Goal: Task Accomplishment & Management: Use online tool/utility

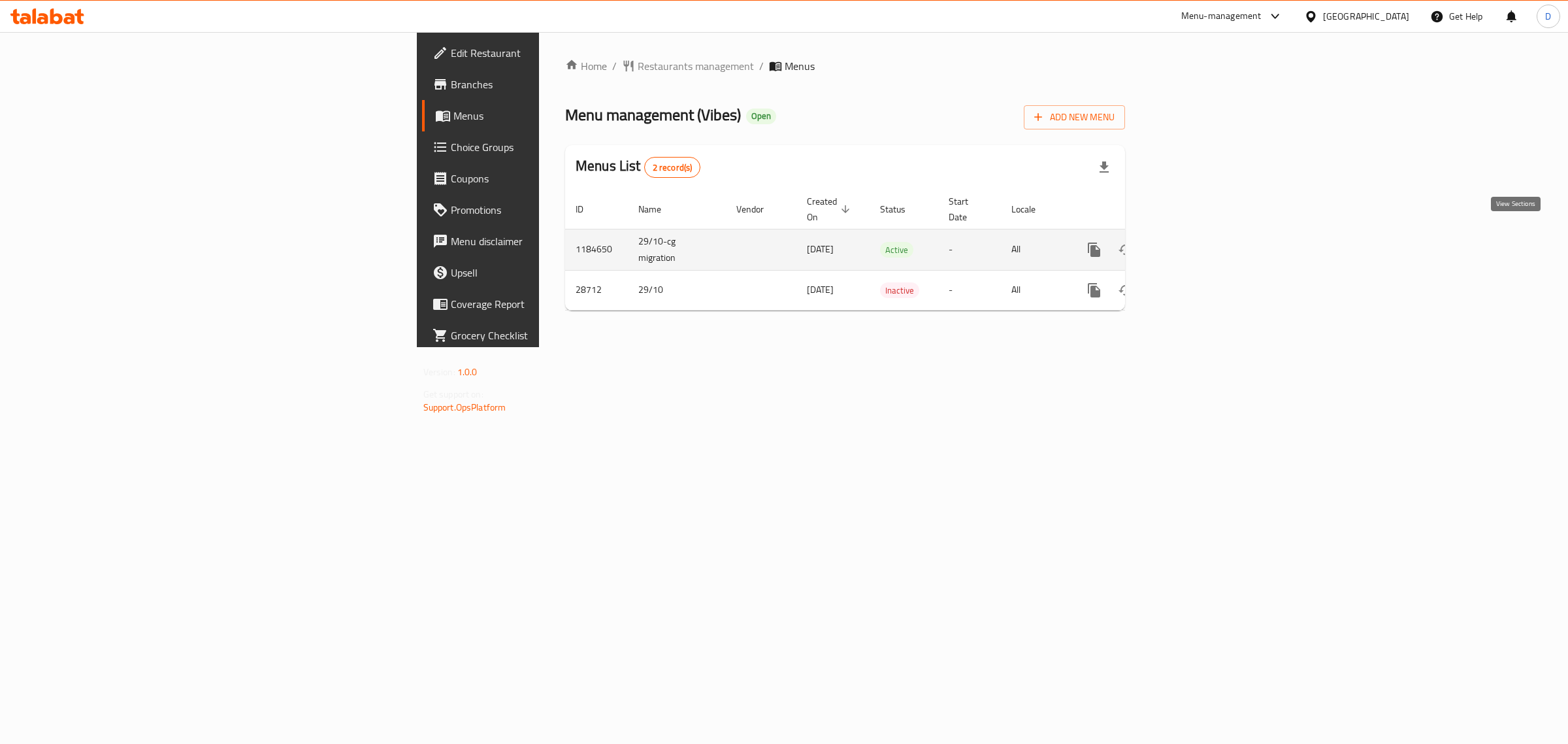
click at [1196, 242] on icon "enhanced table" at bounding box center [1188, 250] width 16 height 16
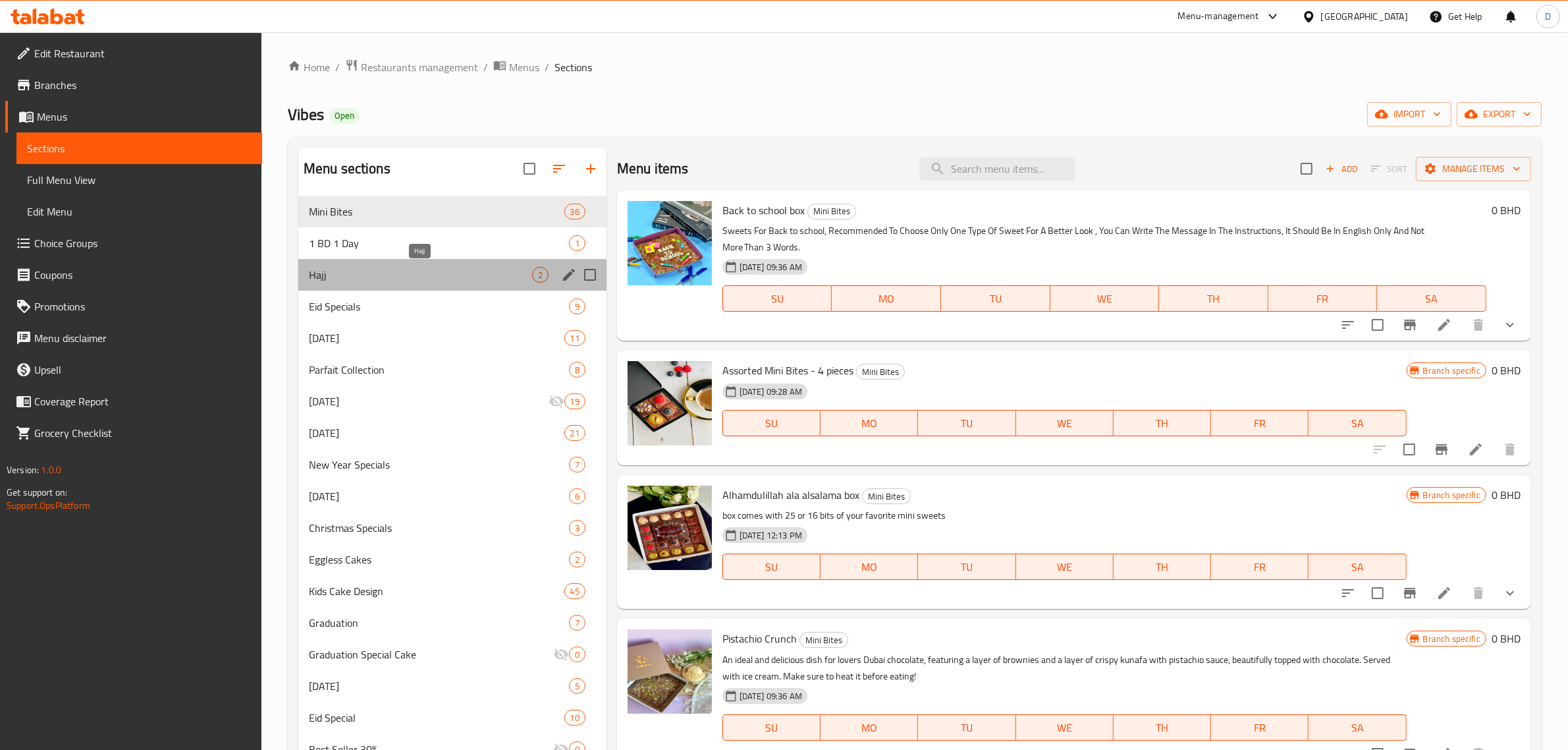
click at [390, 270] on span "Hajj" at bounding box center [420, 275] width 223 height 16
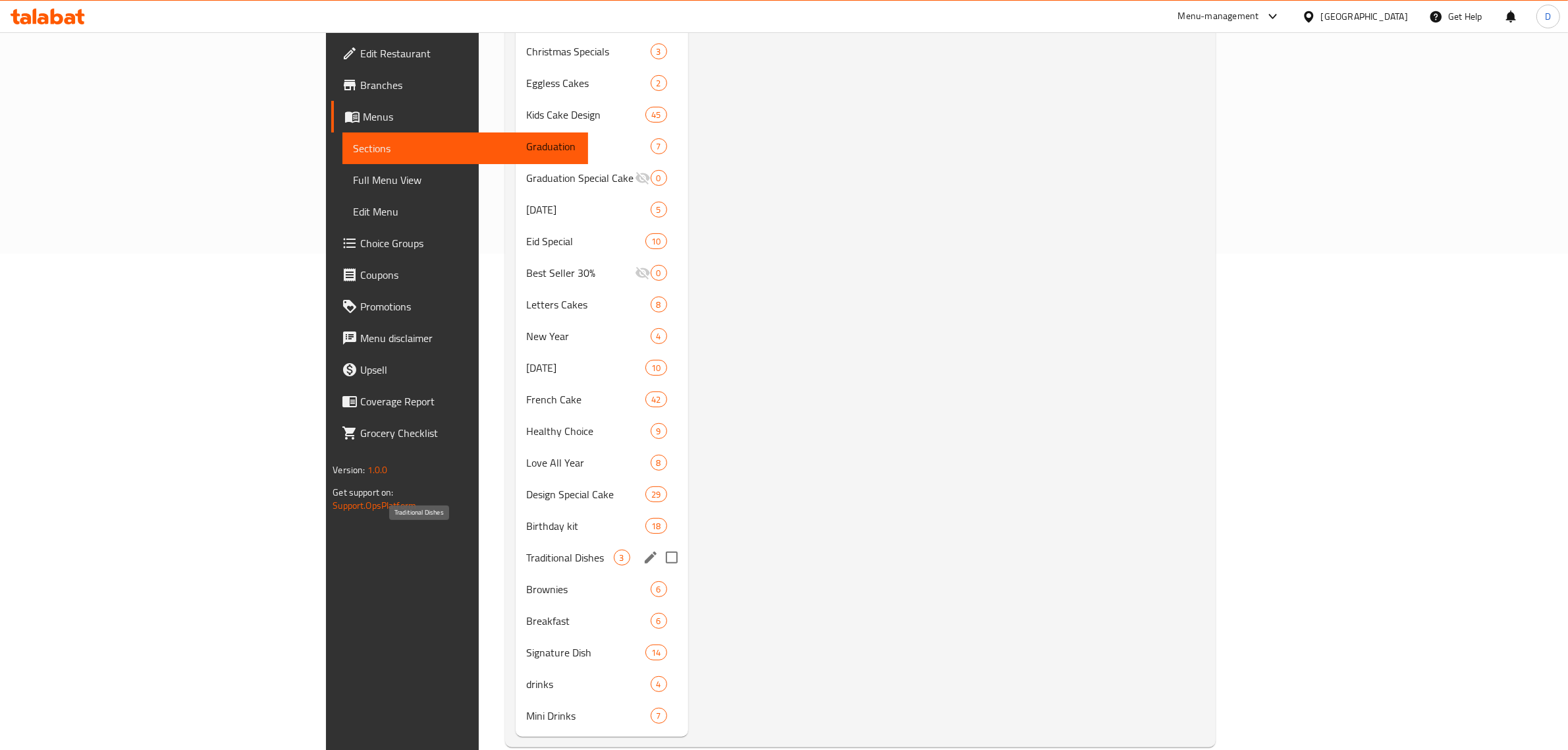
scroll to position [498, 0]
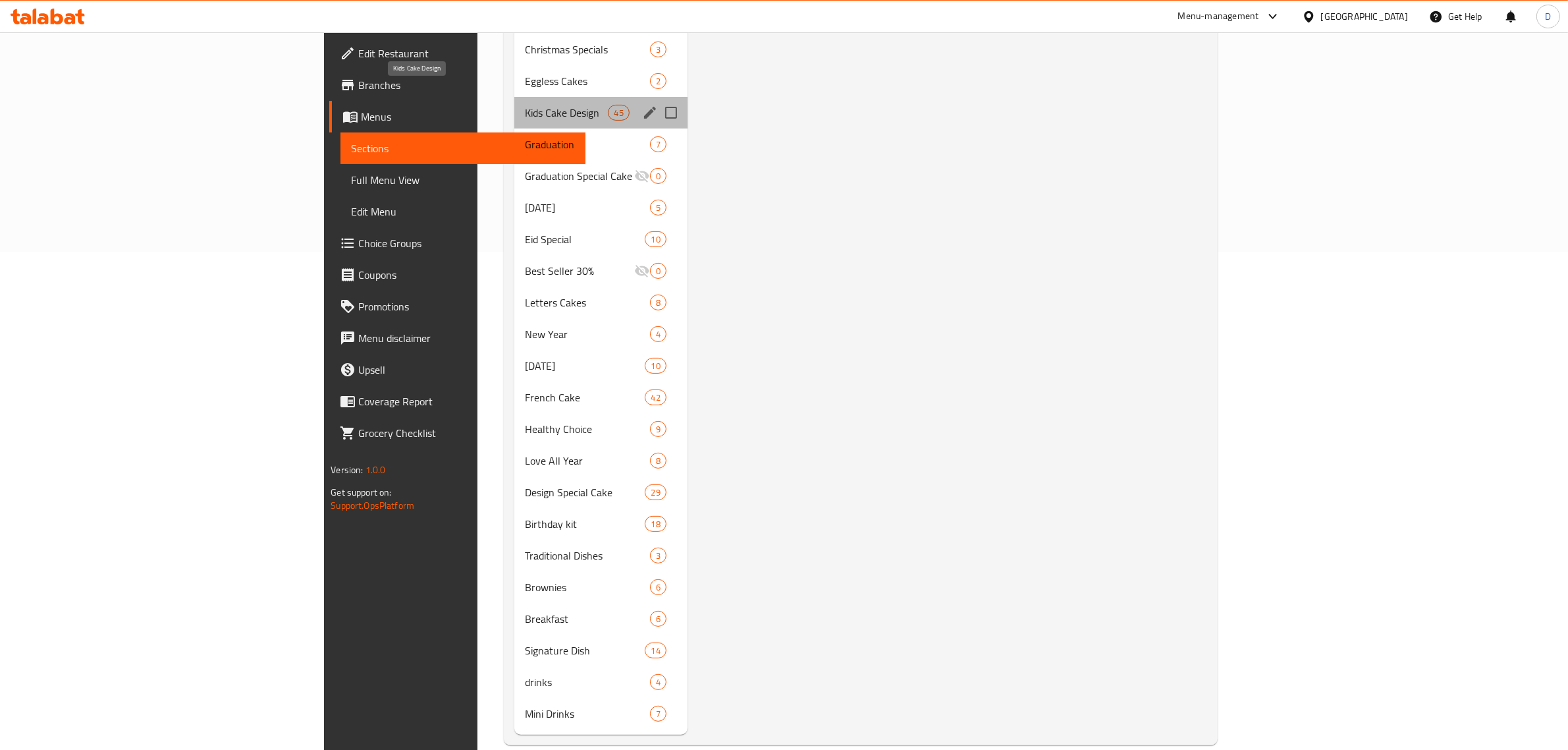
drag, startPoint x: 360, startPoint y: 97, endPoint x: 543, endPoint y: 182, distance: 201.8
click at [525, 105] on span "Kids Cake Design" at bounding box center [567, 112] width 84 height 16
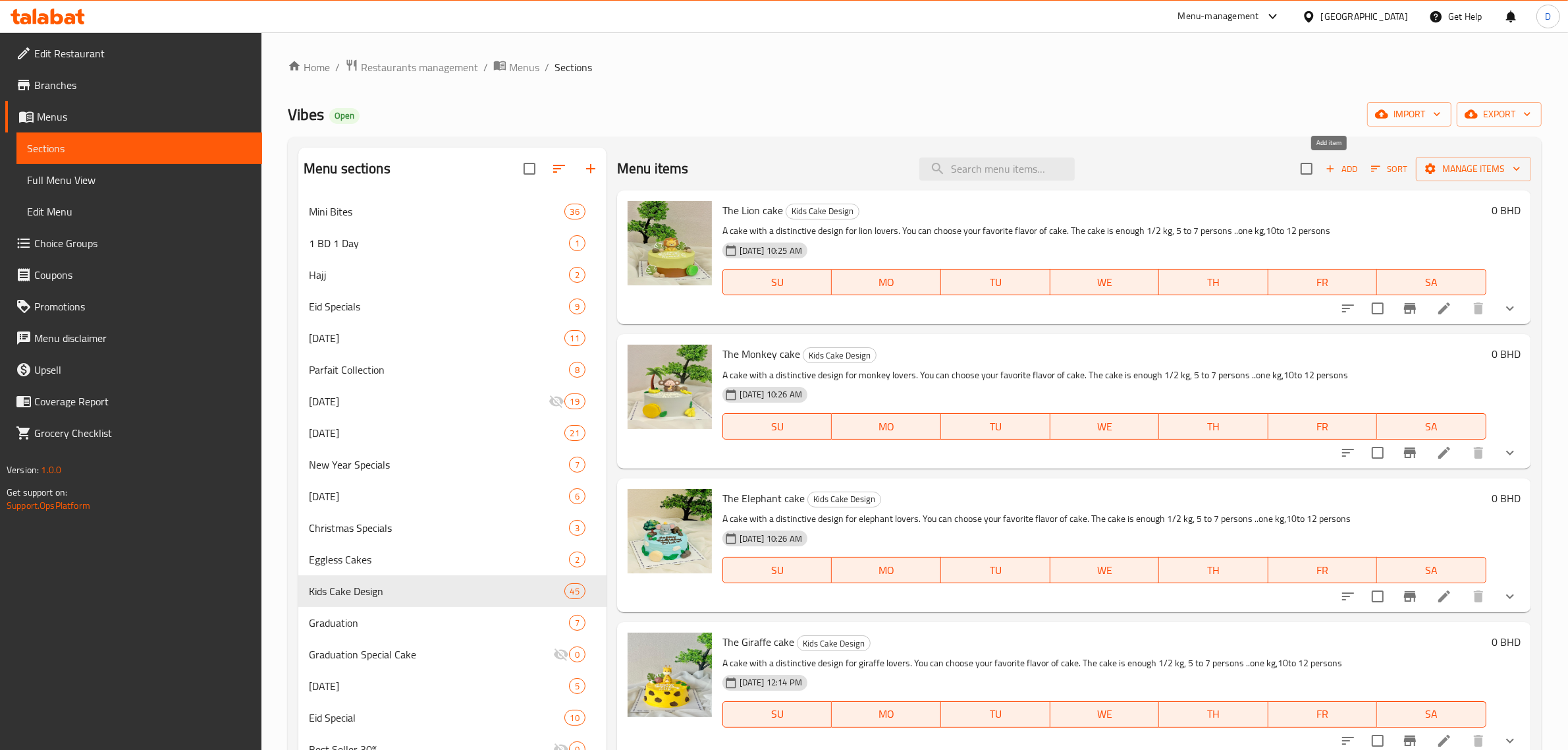
click at [1327, 170] on span "Add" at bounding box center [1341, 168] width 36 height 15
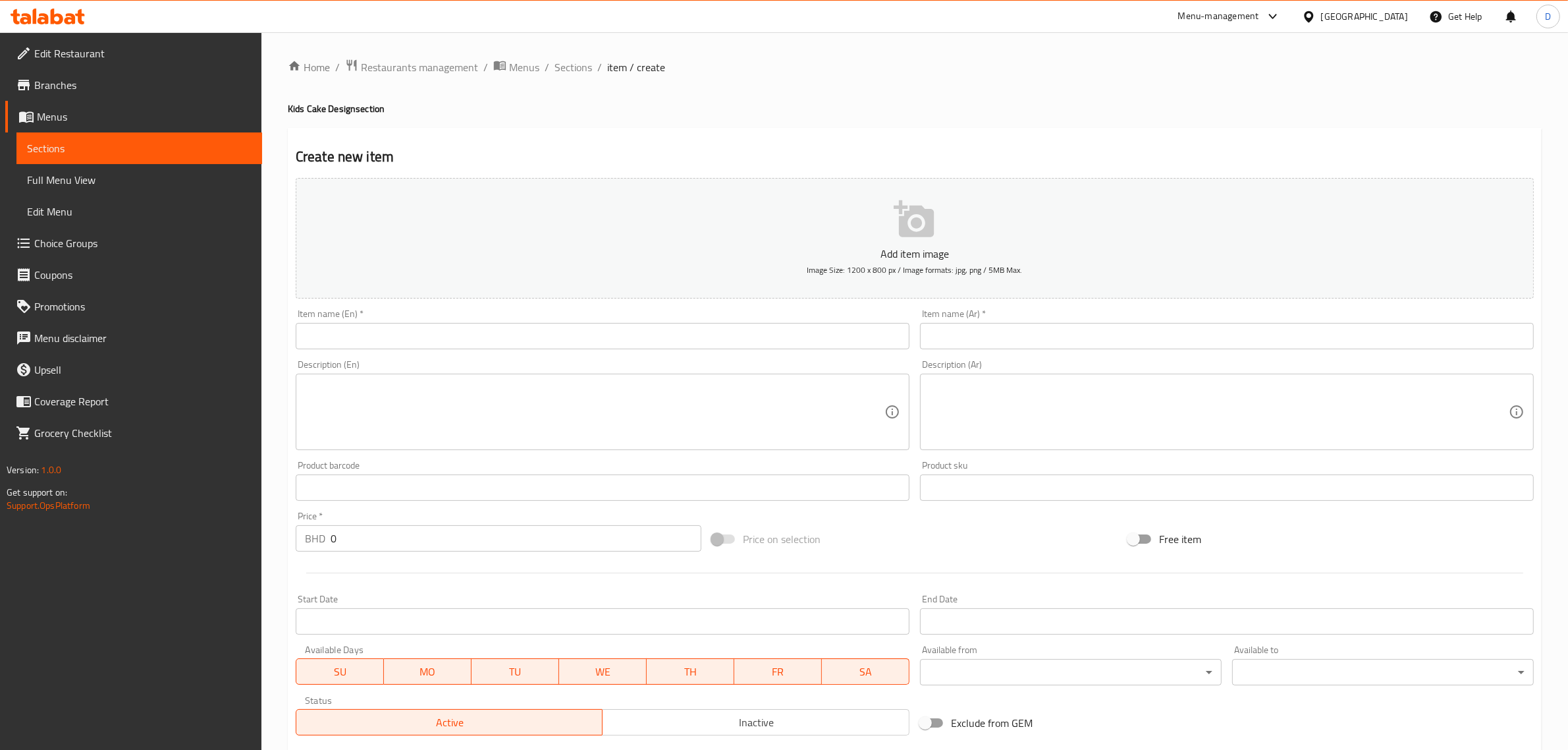
click at [363, 339] on input "text" at bounding box center [602, 336] width 614 height 26
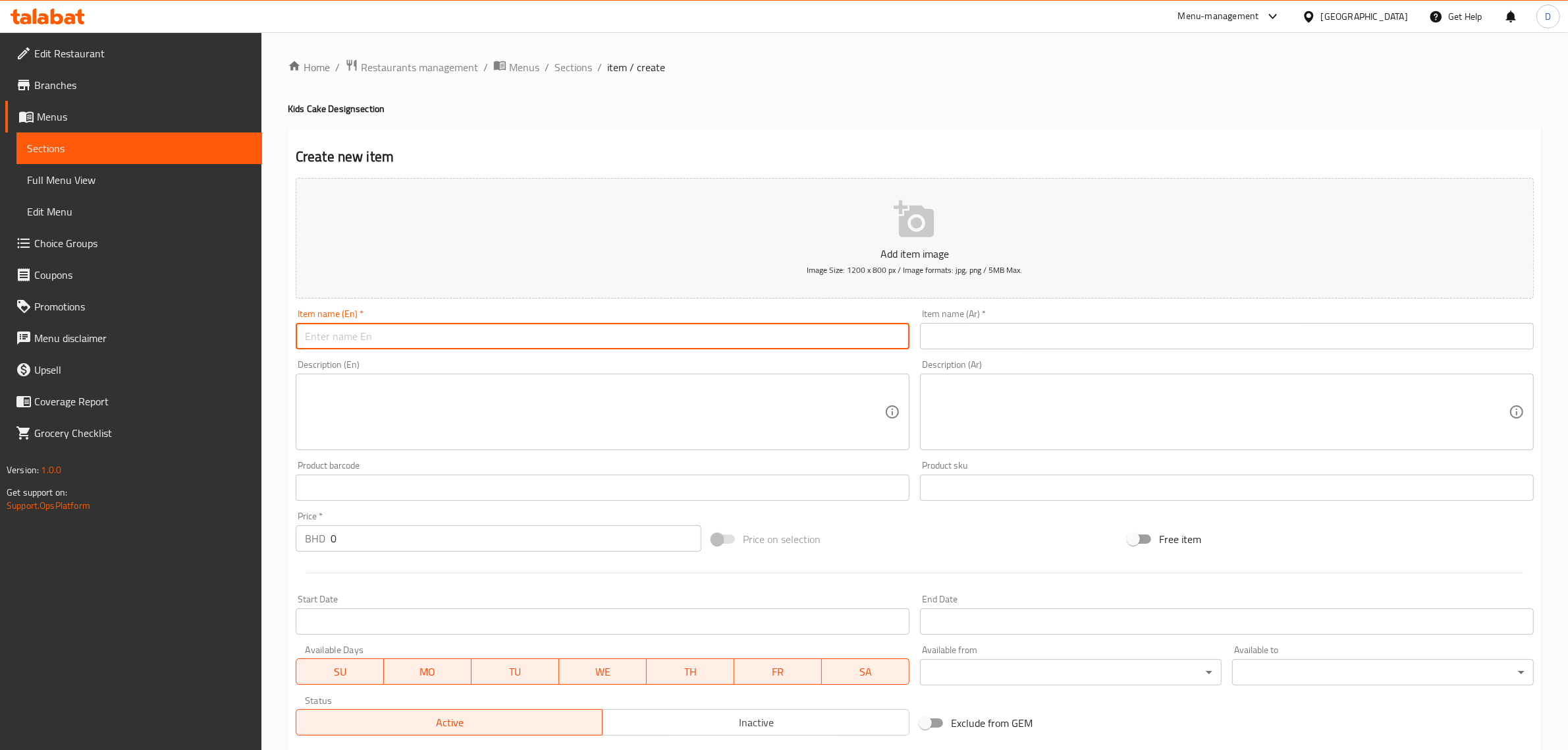
paste input "Minecraft cake"
drag, startPoint x: 267, startPoint y: 346, endPoint x: 258, endPoint y: 346, distance: 9.0
click at [258, 346] on div "Edit Restaurant Branches Menus Sections Full Menu View Edit Menu Choice Groups …" at bounding box center [784, 481] width 1568 height 898
type input "Minecraft cake"
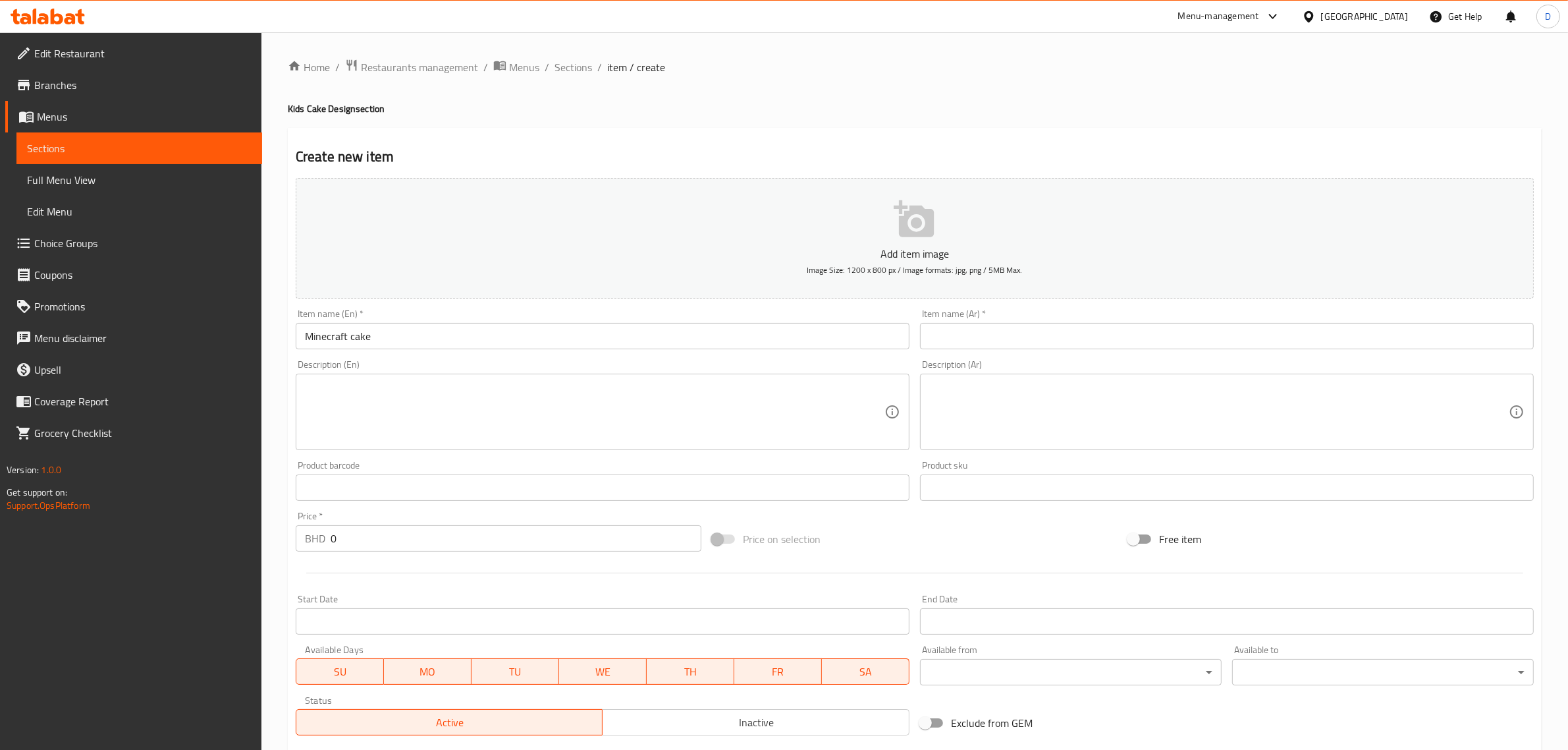
click at [328, 419] on textarea at bounding box center [594, 412] width 580 height 63
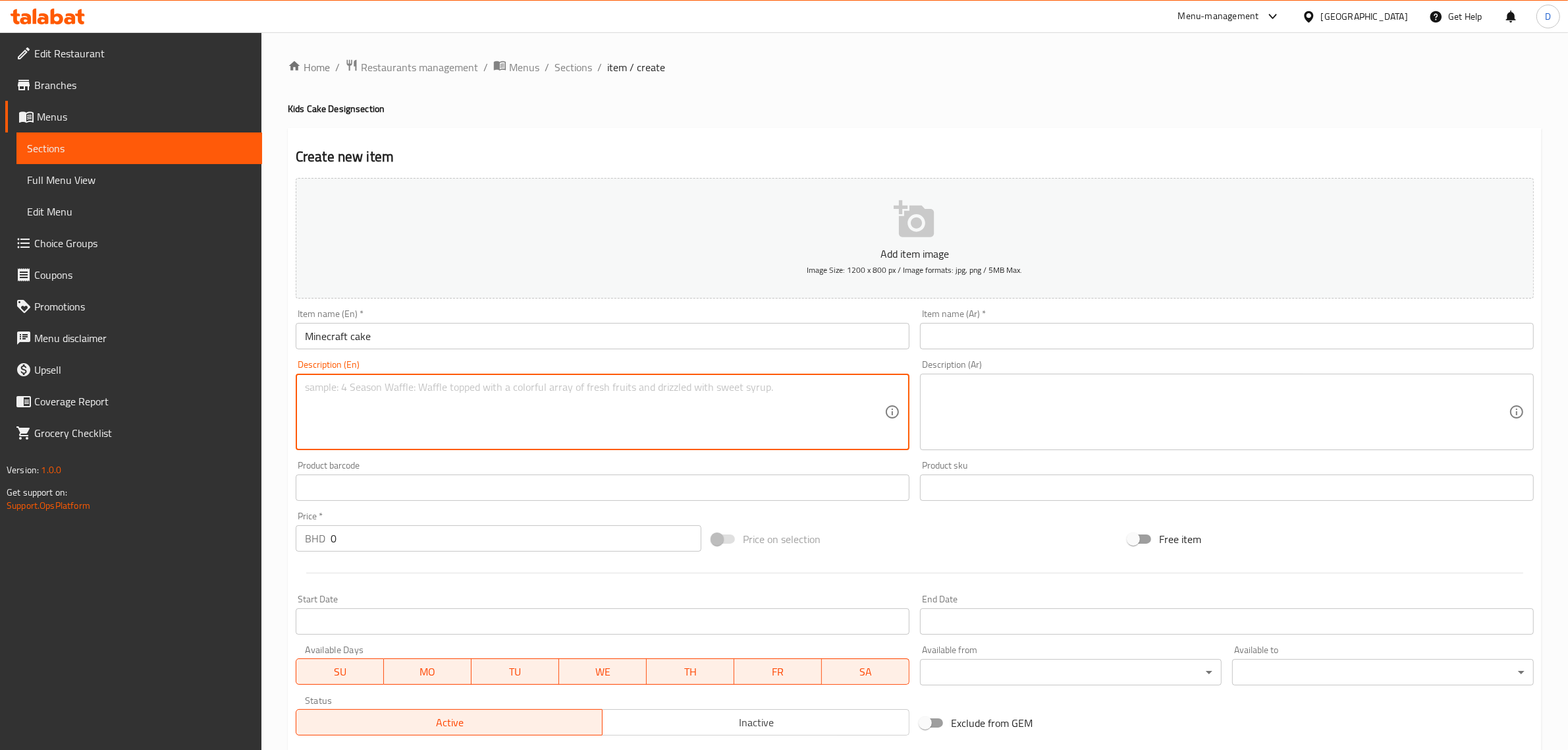
paste textarea "A perfect party cake, decorated with a Minecraft character (non-edible paper). …"
type textarea "A perfect party cake, decorated with a Minecraft character (non-edible paper). …"
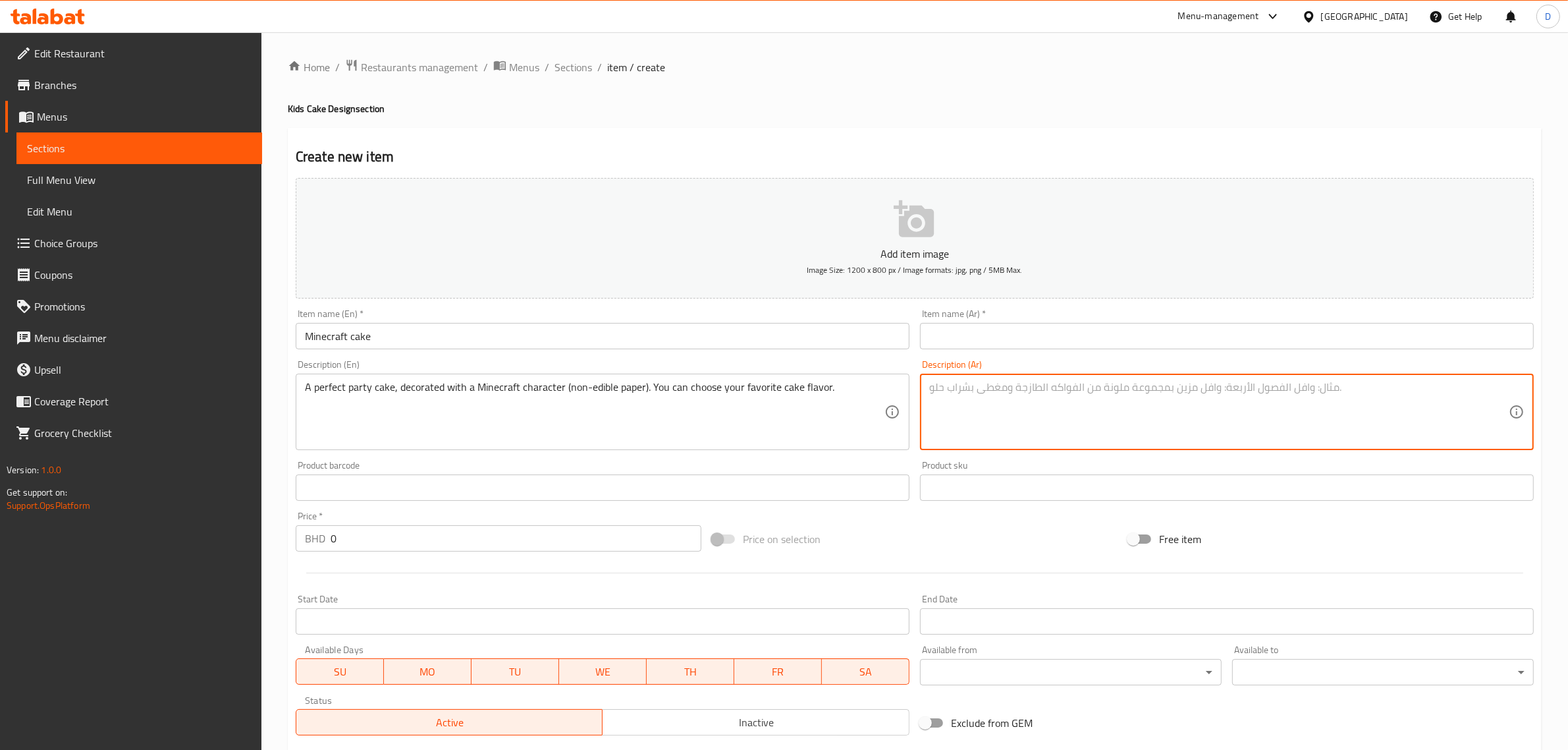
click at [972, 406] on textarea at bounding box center [1218, 412] width 580 height 63
paste textarea "كعكة مثالية لمحبي شخصية [PERSON_NAME] الزينة(ورق غير صالح للأكل). اختر نكهة الك…"
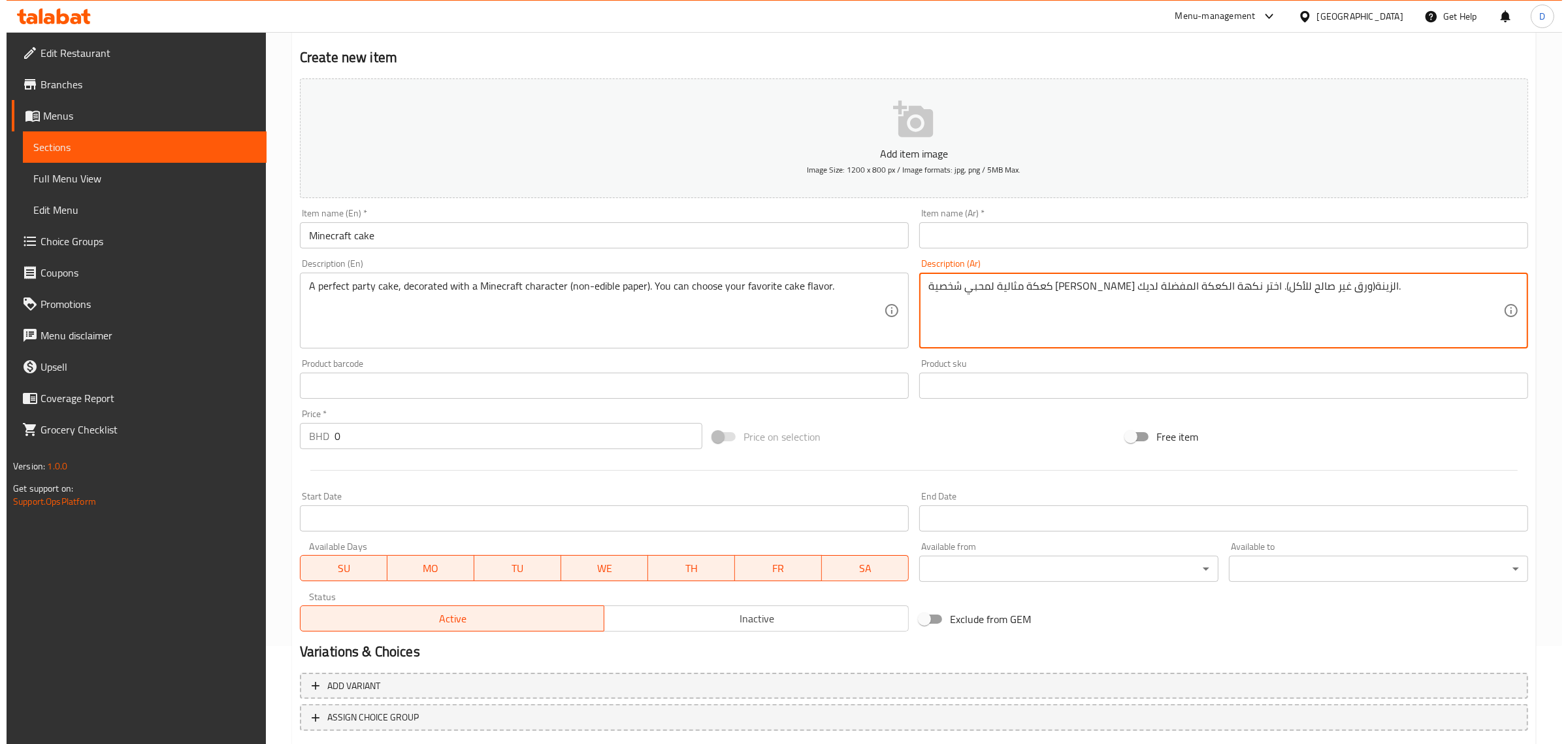
scroll to position [177, 0]
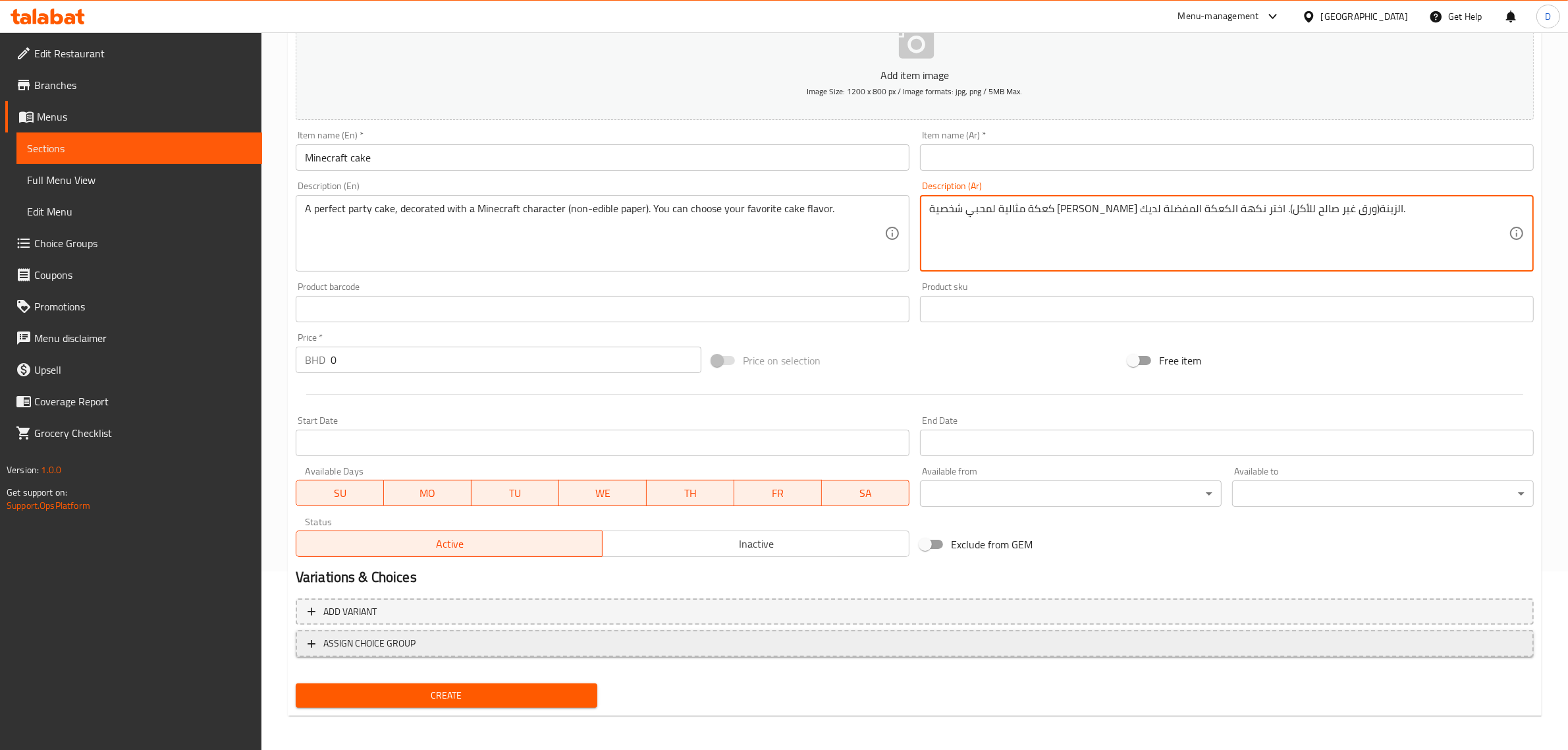
type textarea "كعكة مثالية لمحبي شخصية [PERSON_NAME] الزينة(ورق غير صالح للأكل). اختر نكهة الك…"
click at [485, 632] on button "ASSIGN CHOICE GROUP" at bounding box center [914, 643] width 1238 height 27
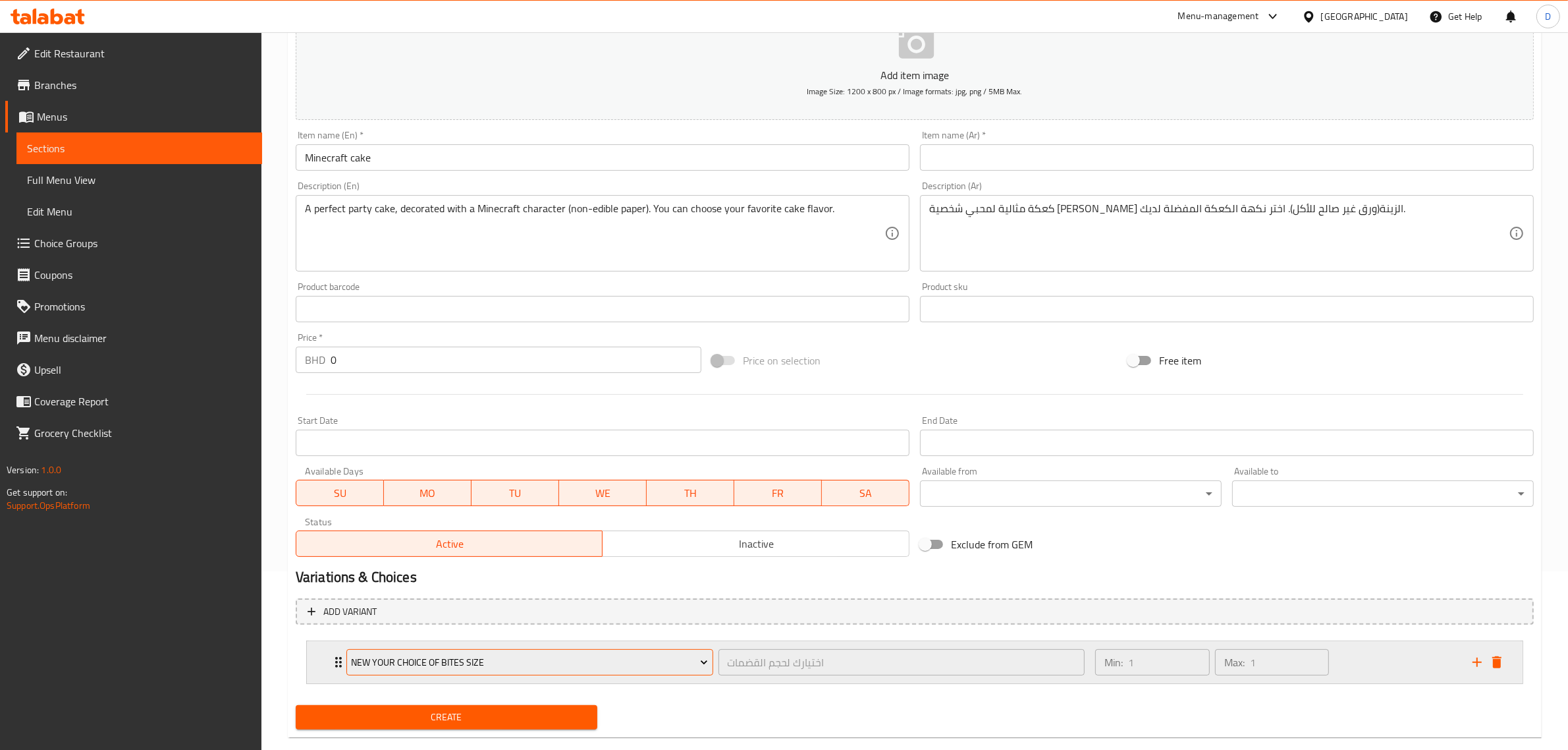
click at [483, 654] on span "New Your Choice Of Bites Size" at bounding box center [529, 662] width 356 height 17
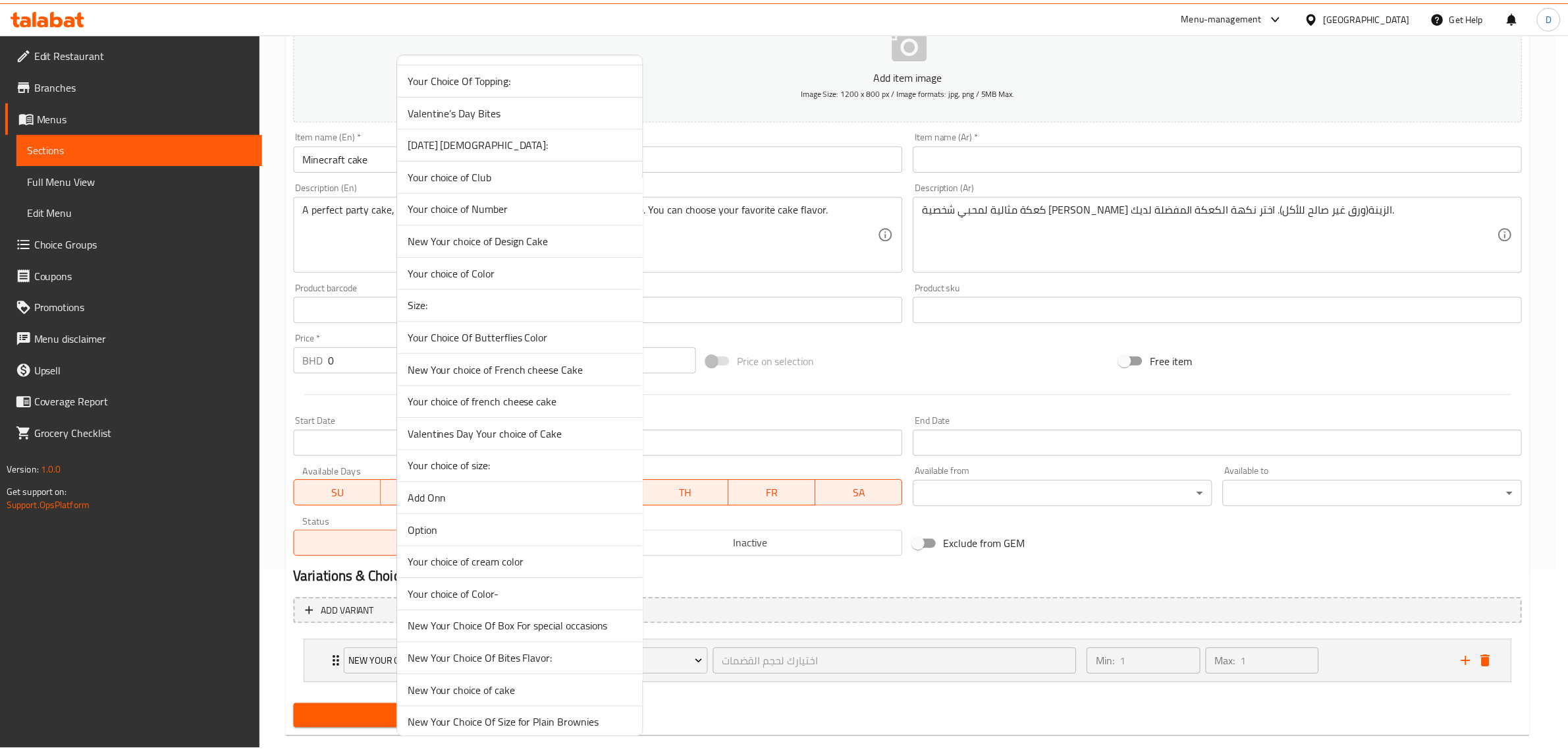
scroll to position [412, 0]
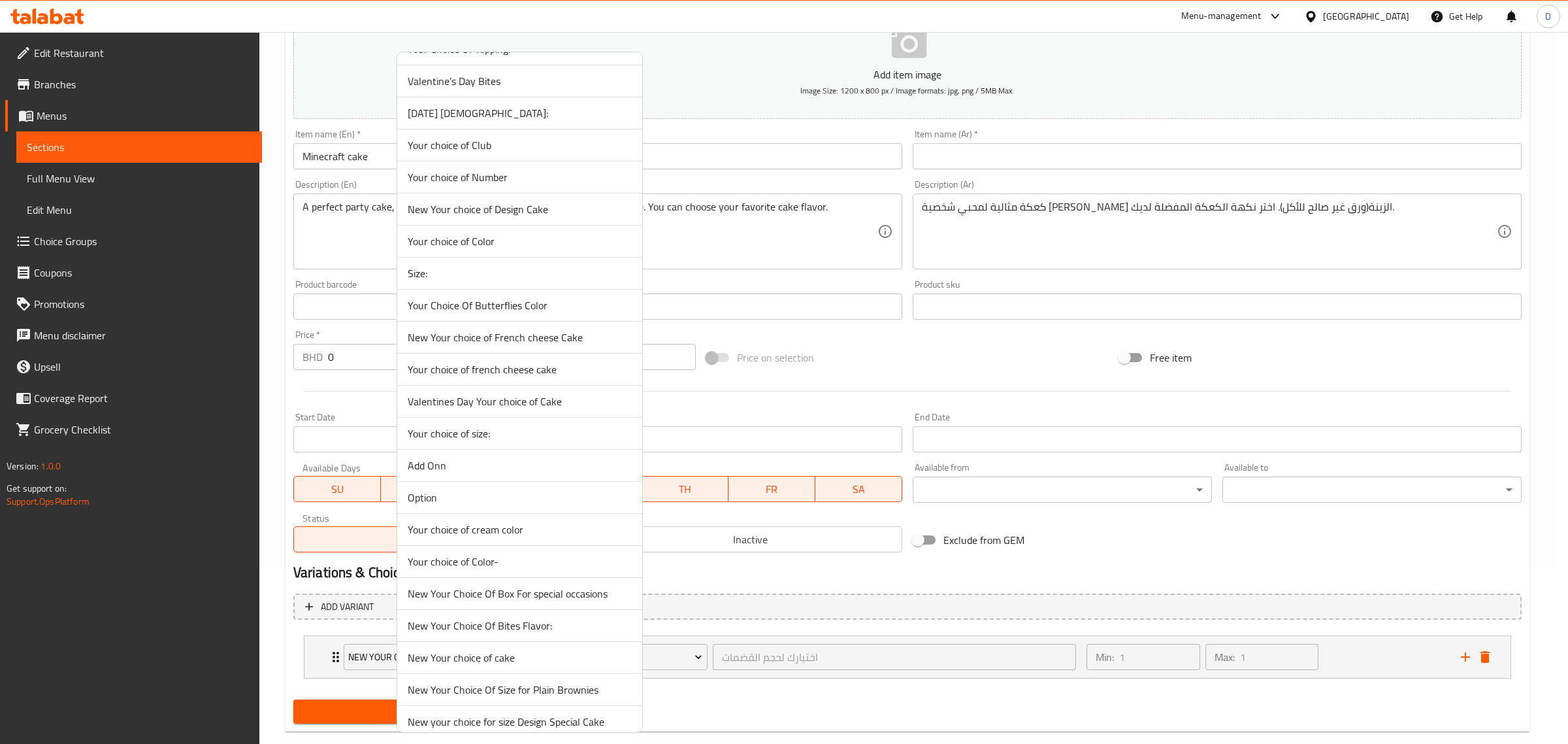
click at [528, 661] on span "New Your choice of cake" at bounding box center [519, 657] width 224 height 16
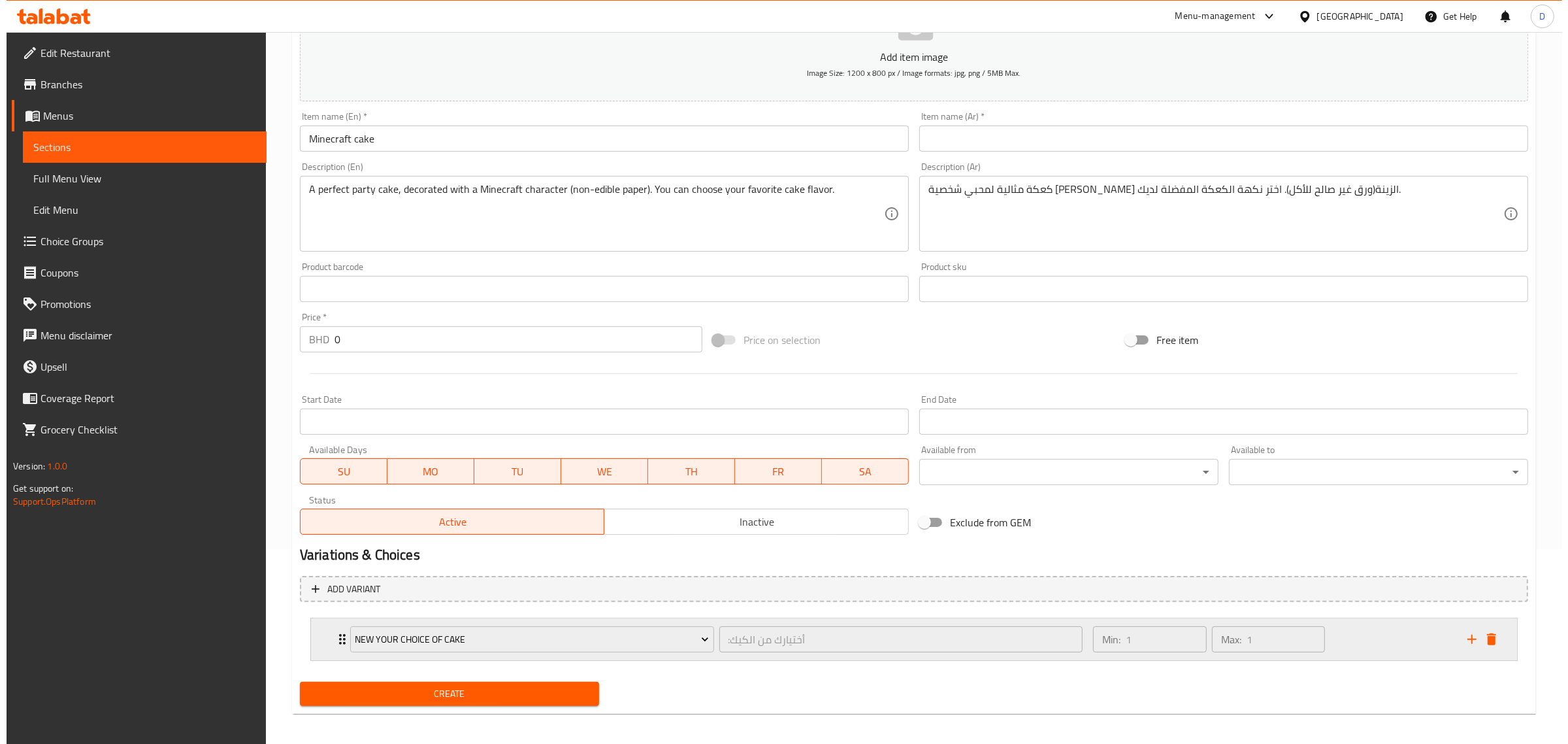
scroll to position [200, 0]
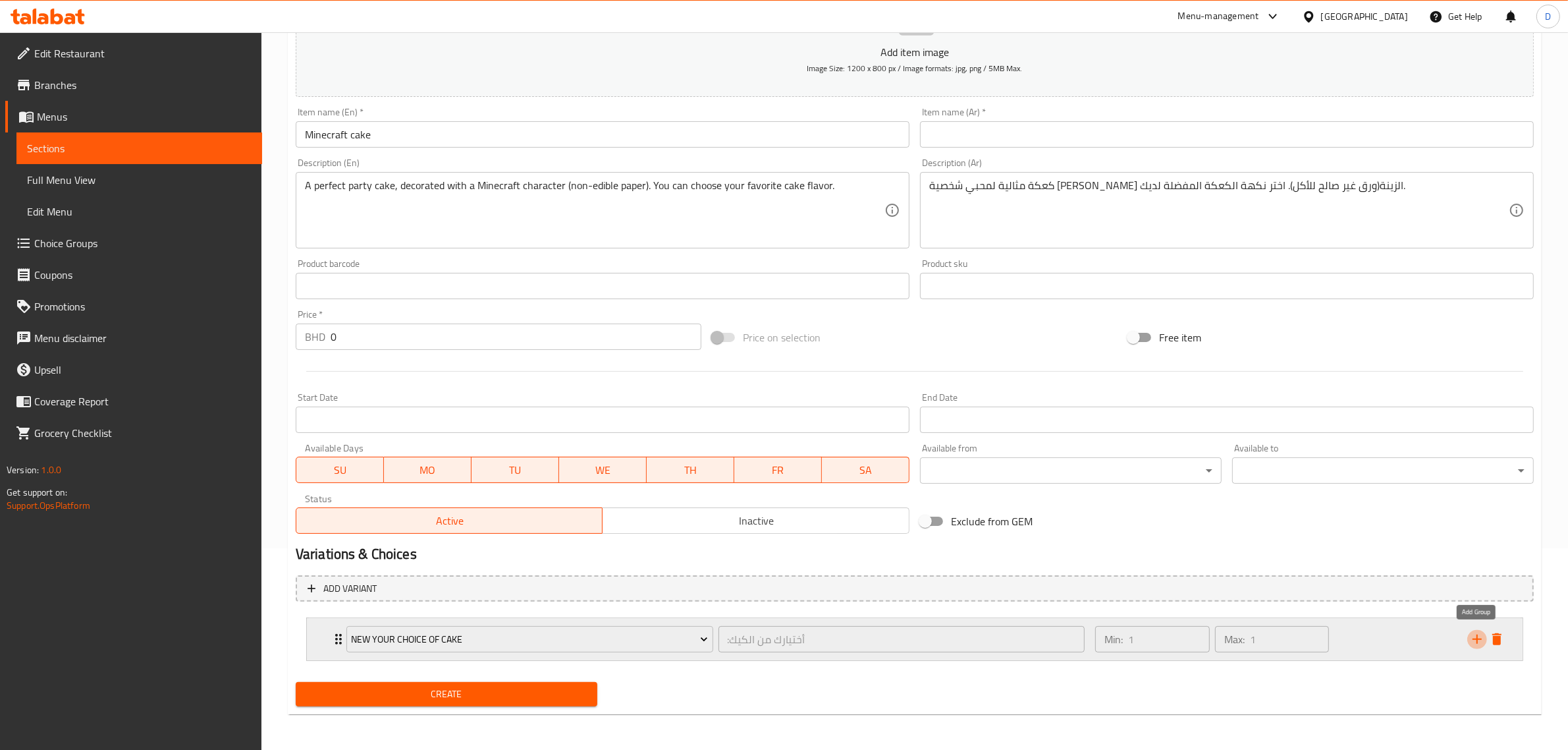
click at [1472, 638] on icon "add" at bounding box center [1476, 638] width 10 height 10
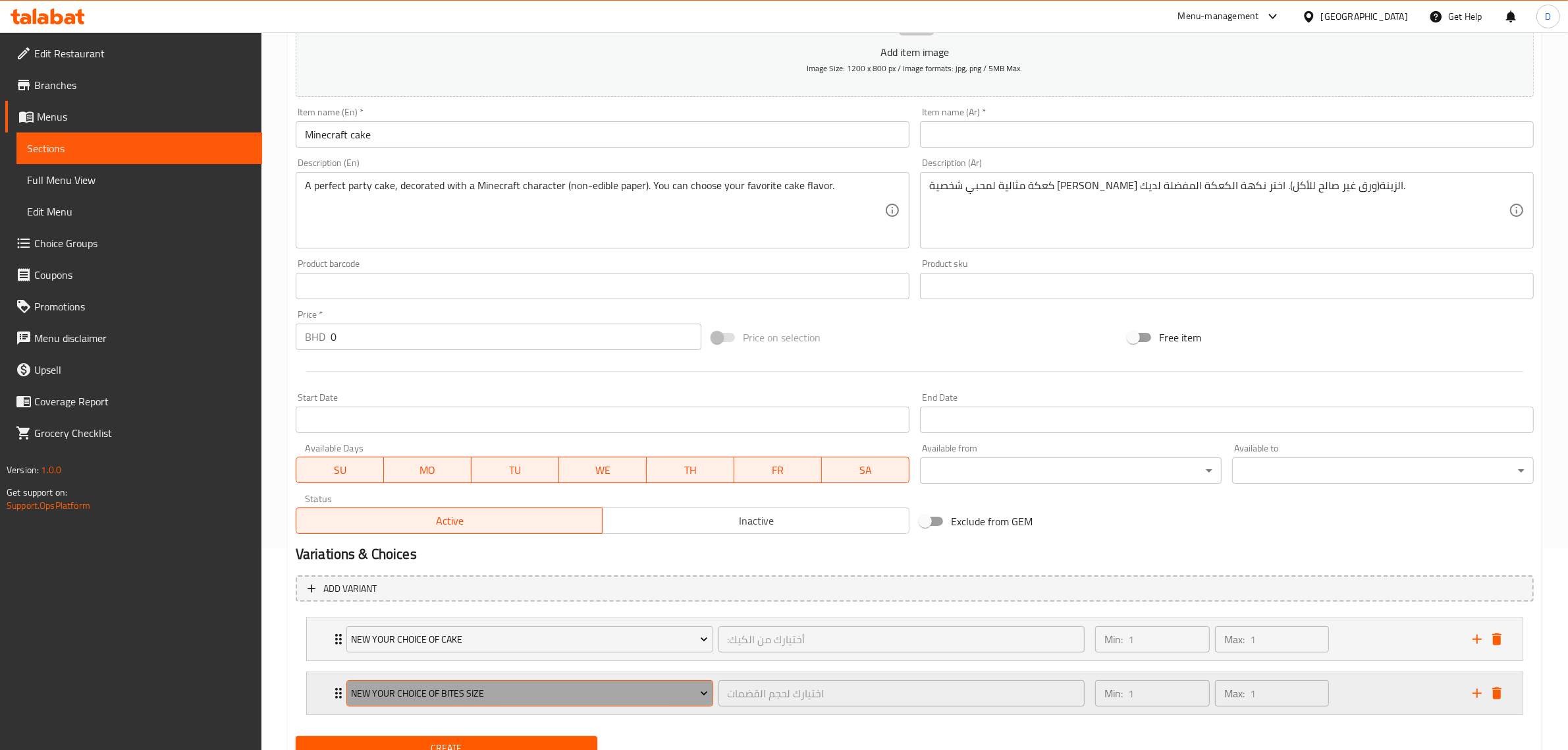
click at [675, 685] on span "New Your Choice Of Bites Size" at bounding box center [529, 693] width 356 height 17
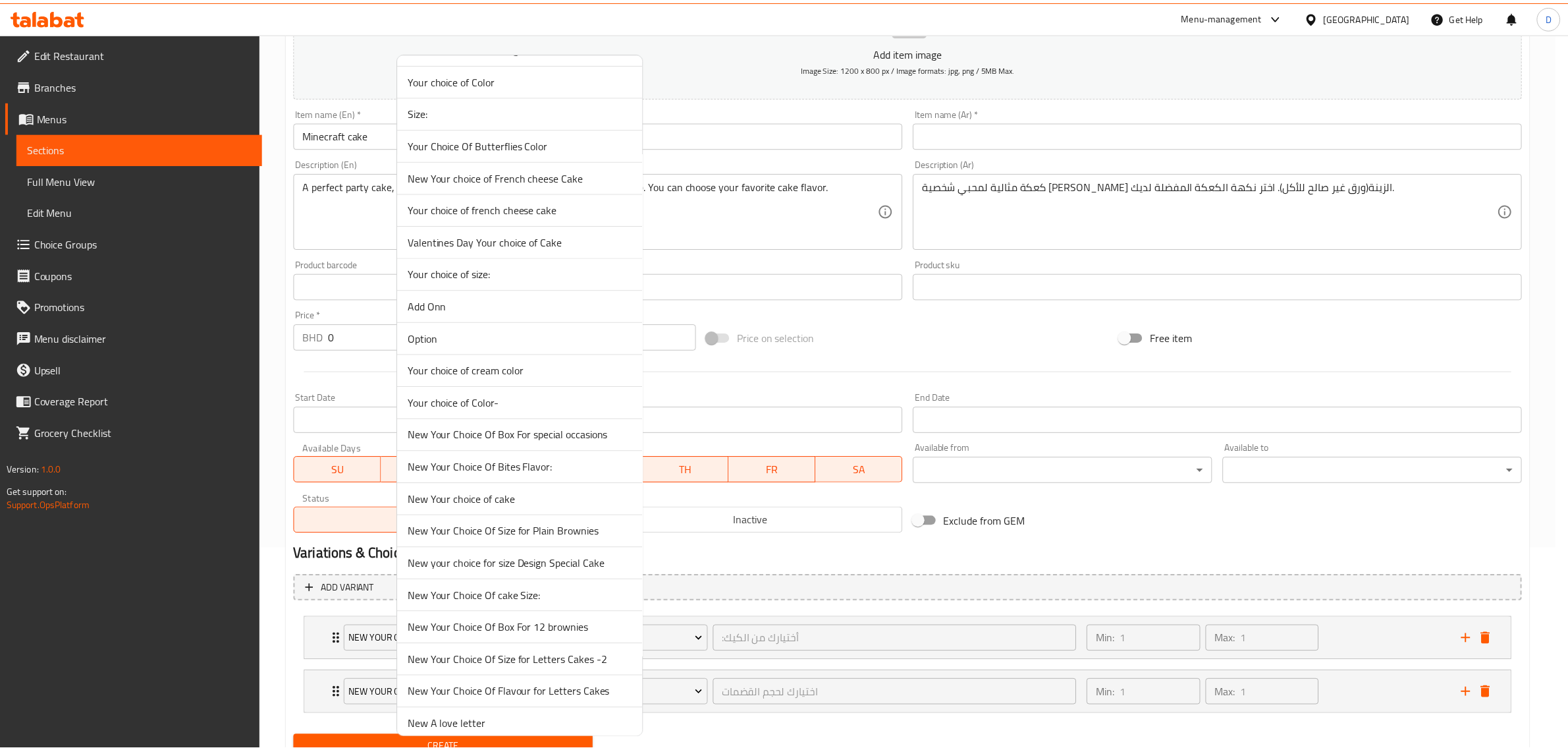
scroll to position [576, 0]
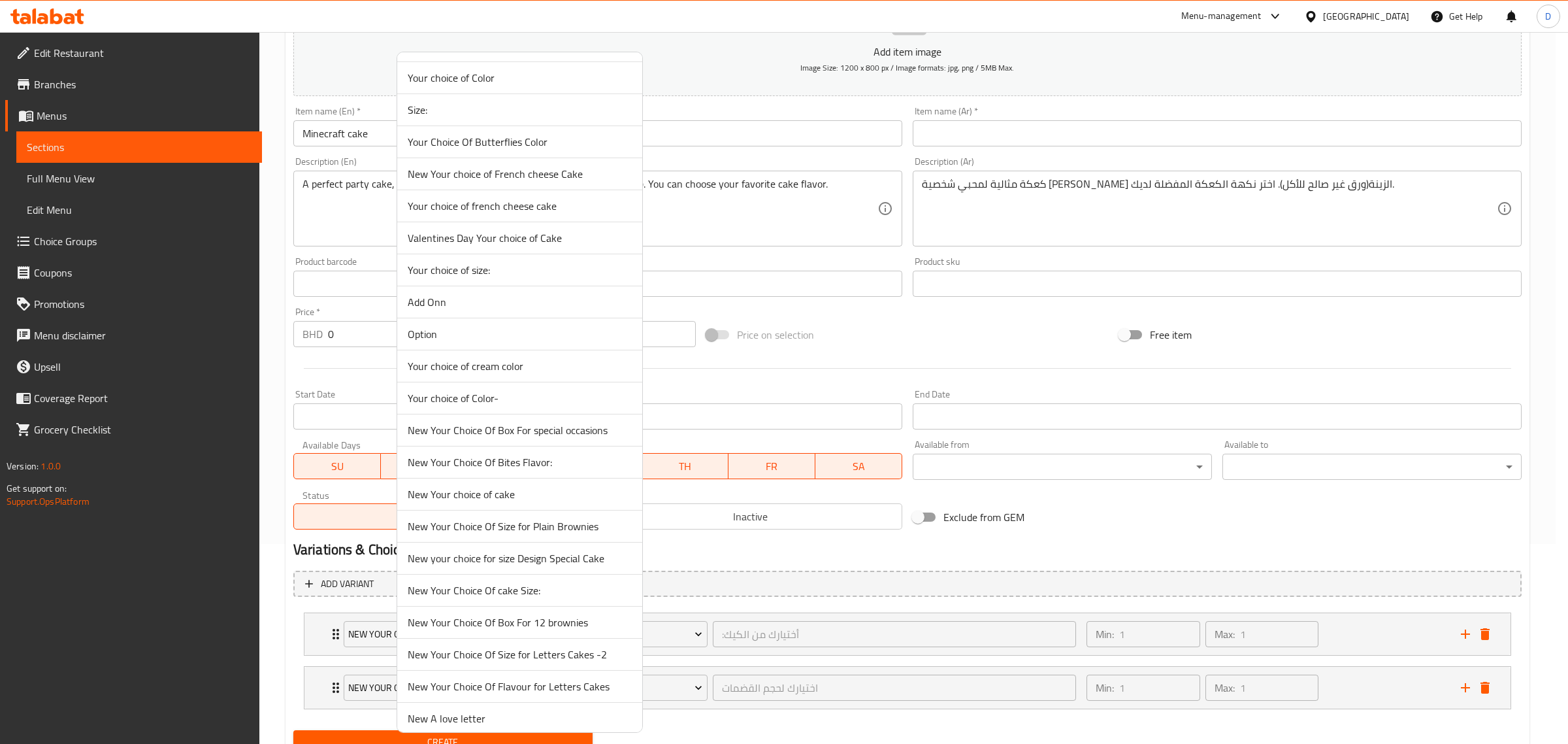
click at [563, 556] on span "New your choice for size Design Special Cake" at bounding box center [519, 558] width 224 height 16
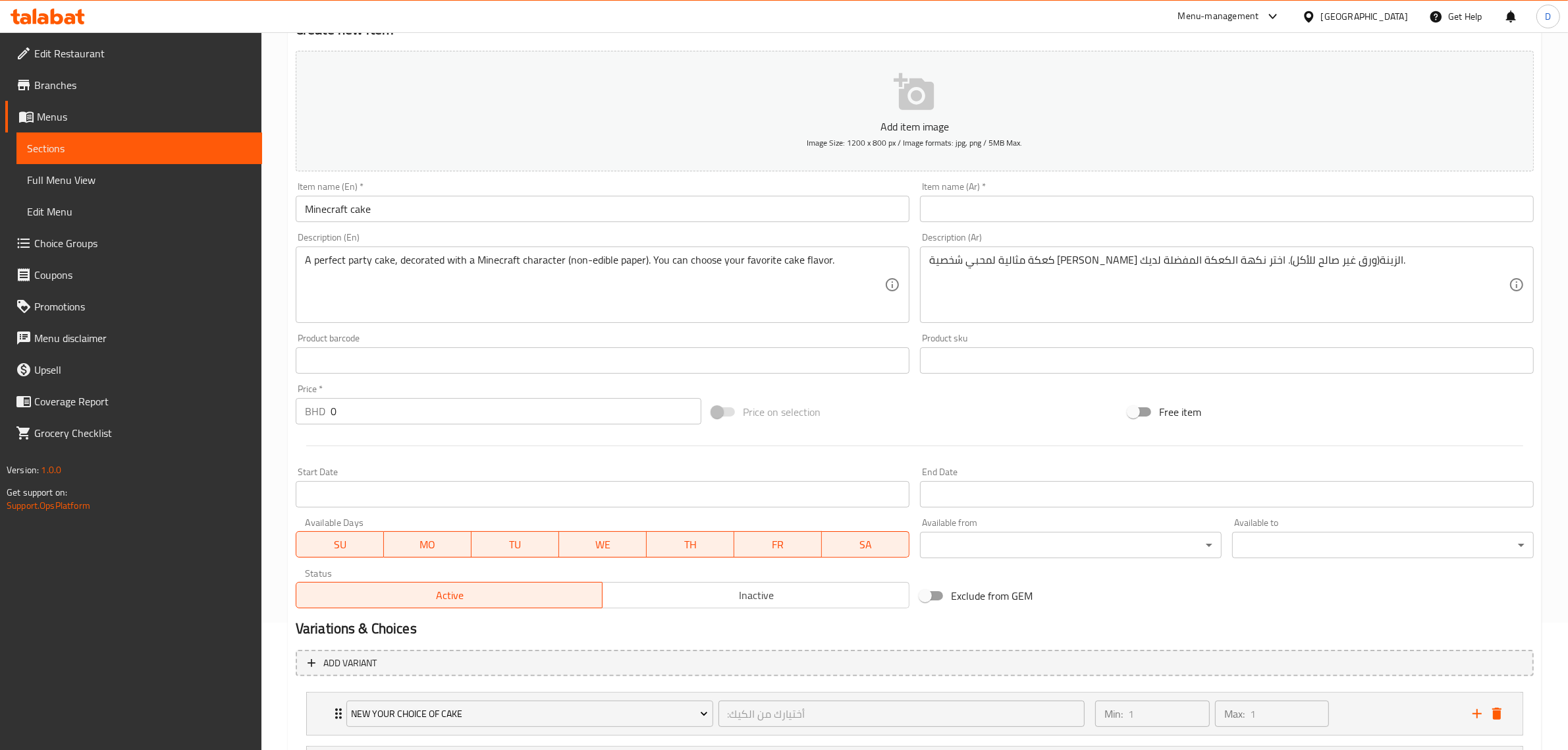
scroll to position [257, 0]
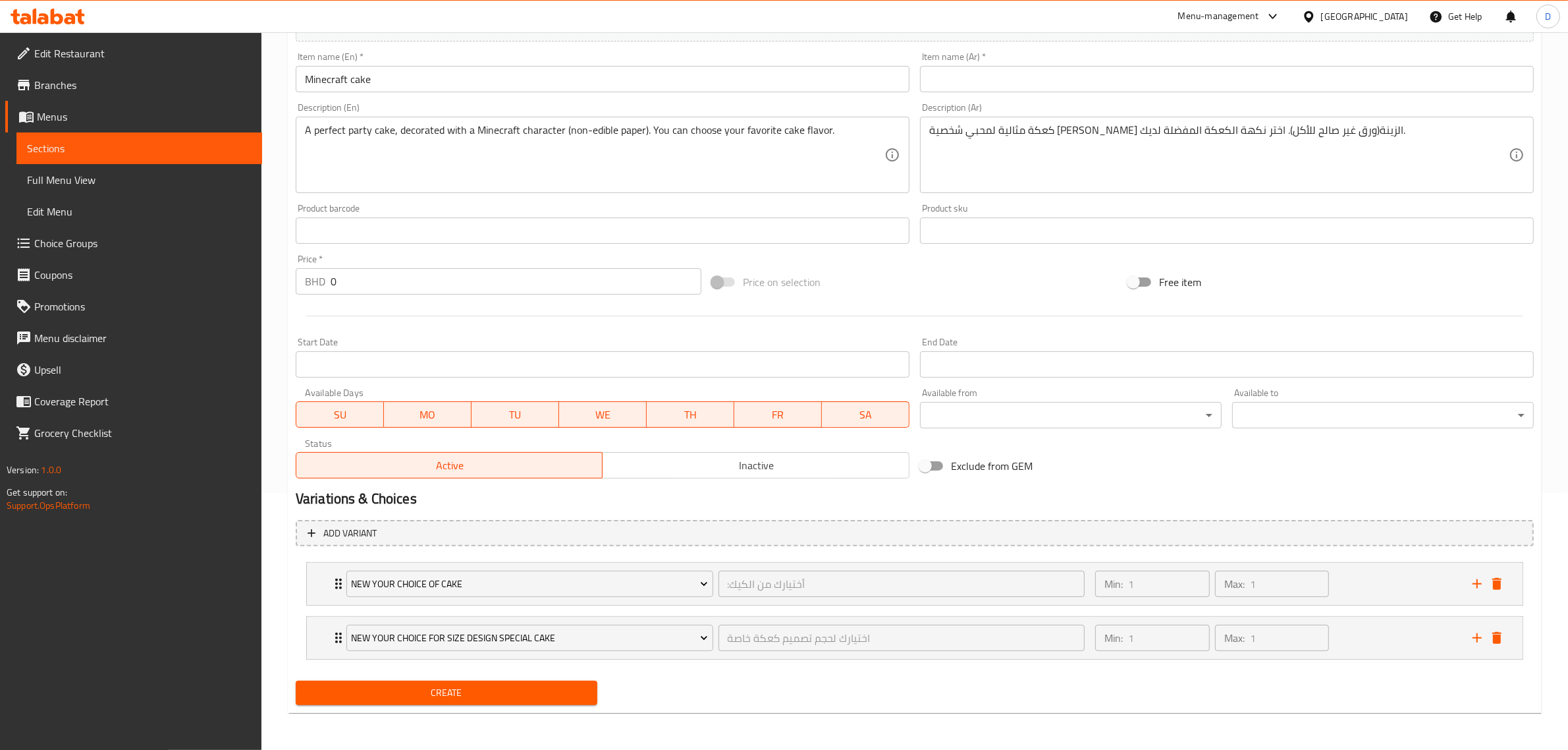
click at [574, 683] on button "Create" at bounding box center [446, 692] width 302 height 24
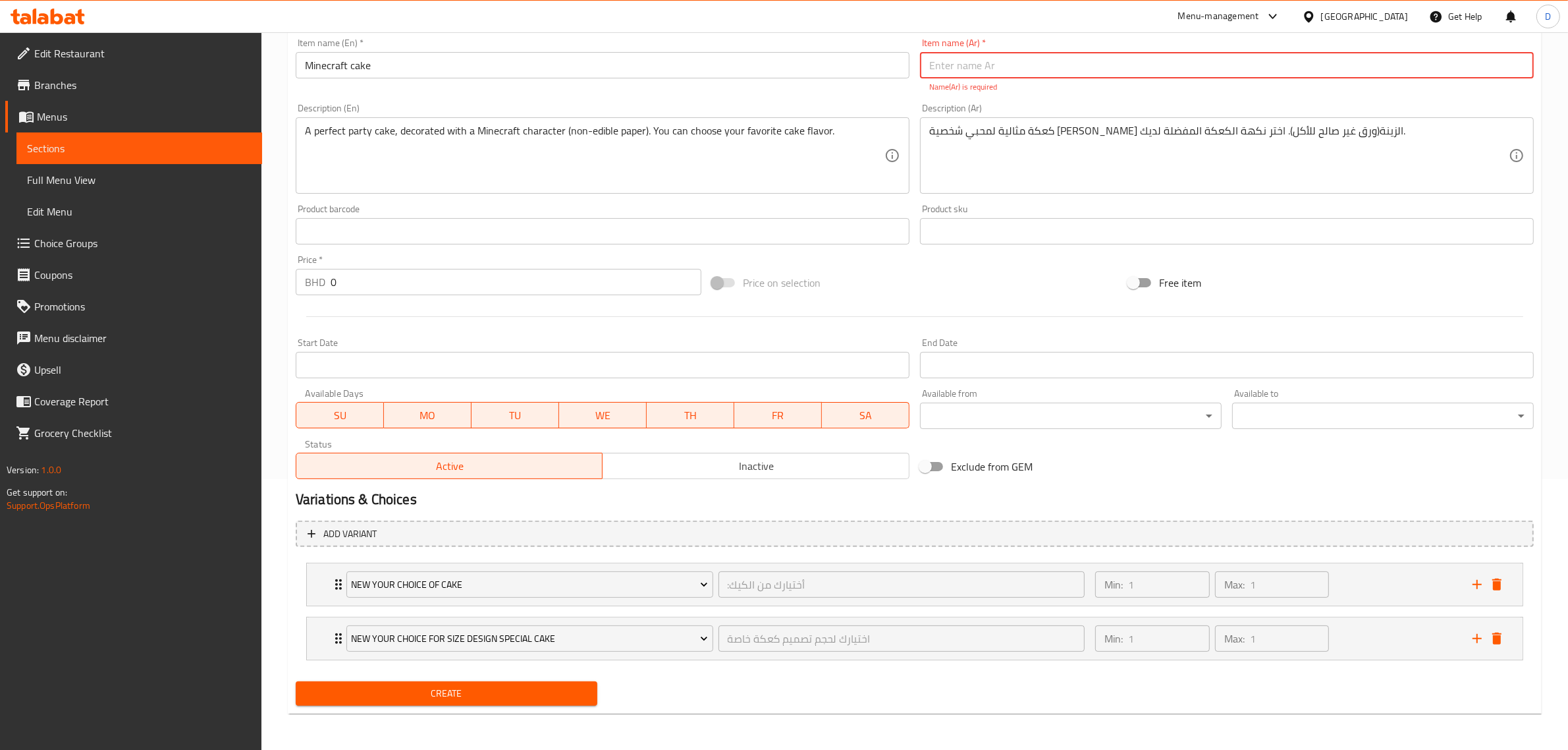
scroll to position [106, 0]
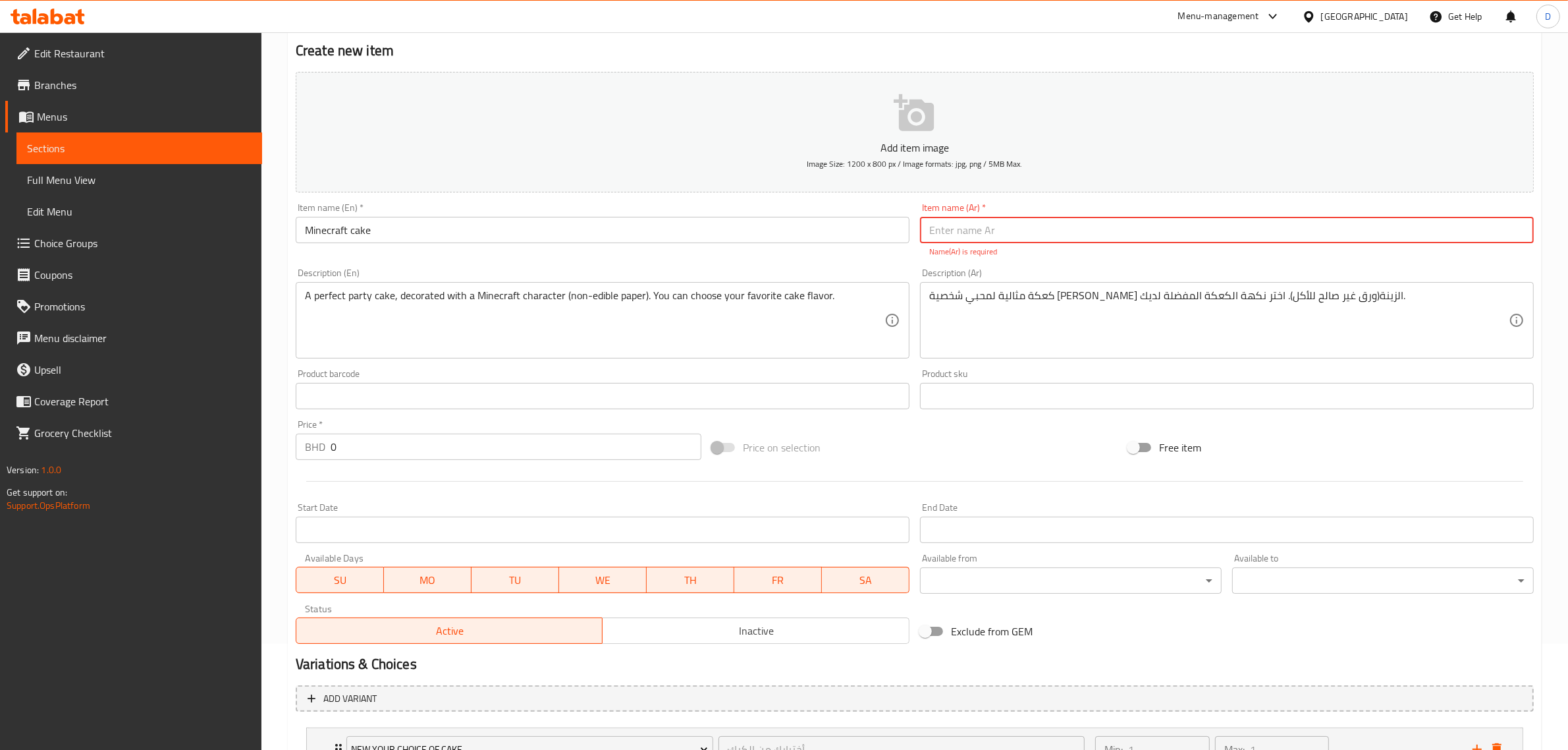
click at [462, 219] on input "Minecraft cake" at bounding box center [602, 230] width 614 height 26
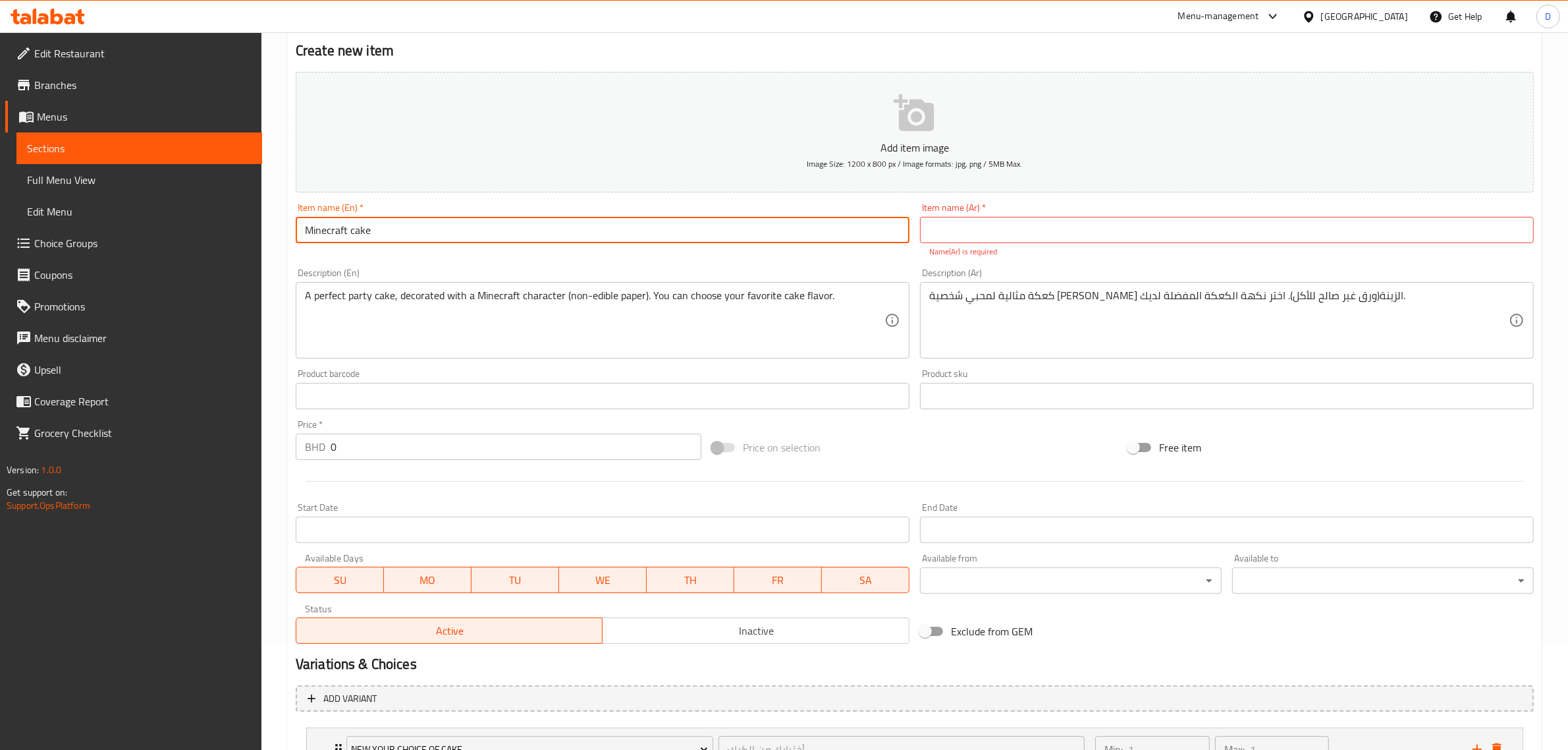
click at [458, 229] on input "Minecraft cake" at bounding box center [602, 230] width 614 height 26
drag, startPoint x: 1022, startPoint y: 238, endPoint x: 1022, endPoint y: 230, distance: 8.0
click at [1022, 231] on input "text" at bounding box center [1226, 230] width 614 height 26
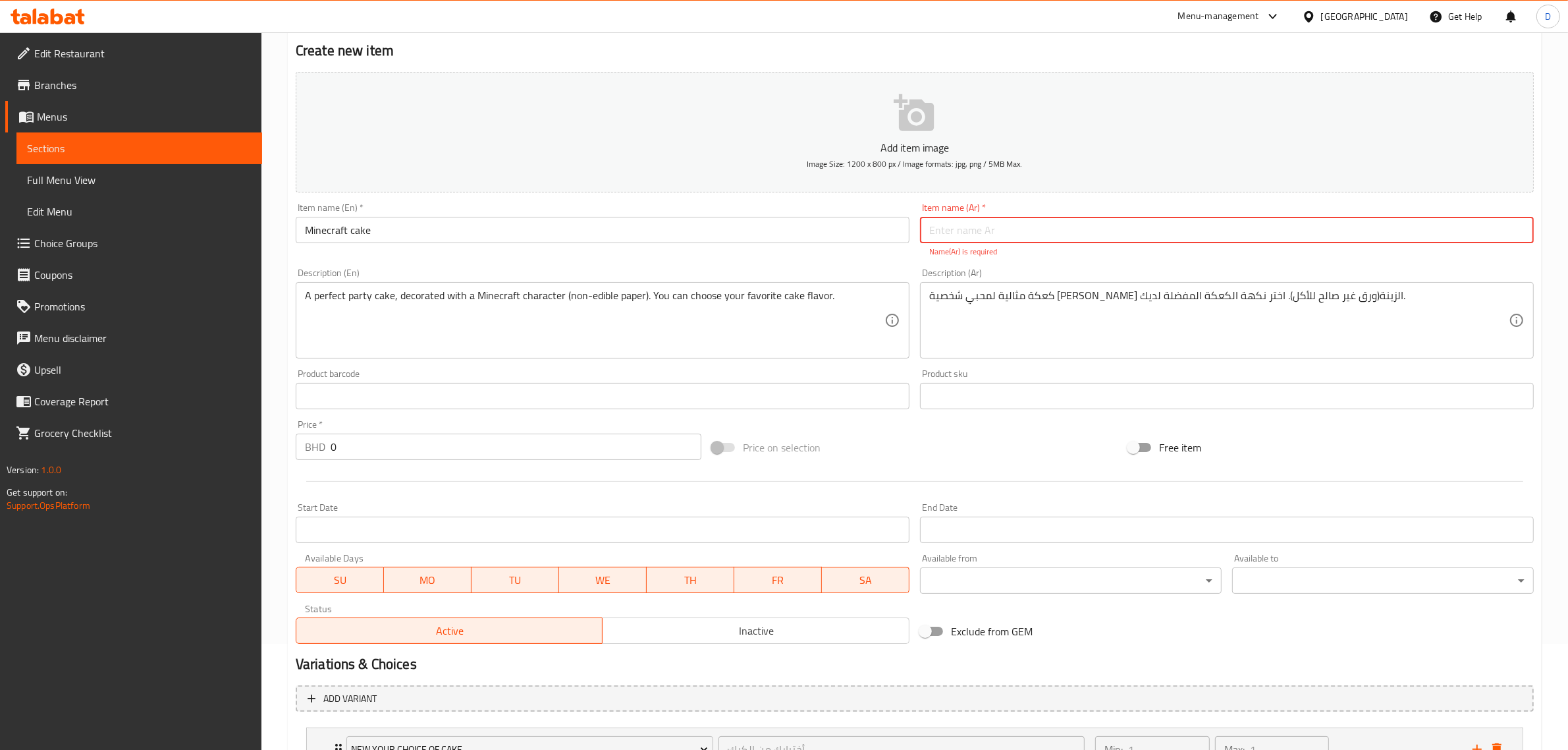
paste input "كعكة ماين كرافت"
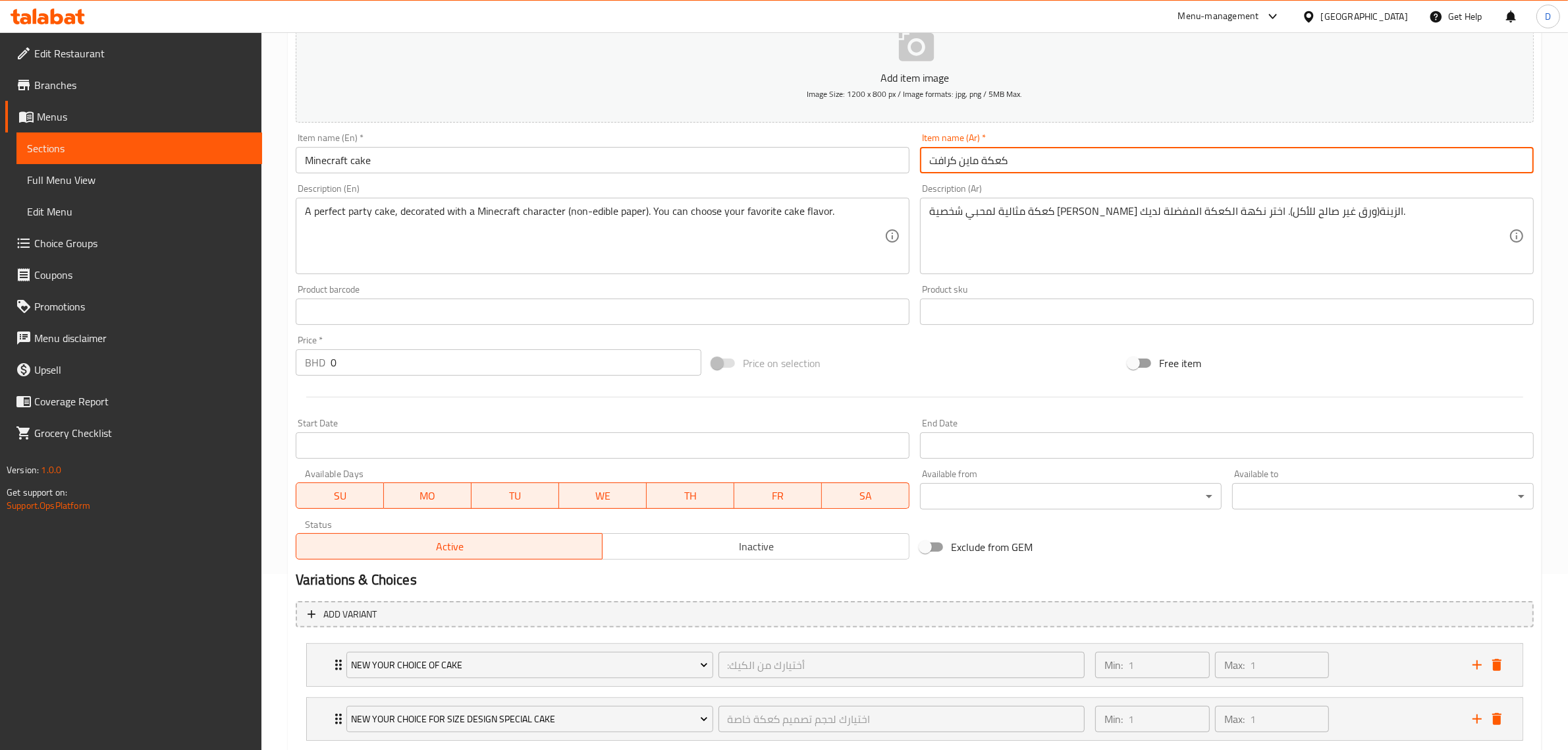
scroll to position [257, 0]
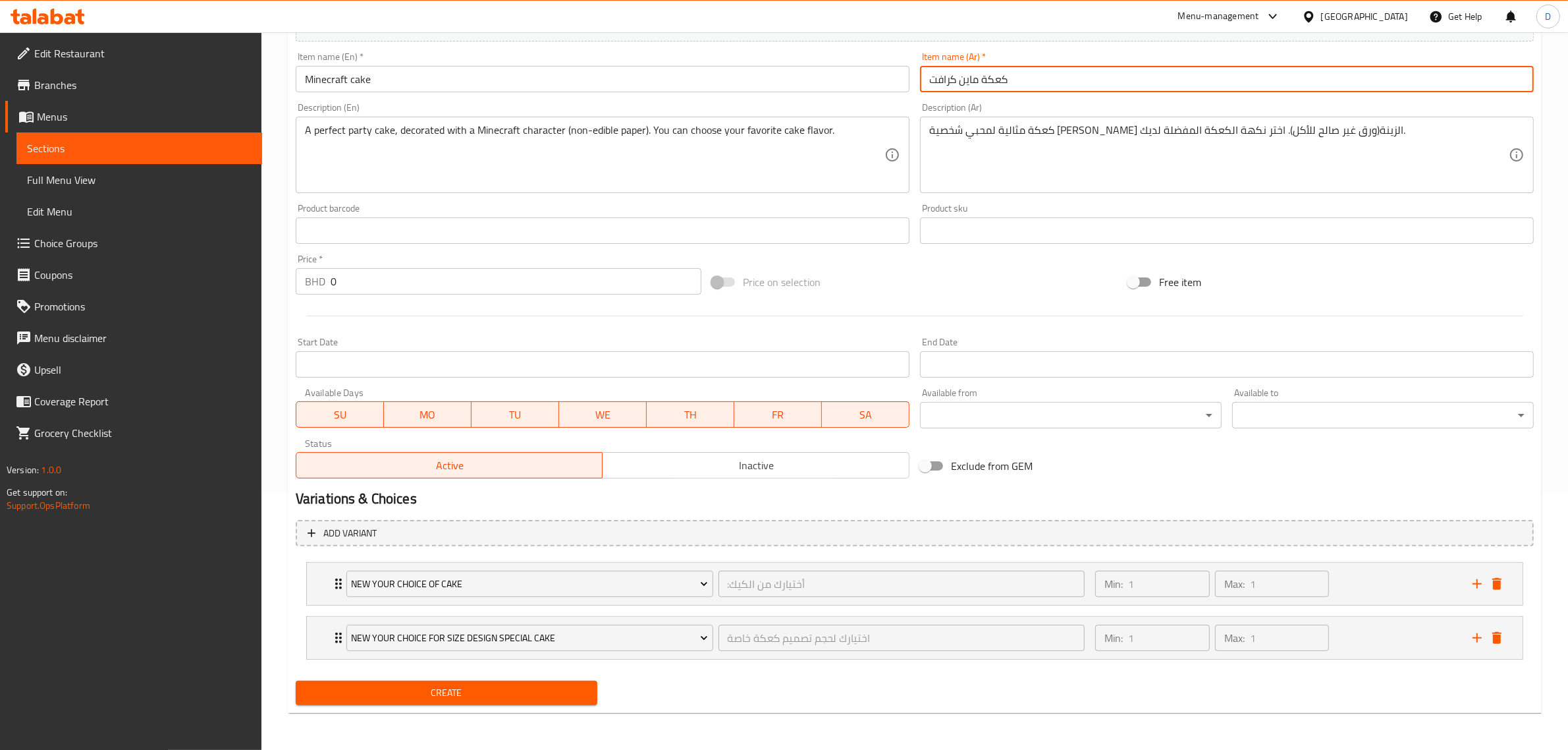
type input "كعكة ماين كرافت"
click at [583, 686] on span "Create" at bounding box center [446, 692] width 281 height 17
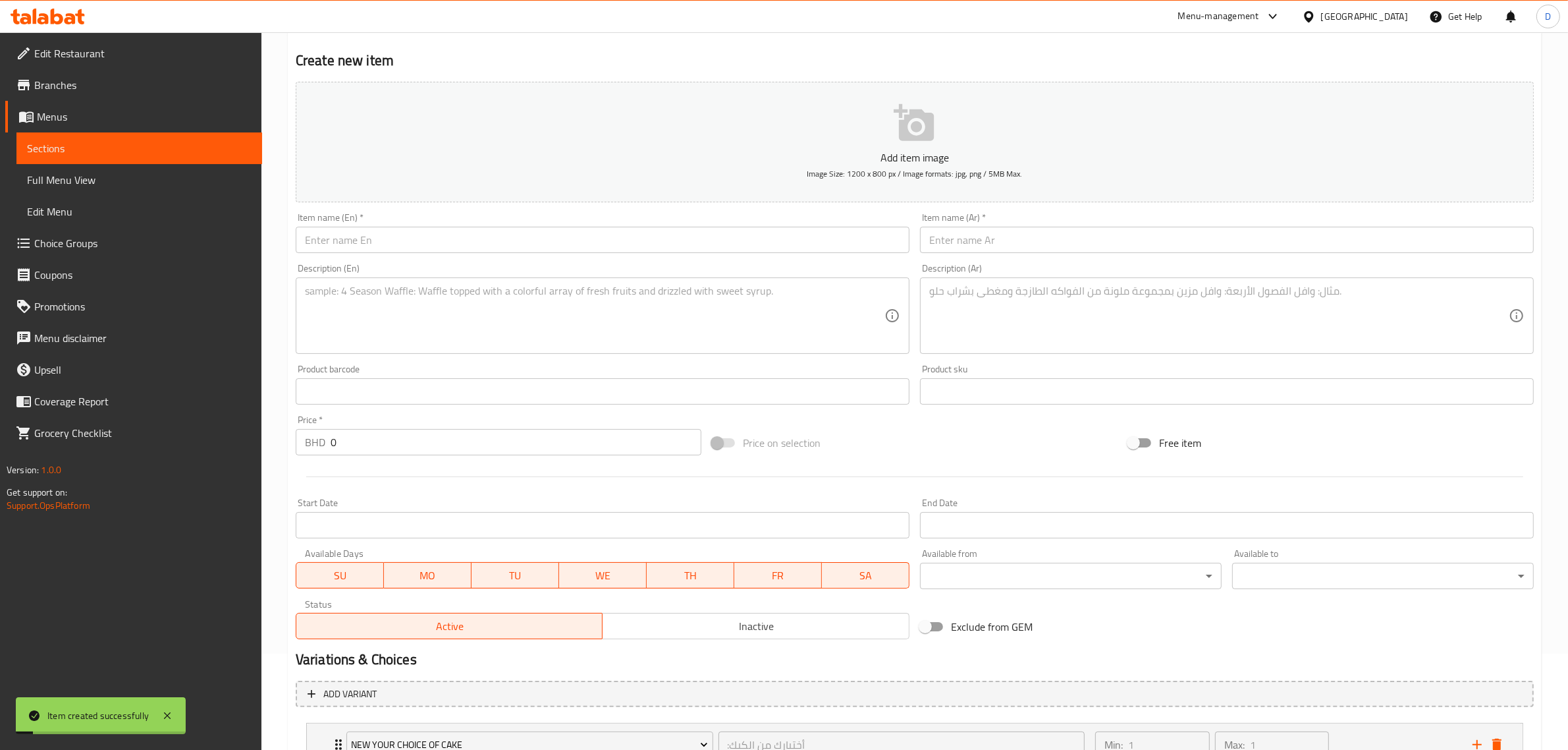
scroll to position [0, 0]
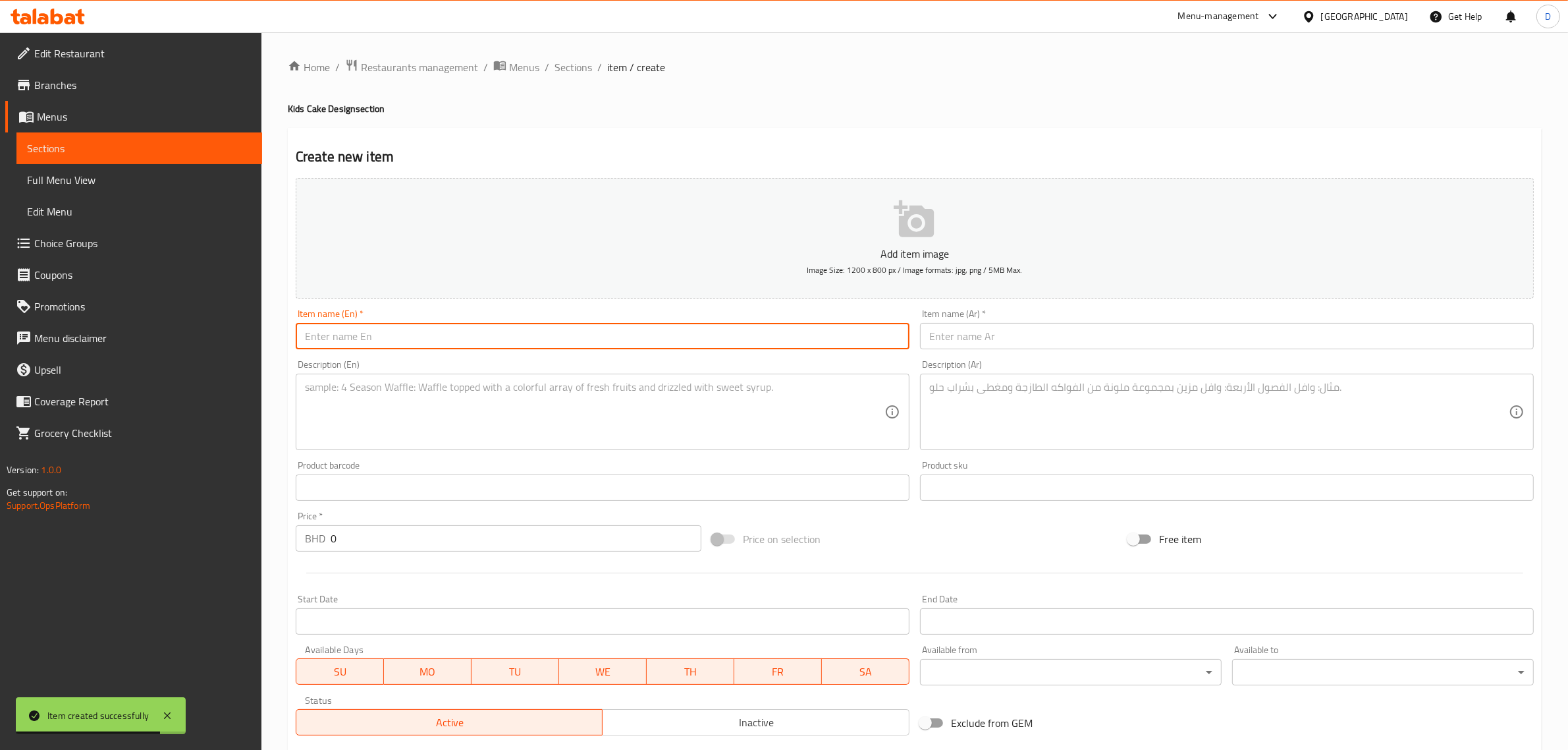
click at [480, 334] on input "text" at bounding box center [602, 336] width 614 height 26
paste input "PlayStation cake"
type input "PlayStation cake"
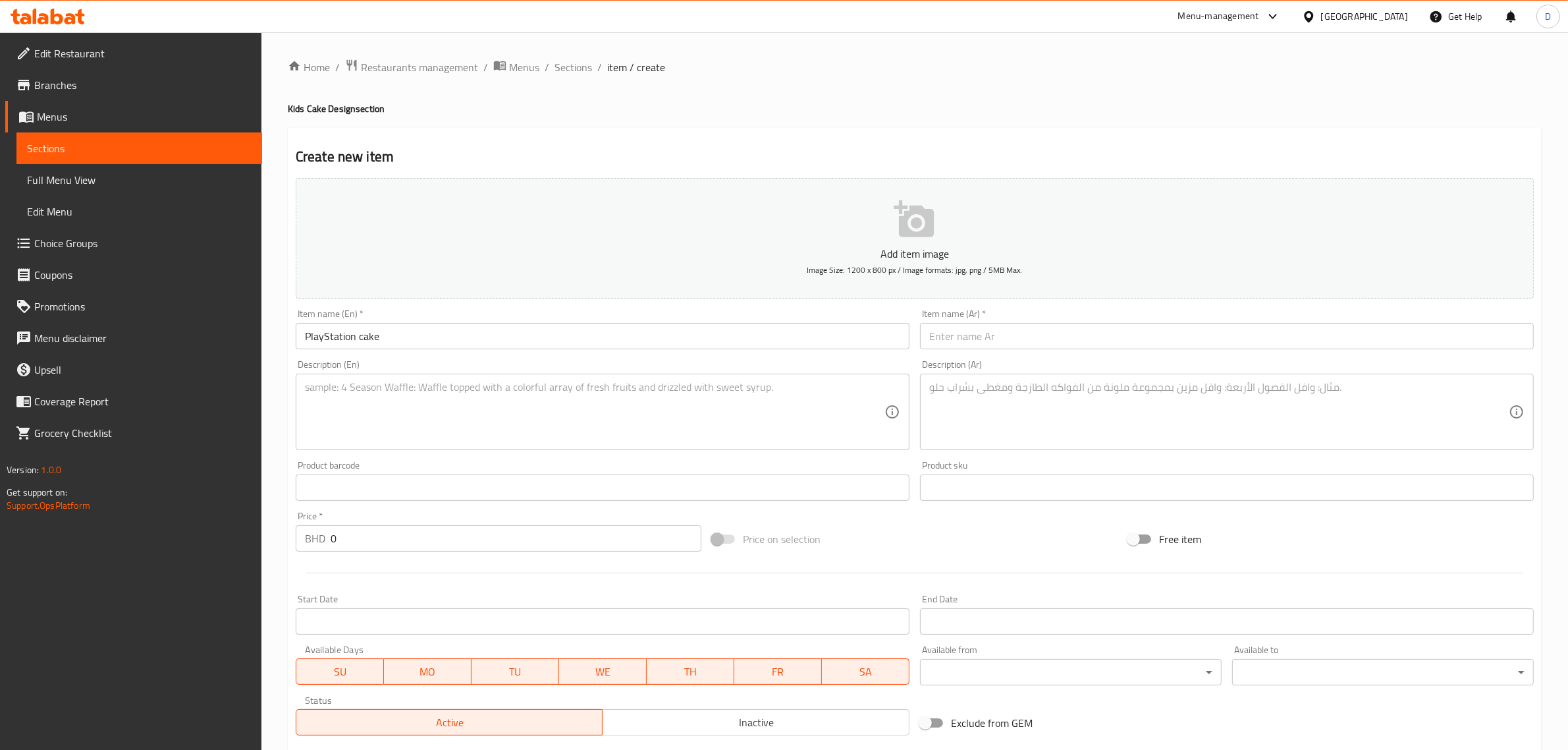
click at [443, 419] on textarea at bounding box center [594, 412] width 580 height 63
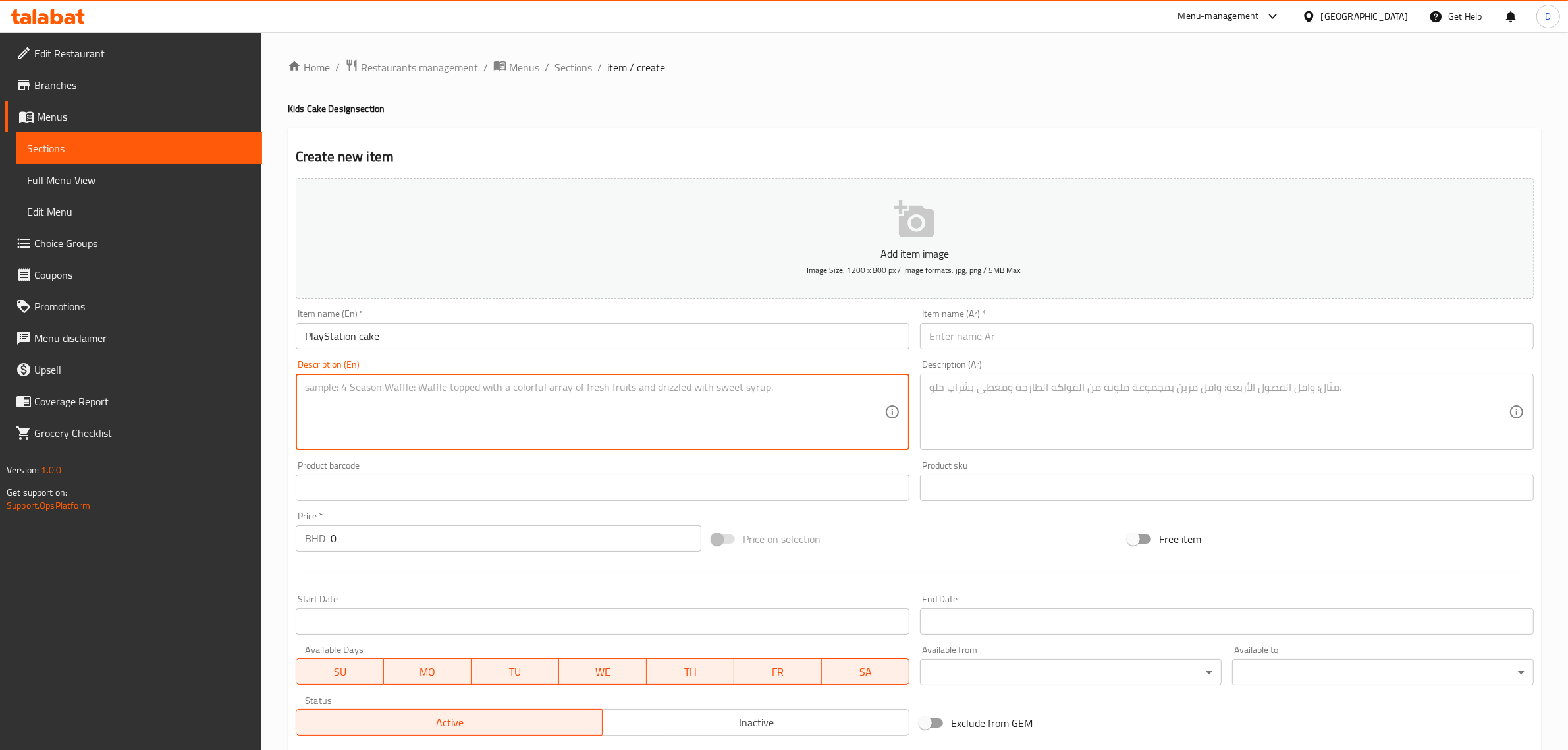
paste textarea "A cake with a distinctive design for PlayStation lovers. You can choose your fa…"
type textarea "A cake with a distinctive design for PlayStation lovers. You can choose your fa…"
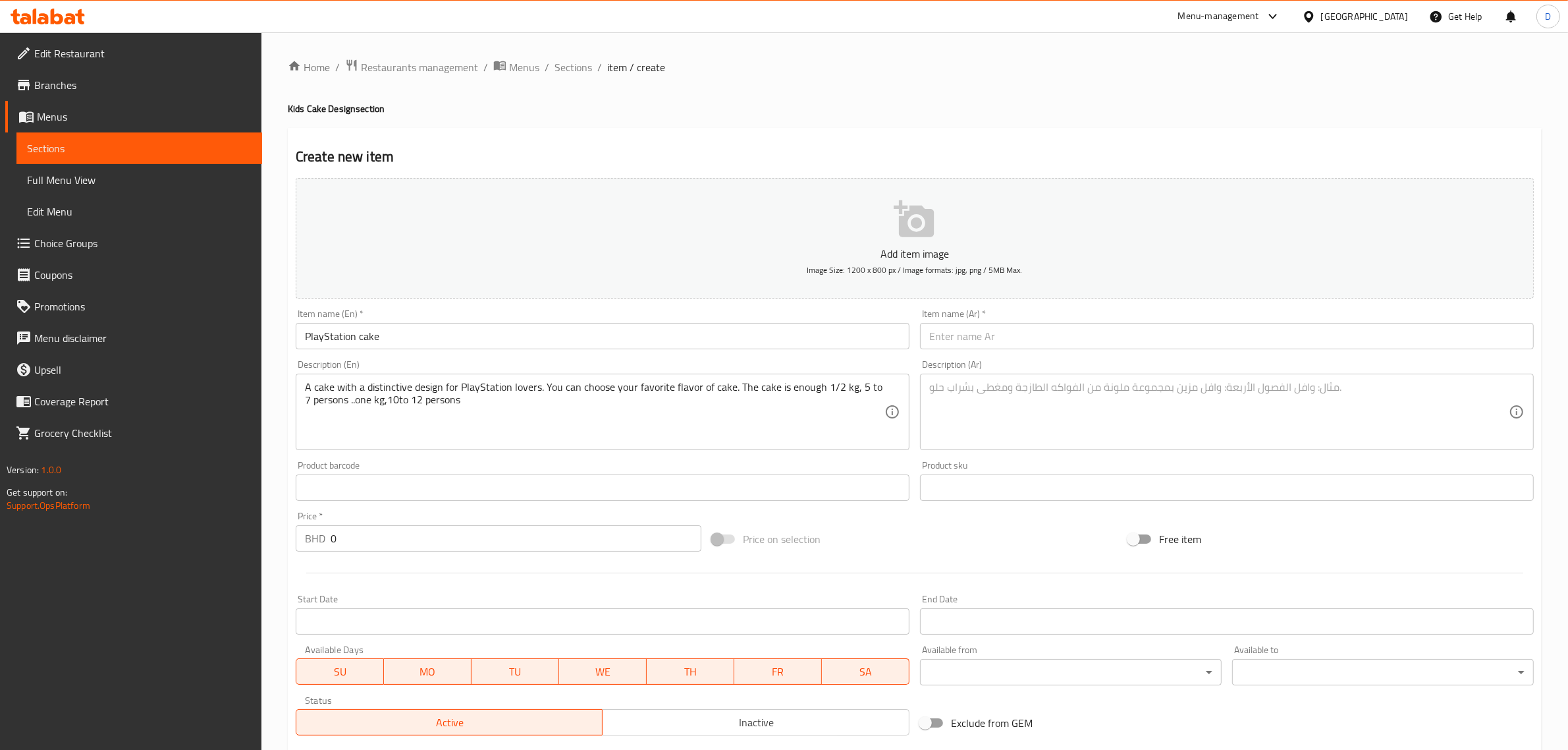
click at [1091, 403] on textarea at bounding box center [1218, 412] width 580 height 63
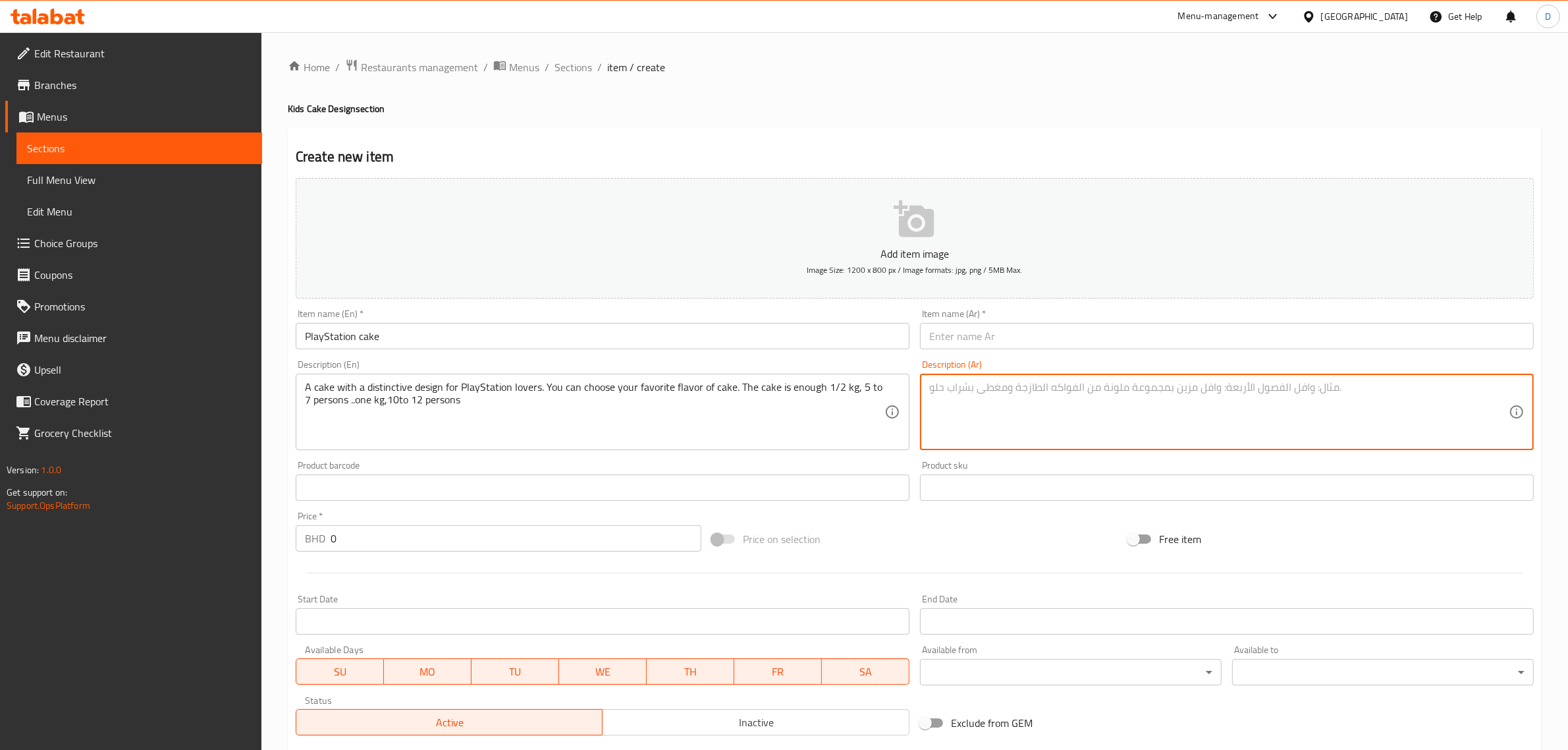
paste textarea "كيكة بتصميم مميز لعشاق البلاي ستيشن. اختاروا نكهتكم المفضلة. الكيكة تكفي نصف كي…"
type textarea "كيكة بتصميم مميز لعشاق البلاي ستيشن. اختاروا نكهتكم المفضلة. الكيكة تكفي نصف كي…"
click at [1045, 337] on input "text" at bounding box center [1226, 336] width 614 height 26
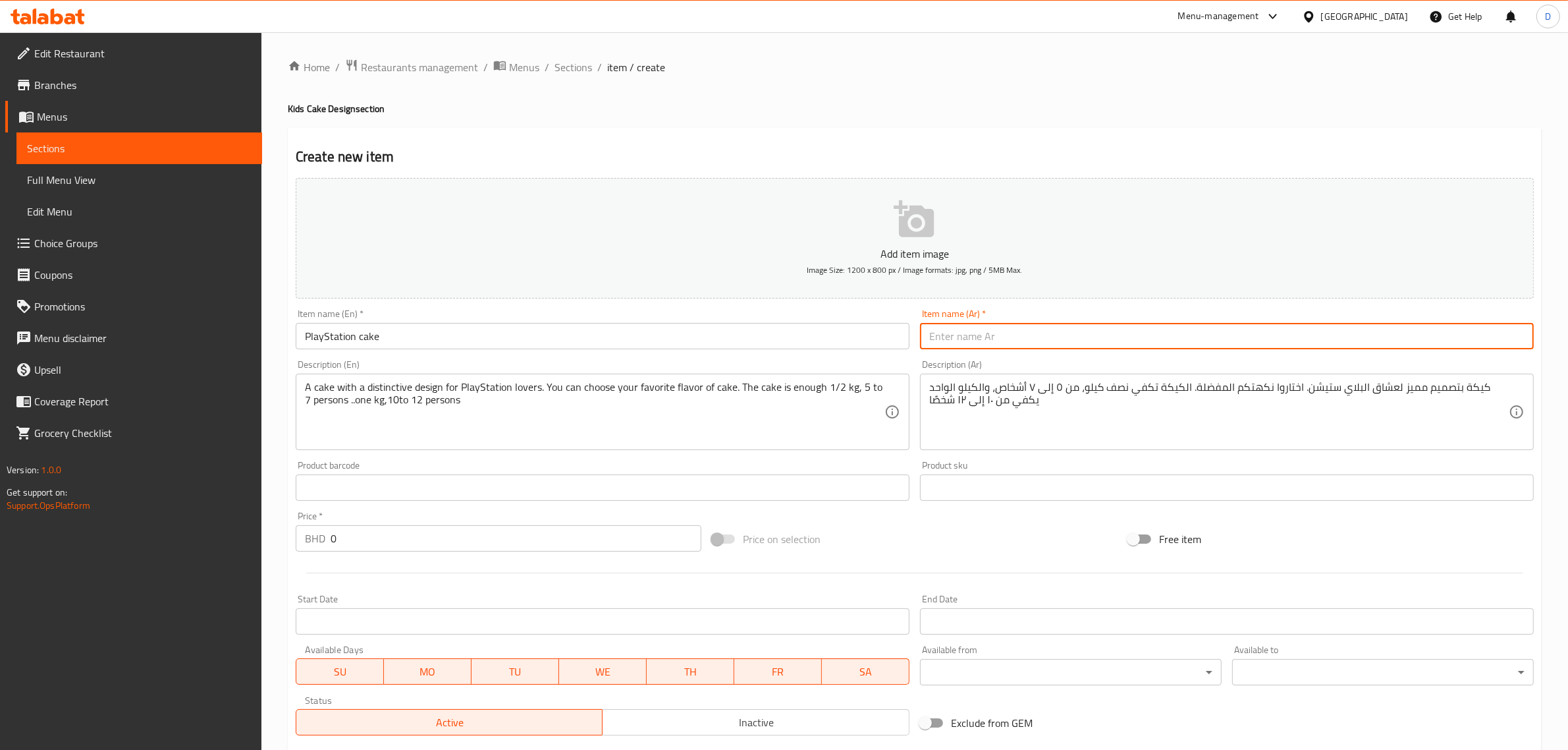
paste input "كعكة بلاي ستيشن"
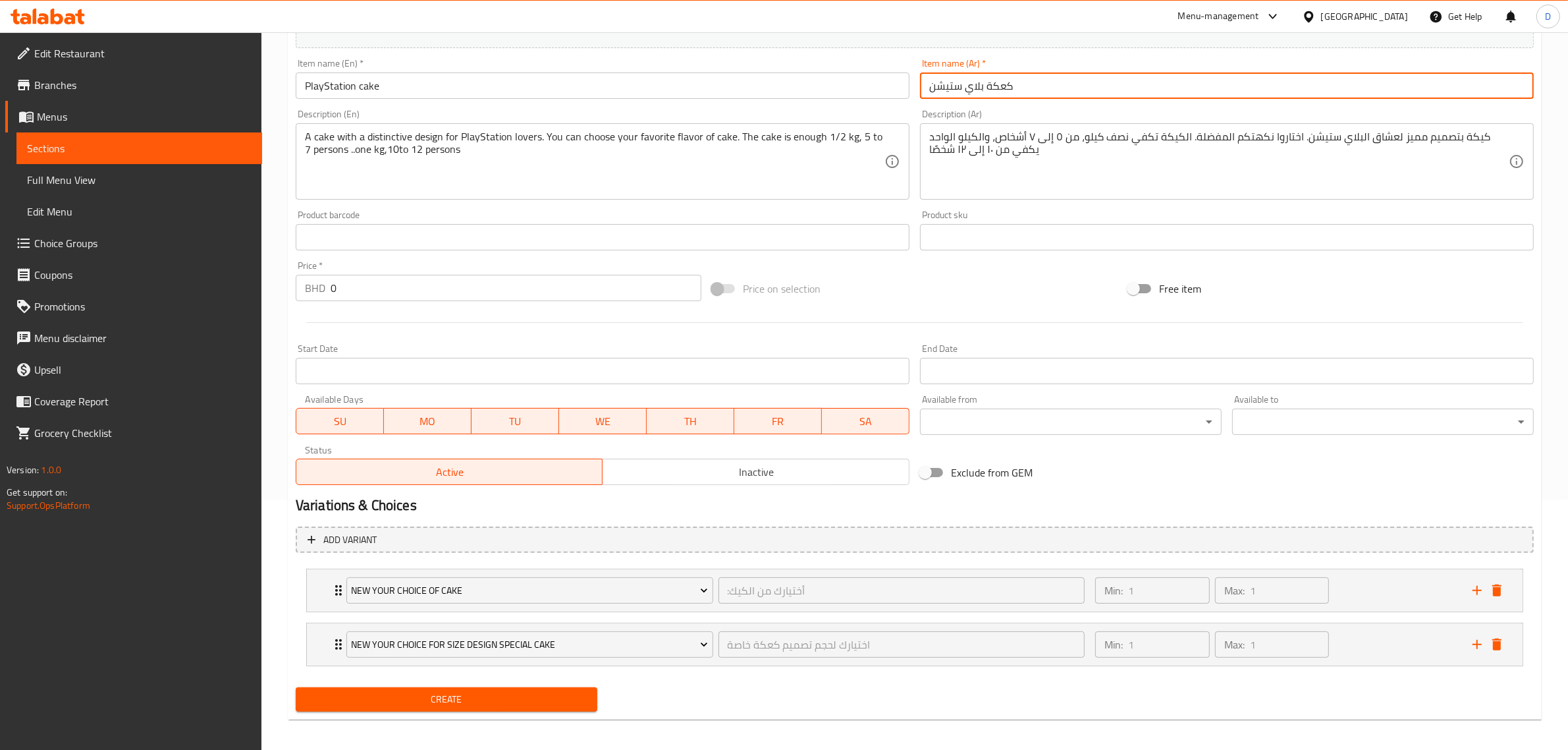
scroll to position [257, 0]
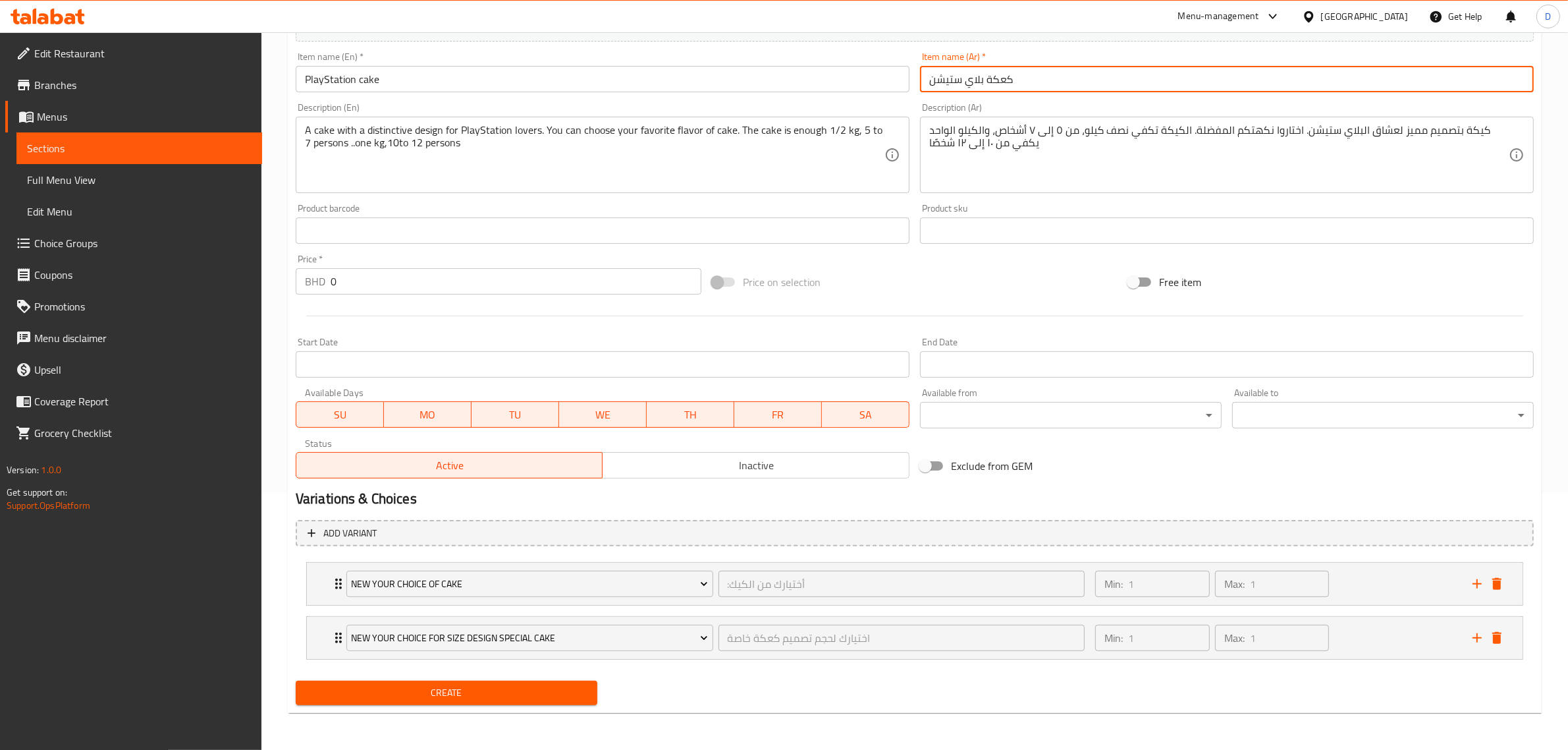
type input "كعكة بلاي ستيشن"
click at [1001, 270] on div "Price on selection" at bounding box center [914, 282] width 416 height 36
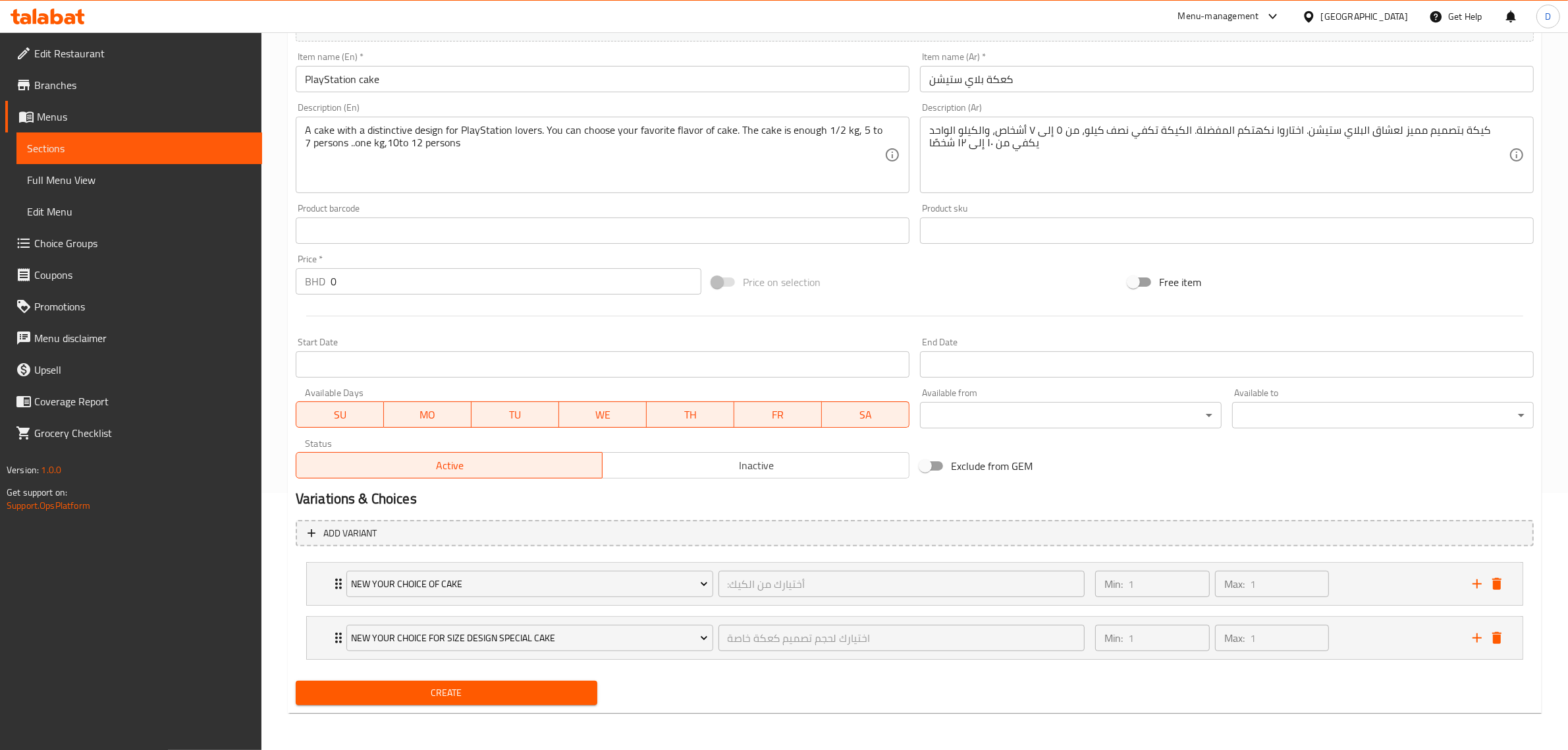
click at [519, 696] on span "Create" at bounding box center [446, 692] width 281 height 17
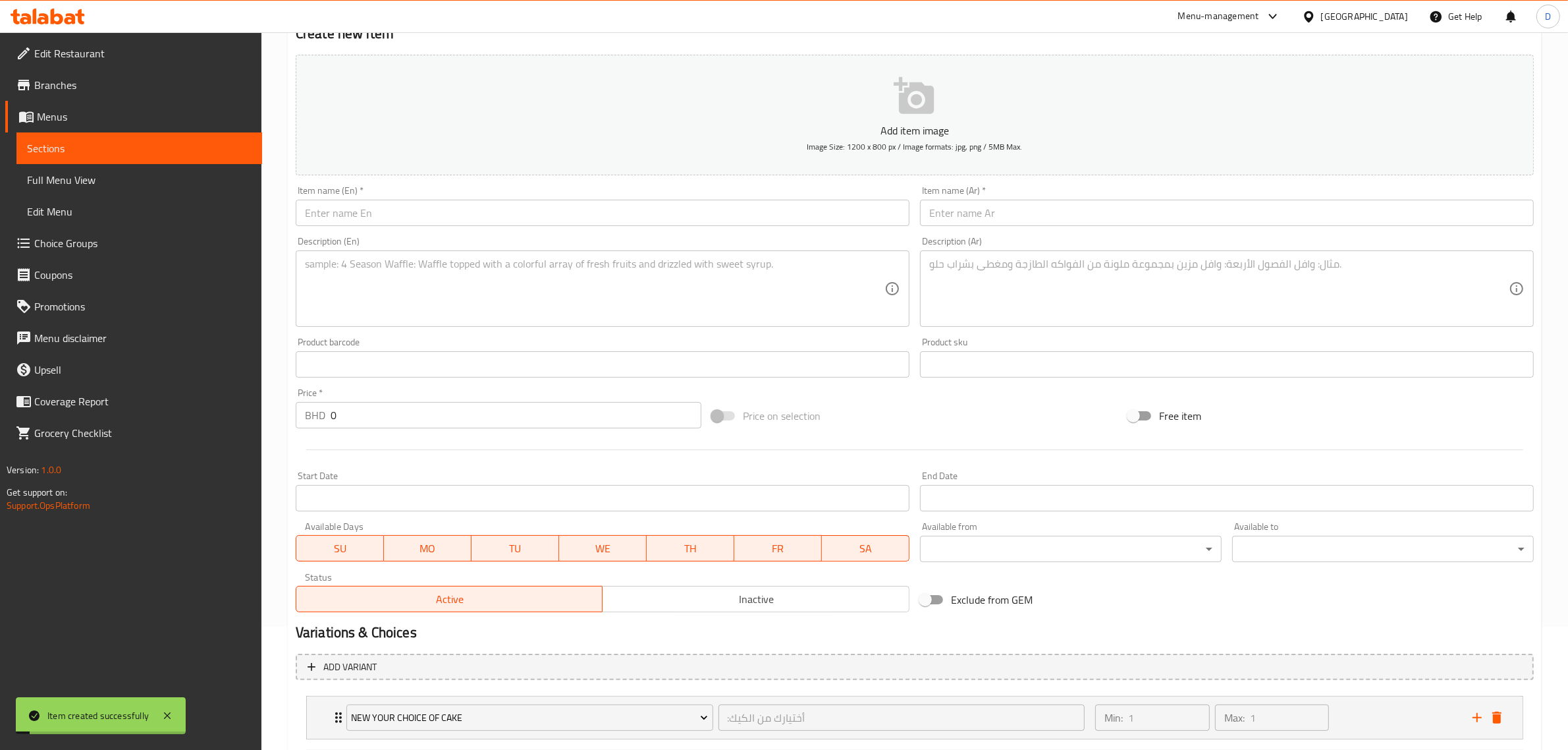
scroll to position [0, 0]
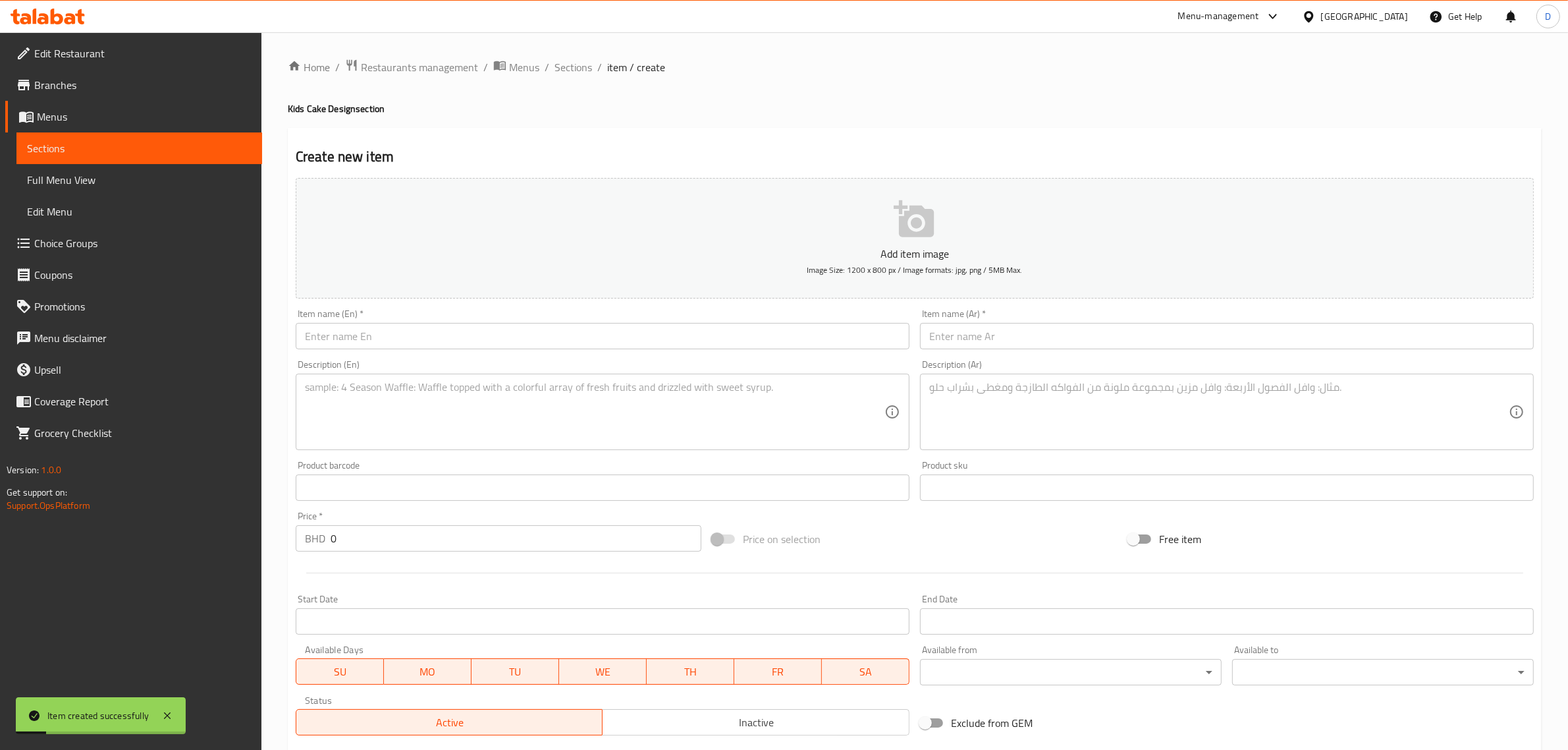
click at [554, 66] on span "Sections" at bounding box center [573, 67] width 37 height 16
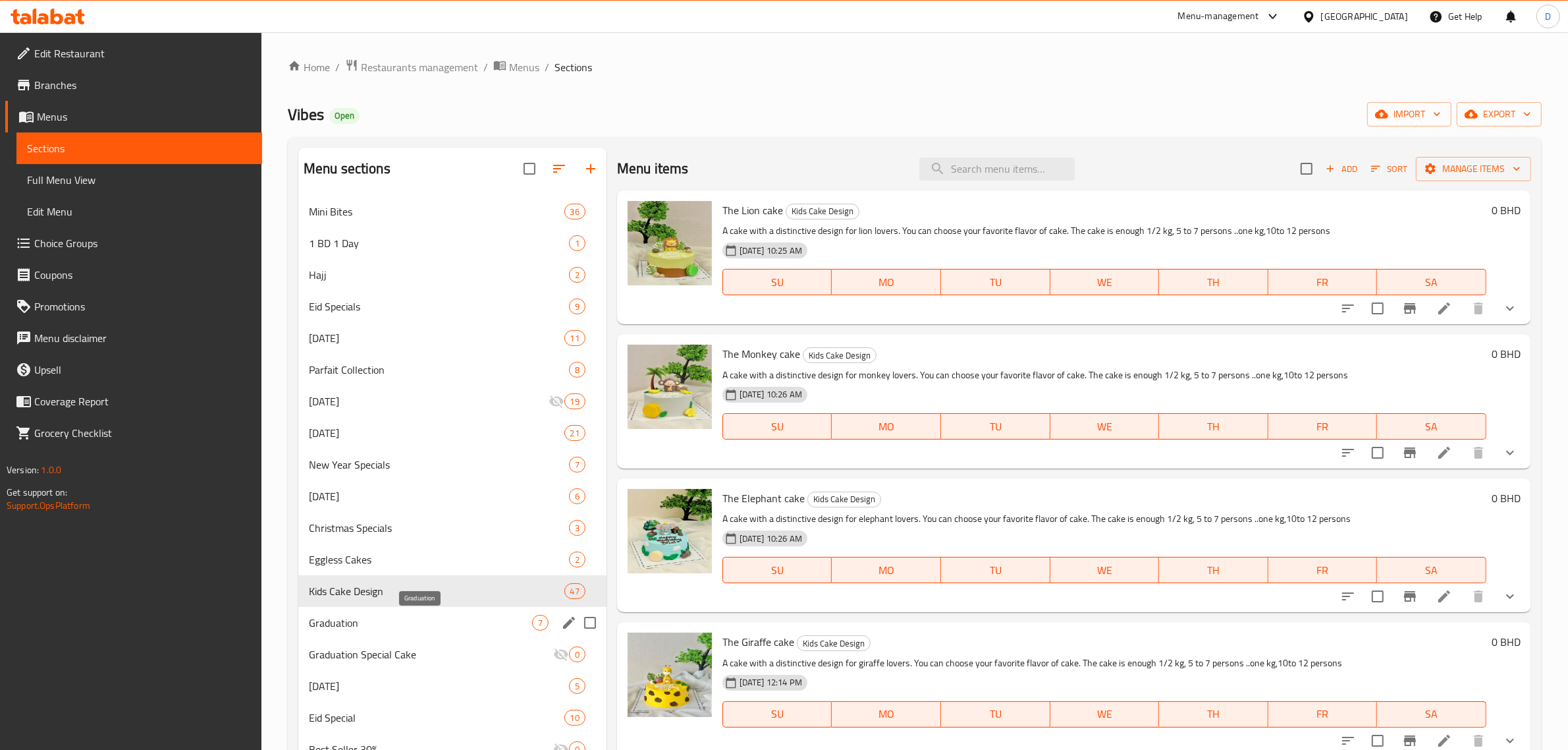
click at [405, 631] on div "Graduation 7" at bounding box center [452, 623] width 309 height 31
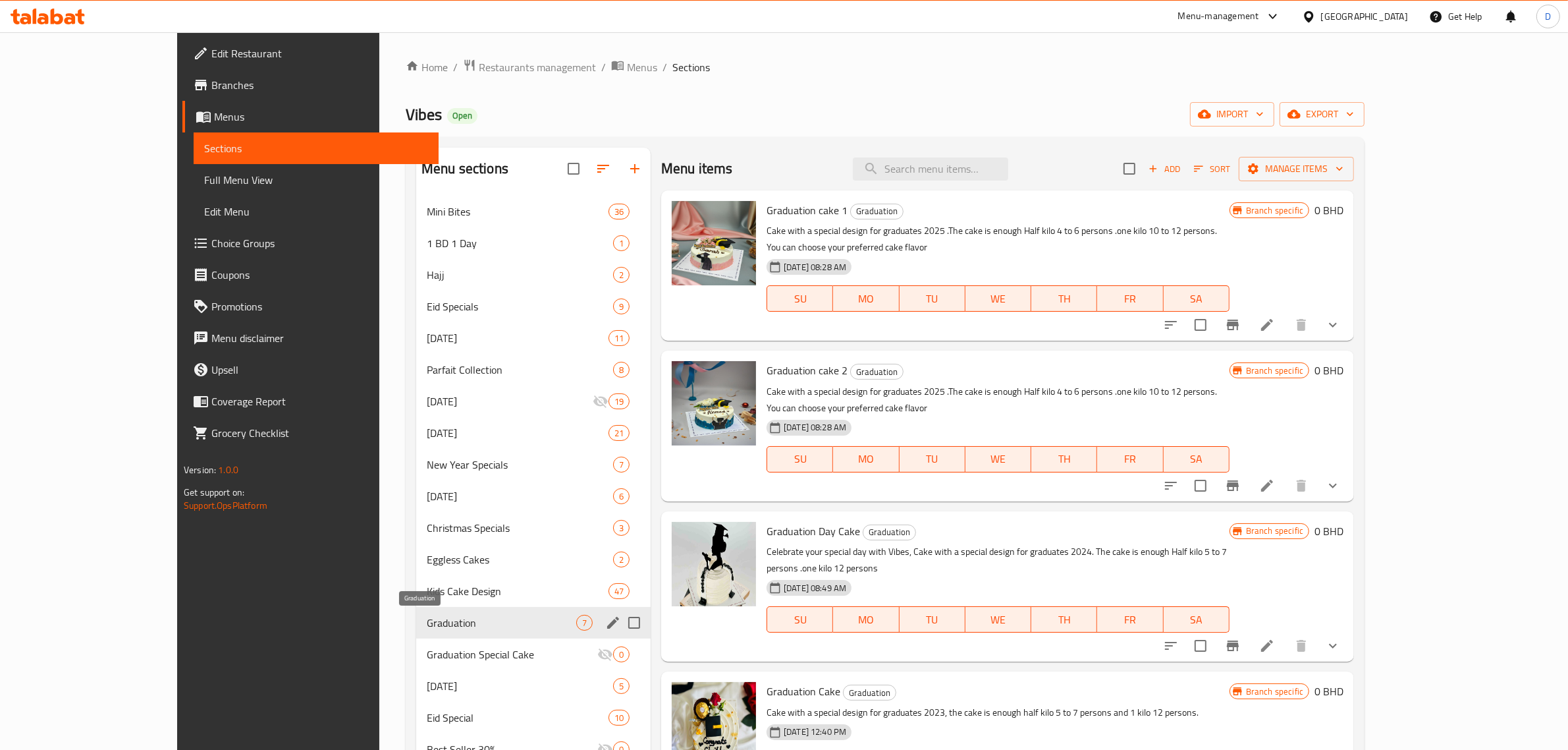
click at [416, 603] on div "Kids Cake Design 47" at bounding box center [533, 590] width 234 height 31
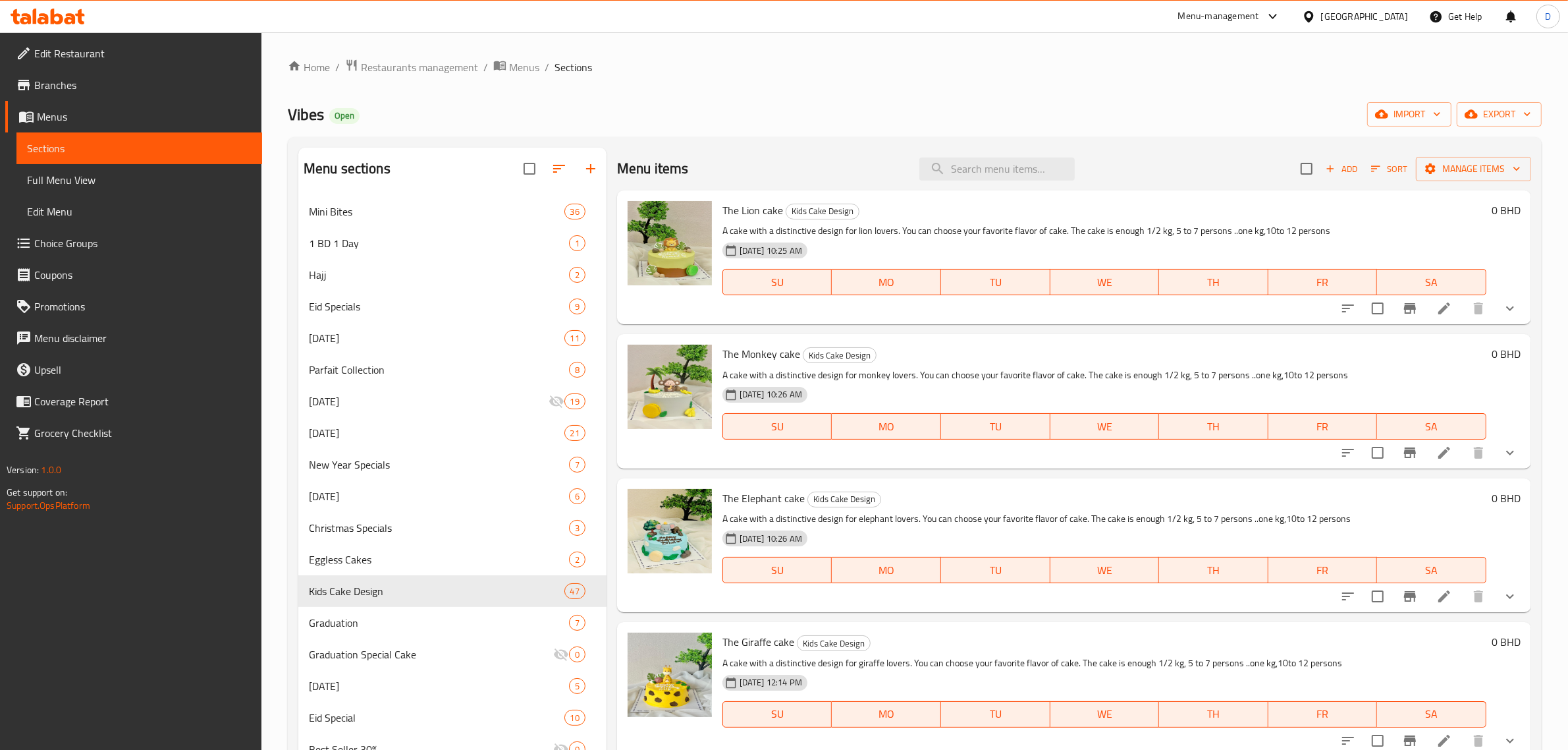
click at [1372, 171] on span "Sort" at bounding box center [1389, 168] width 37 height 15
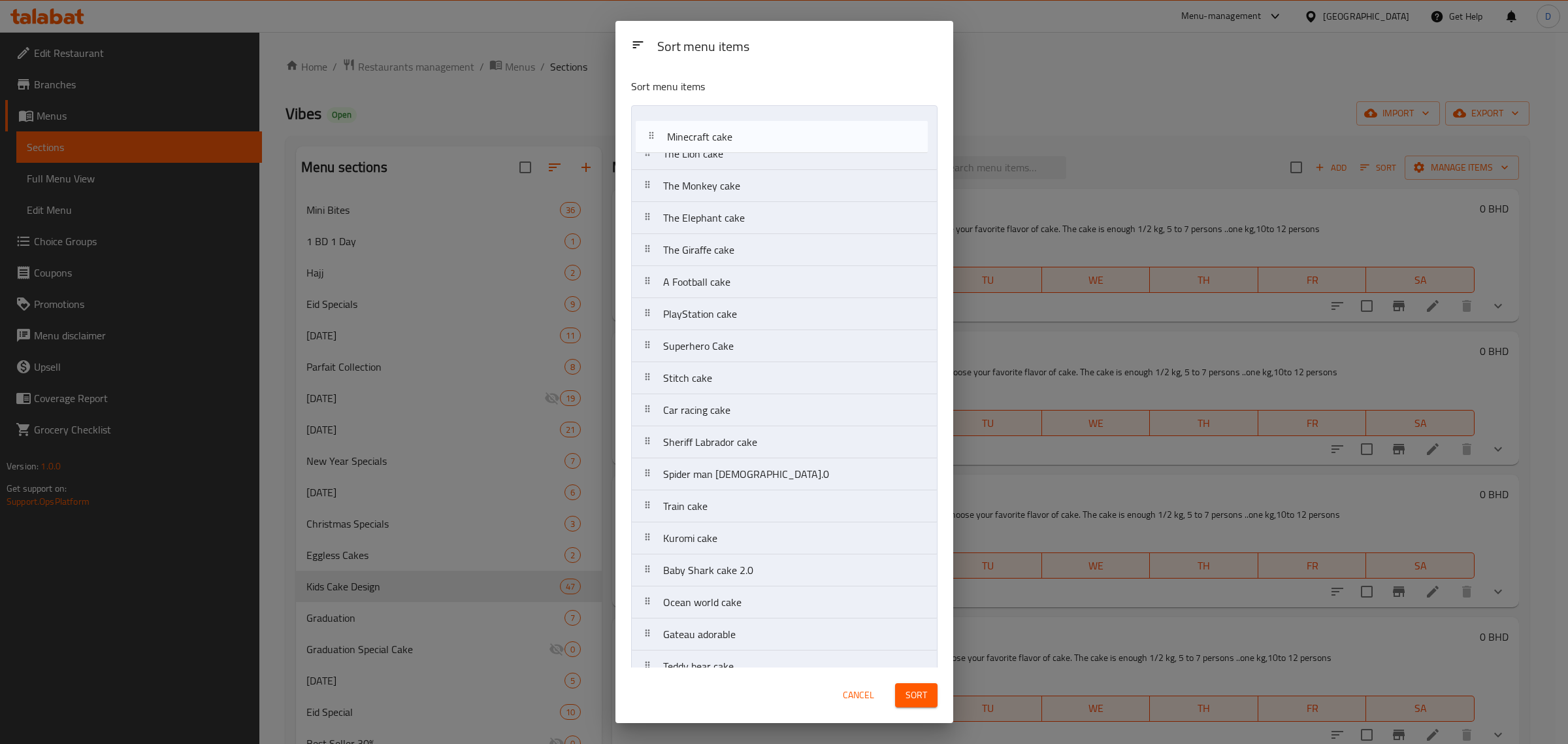
drag, startPoint x: 746, startPoint y: 279, endPoint x: 756, endPoint y: 99, distance: 180.3
click at [756, 99] on div "Sort menu items The Lion cake The Monkey cake The Elephant cake The Giraffe cak…" at bounding box center [784, 368] width 338 height 600
drag, startPoint x: 722, startPoint y: 317, endPoint x: 736, endPoint y: 138, distance: 179.5
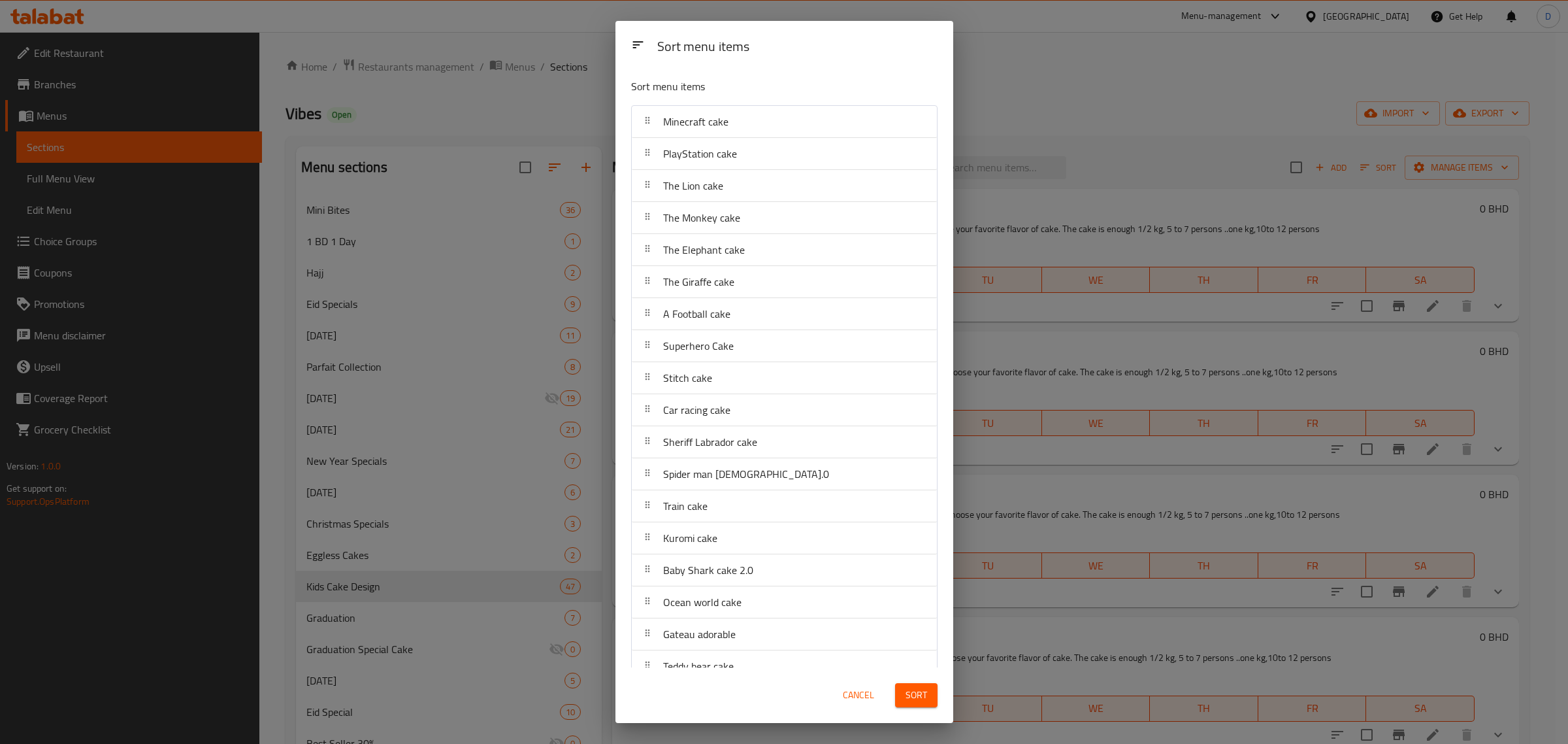
click at [921, 697] on span "Sort" at bounding box center [916, 695] width 22 height 16
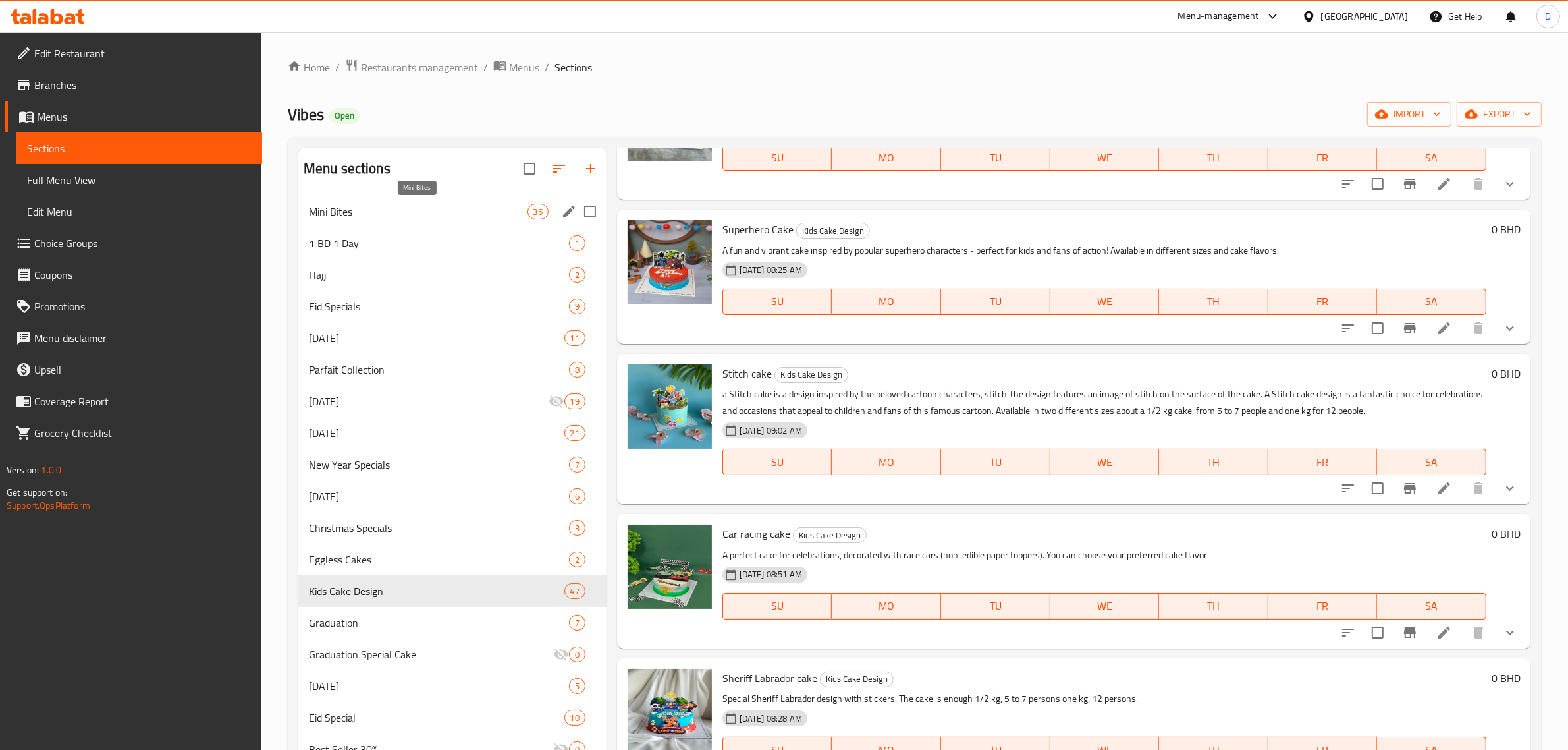
click at [356, 211] on span "Mini Bites" at bounding box center [417, 211] width 219 height 16
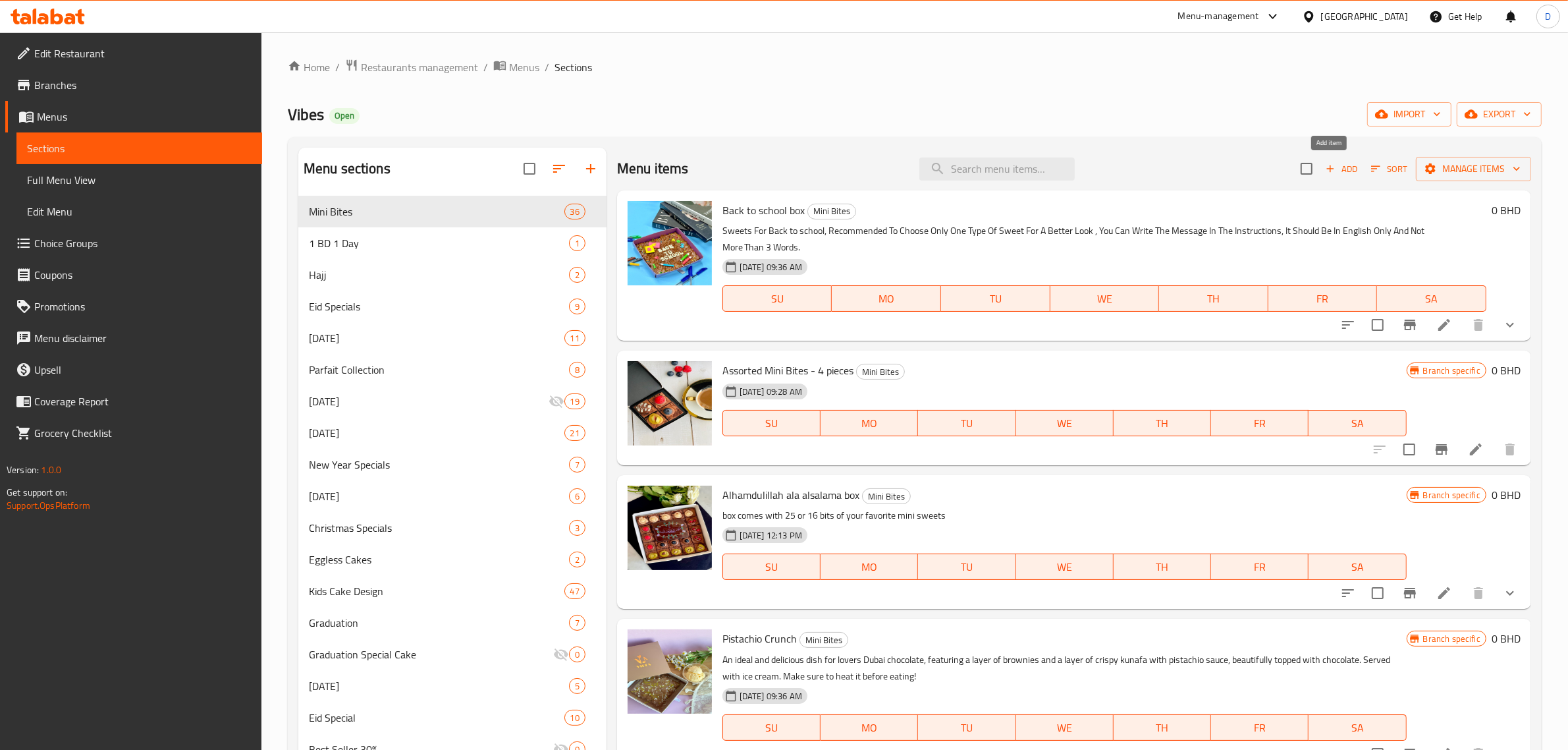
click at [1334, 174] on span "Add" at bounding box center [1341, 168] width 36 height 15
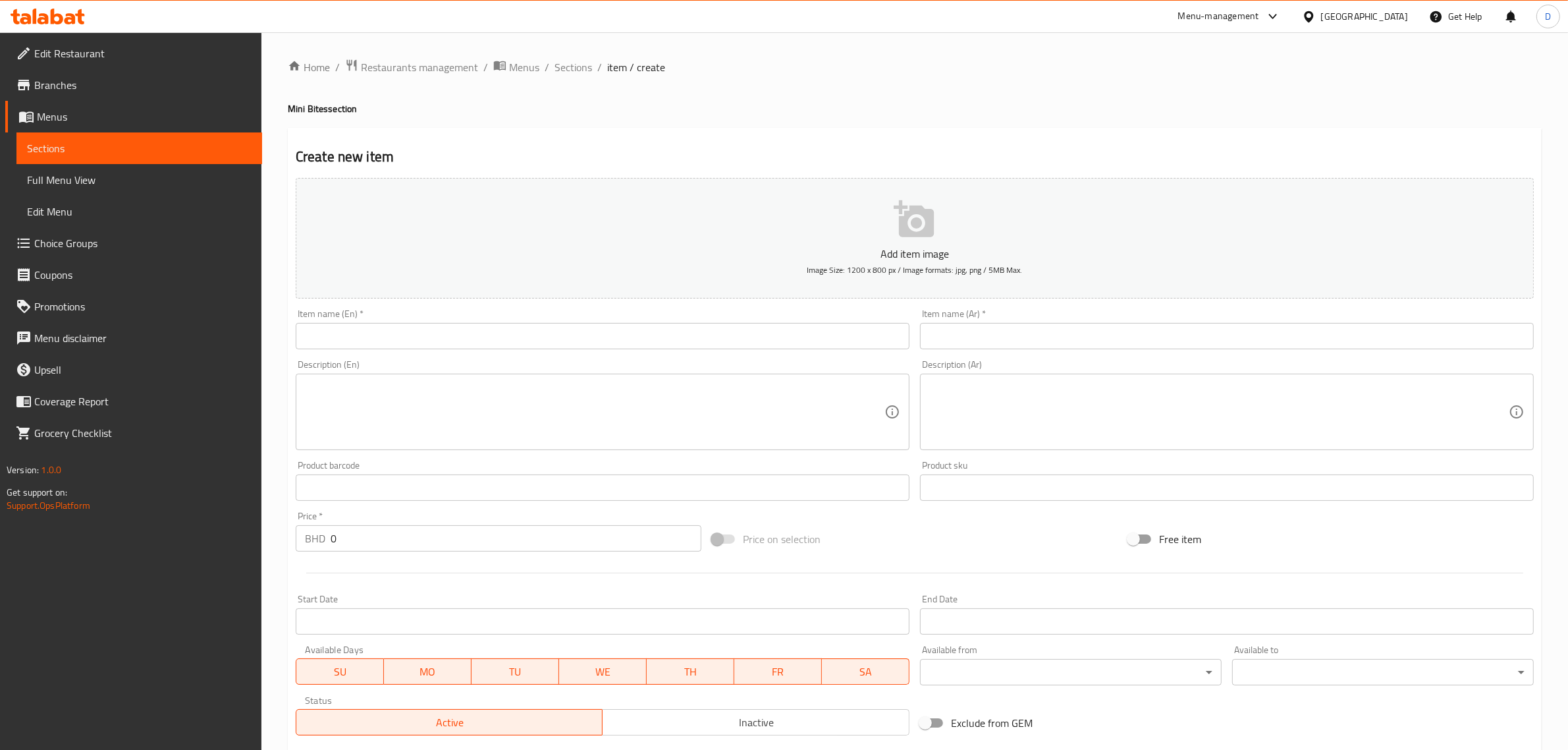
click at [609, 321] on div "Item name (En)   * Item name (En) *" at bounding box center [602, 329] width 614 height 40
click at [609, 330] on input "text" at bounding box center [602, 336] width 614 height 26
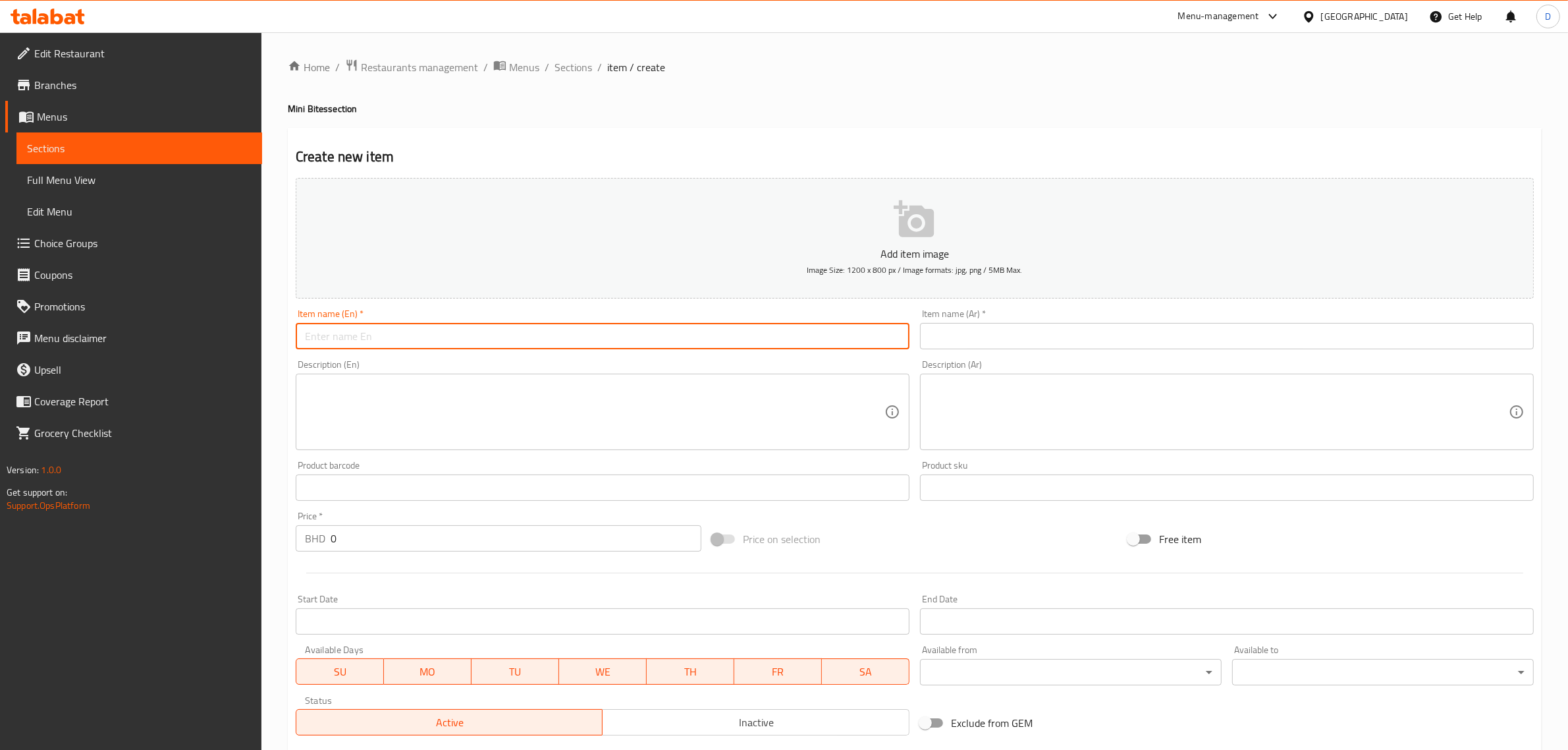
paste input "Metbarkeen box"
type input "Metbarkeen box"
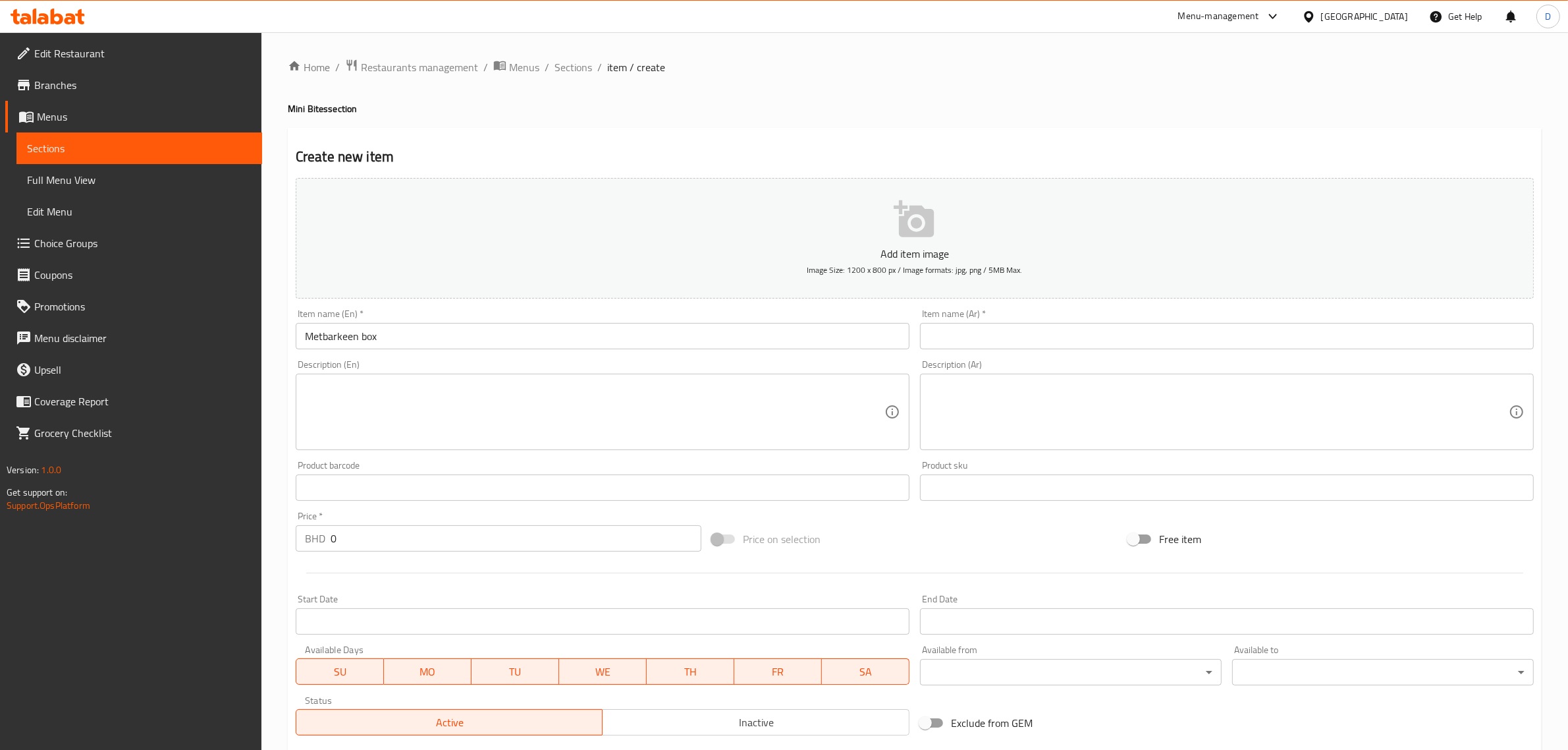
click at [929, 327] on input "text" at bounding box center [1226, 336] width 614 height 26
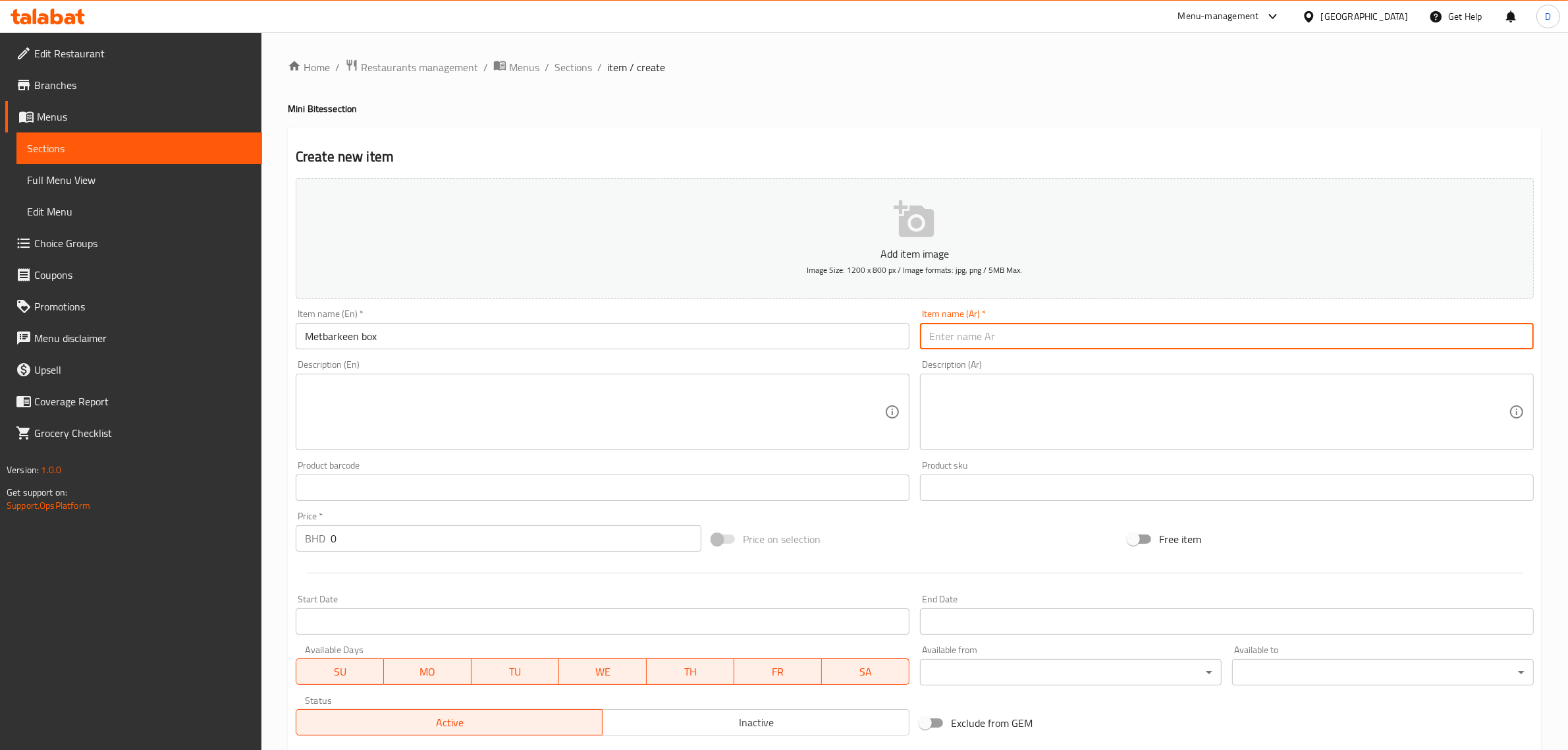
paste input "علبة متباركين"
type input "علبة متباركين"
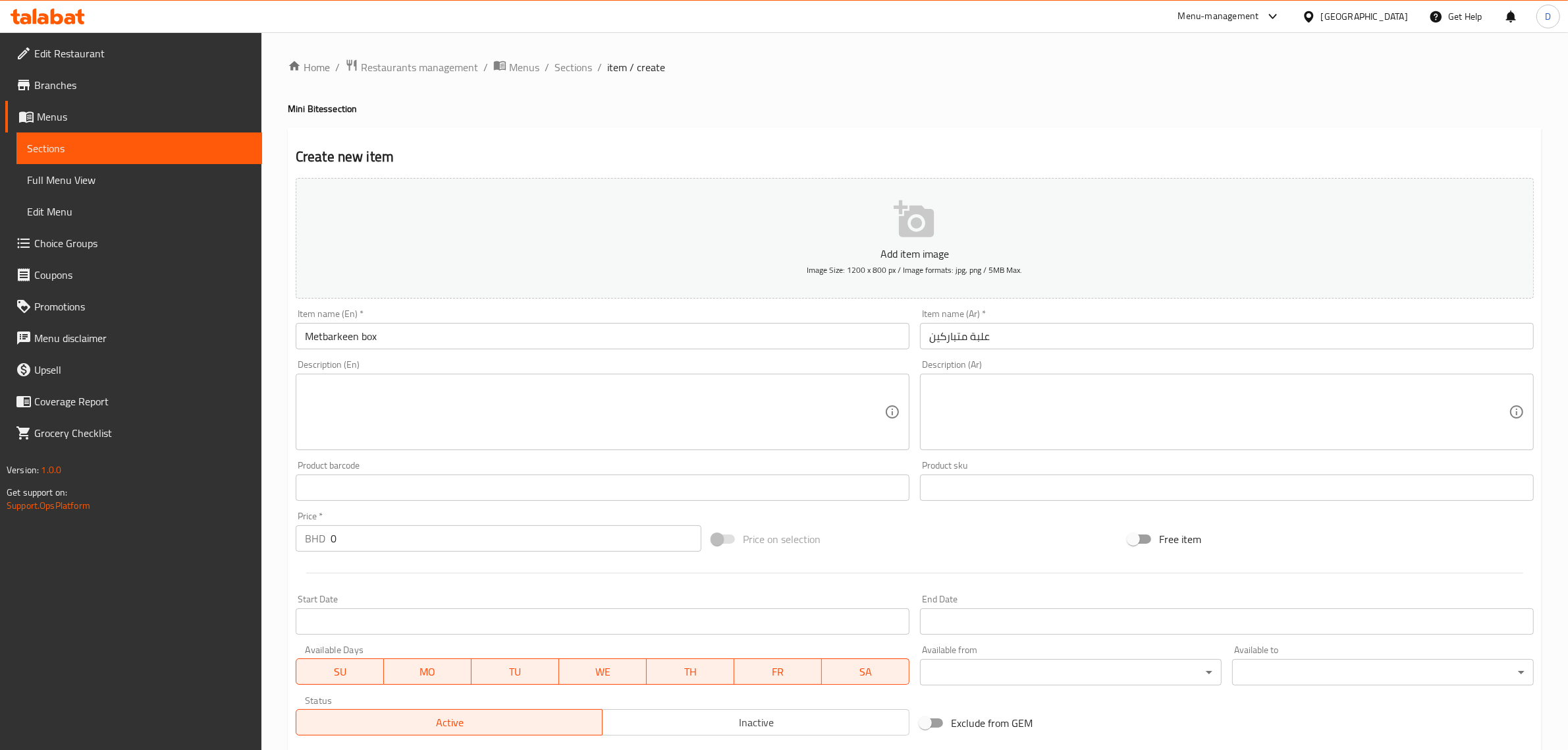
click at [494, 433] on textarea at bounding box center [594, 412] width 580 height 63
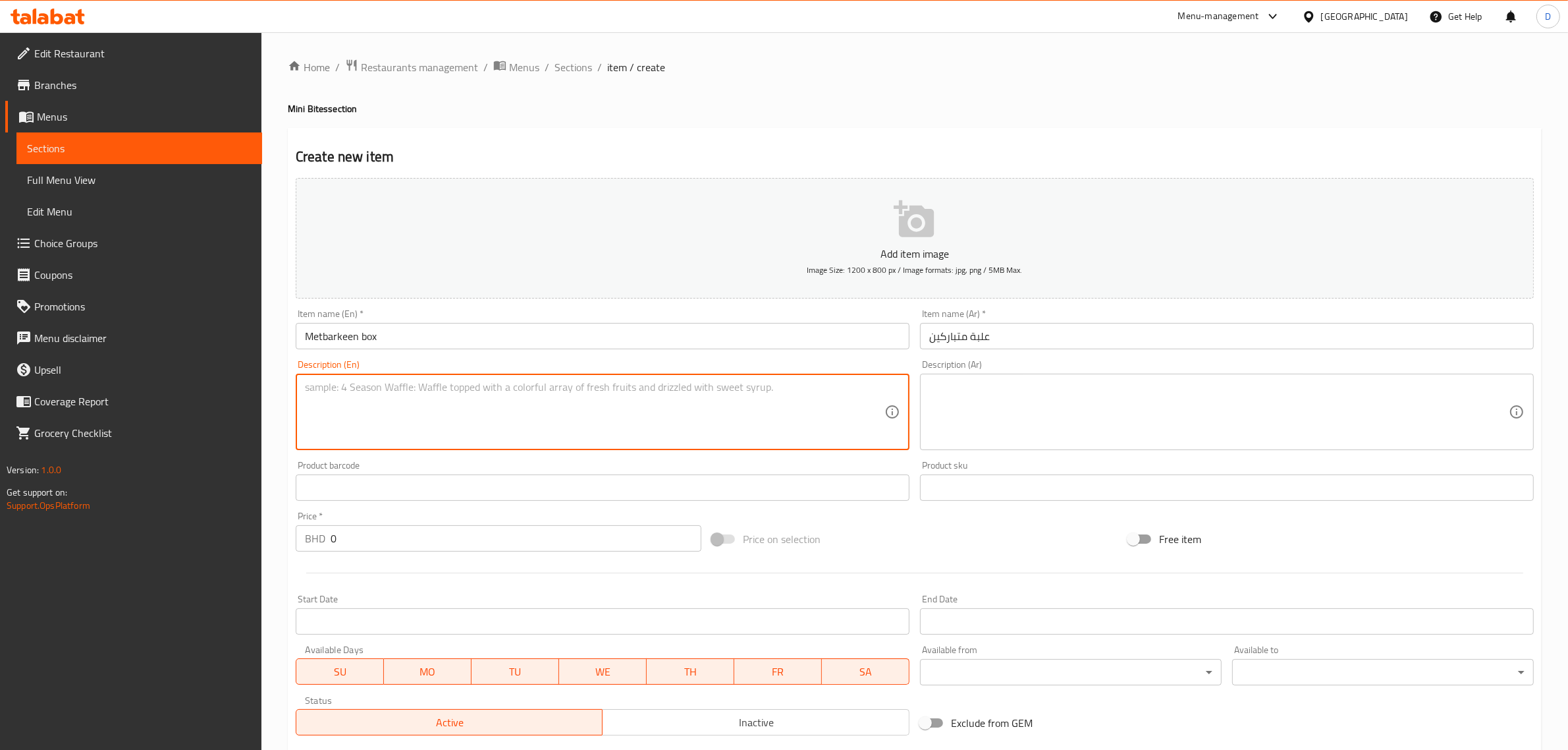
paste textarea "box comes with 25 or 16 bits of your favourite mini sweets With the phrase متبا…"
type textarea "box comes with 25 or 16 bits of your favourite mini sweets With the phrase متبا…"
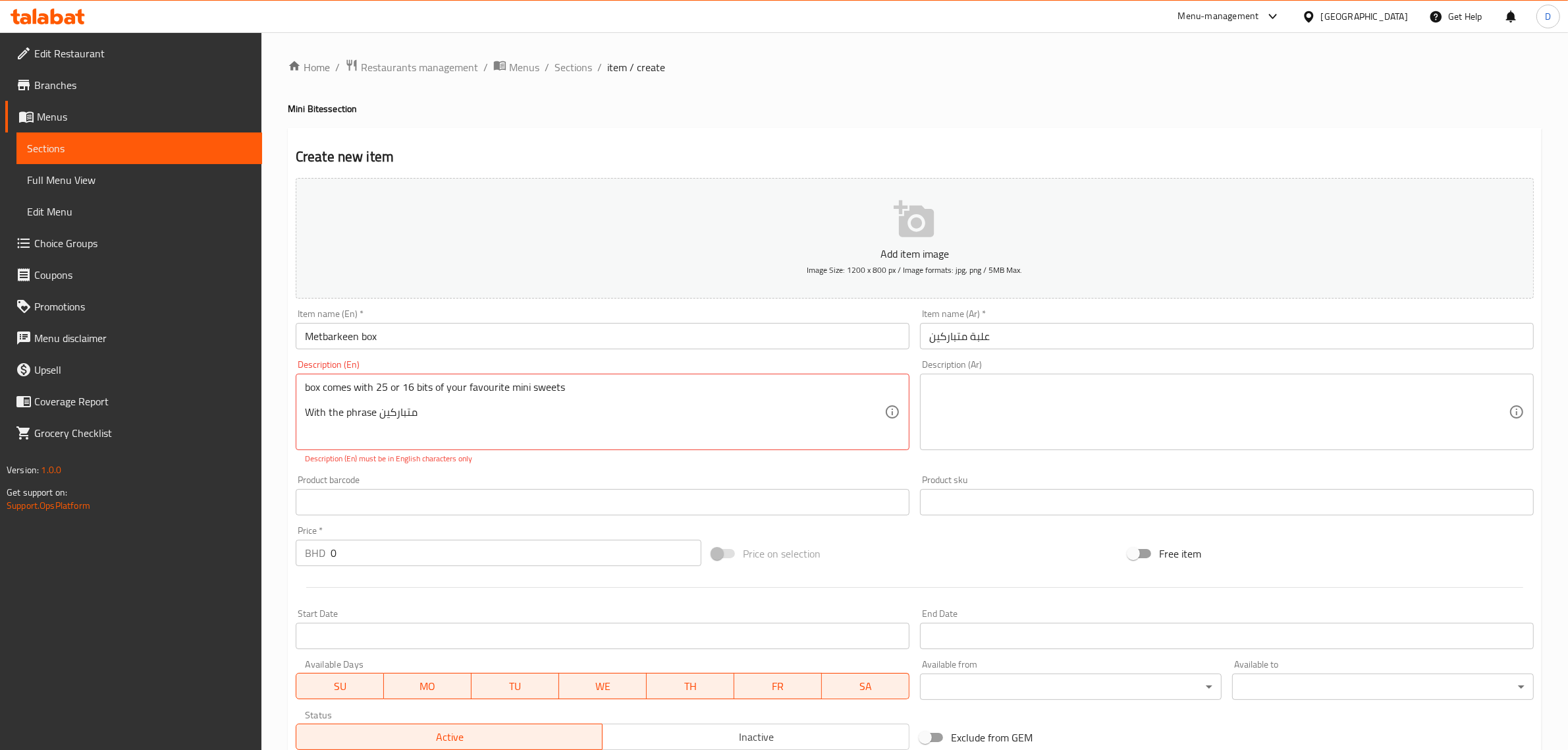
click at [1056, 419] on textarea at bounding box center [1218, 412] width 580 height 63
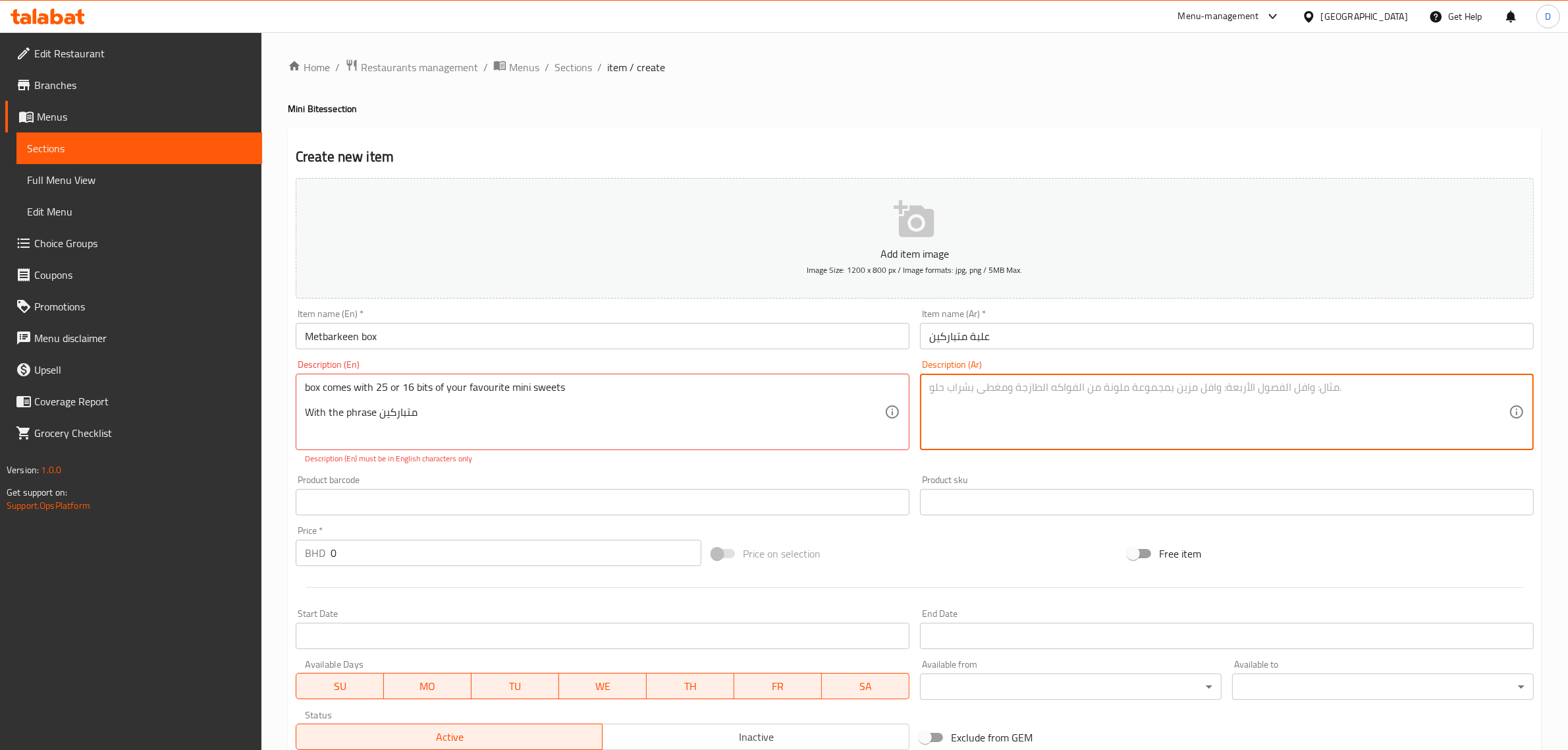
paste textarea "يمكنك أختيار حجم العلبة ٢٥ أو ١٦ قطعة من الميني بايتس المفضلة لديك. مع عبارة "م…"
type textarea "يمكنك أختيار حجم العلبة ٢٥ أو ١٦ قطعة من الميني بايتس المفضلة لديك. مع عبارة "م…"
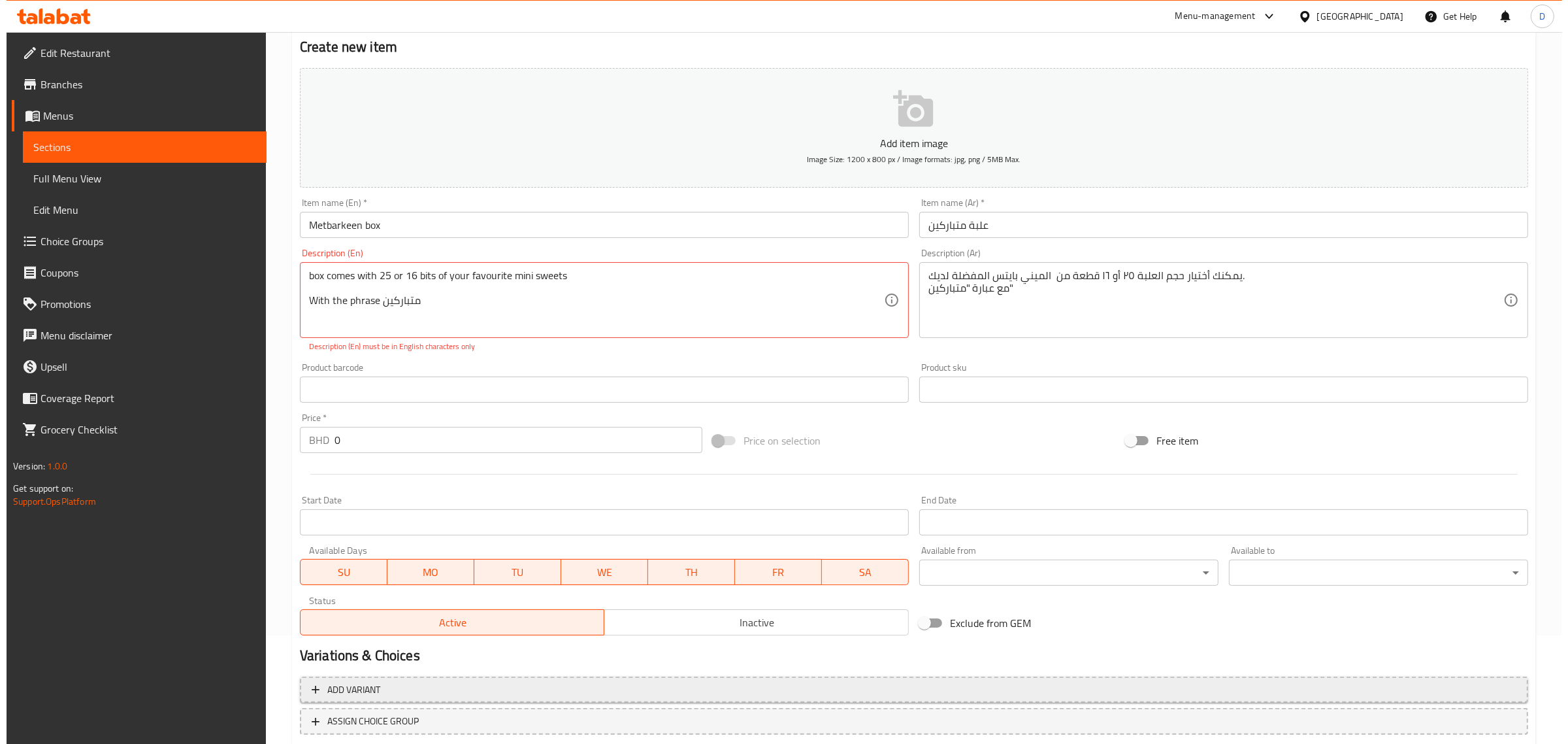
scroll to position [191, 0]
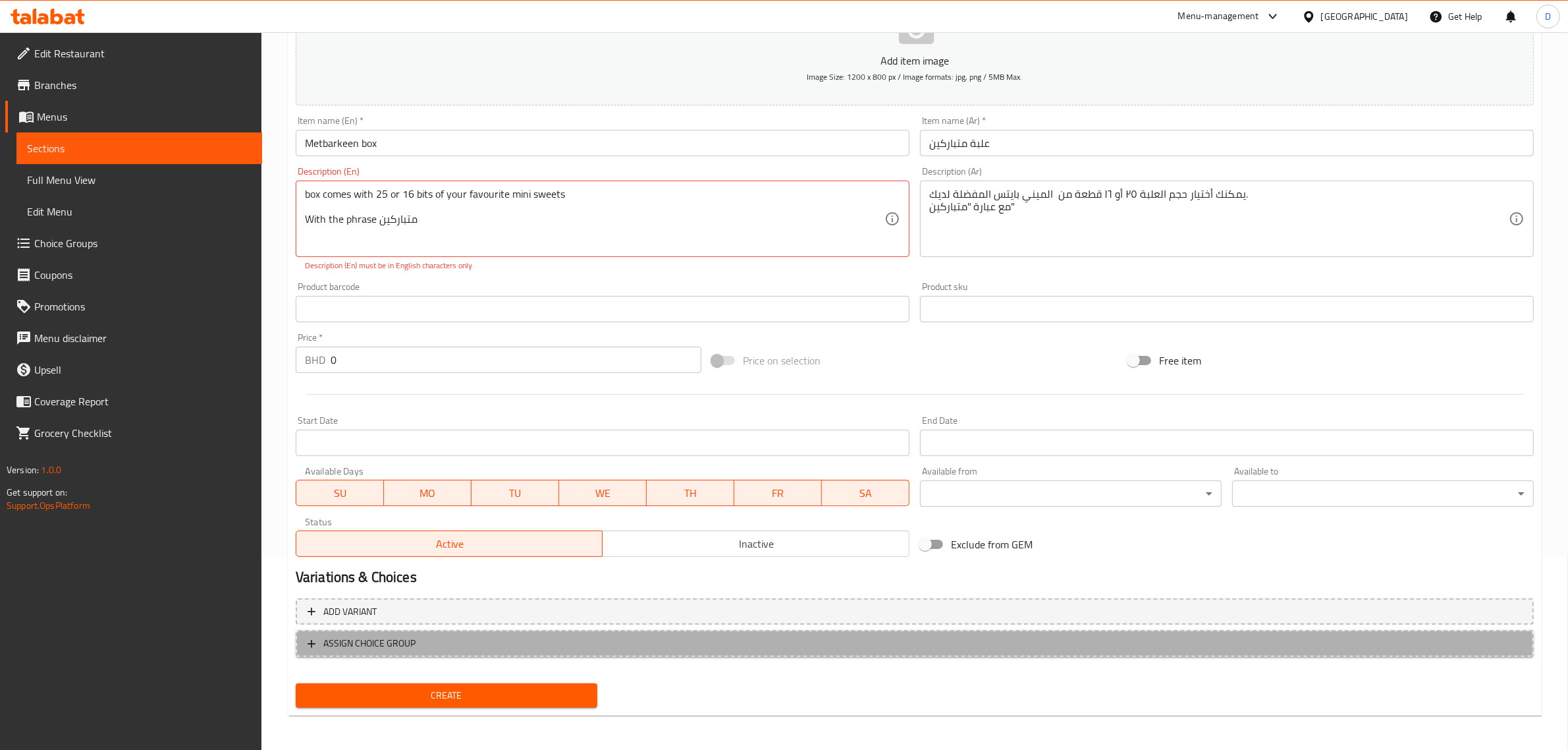
click at [632, 641] on span "ASSIGN CHOICE GROUP" at bounding box center [914, 643] width 1214 height 17
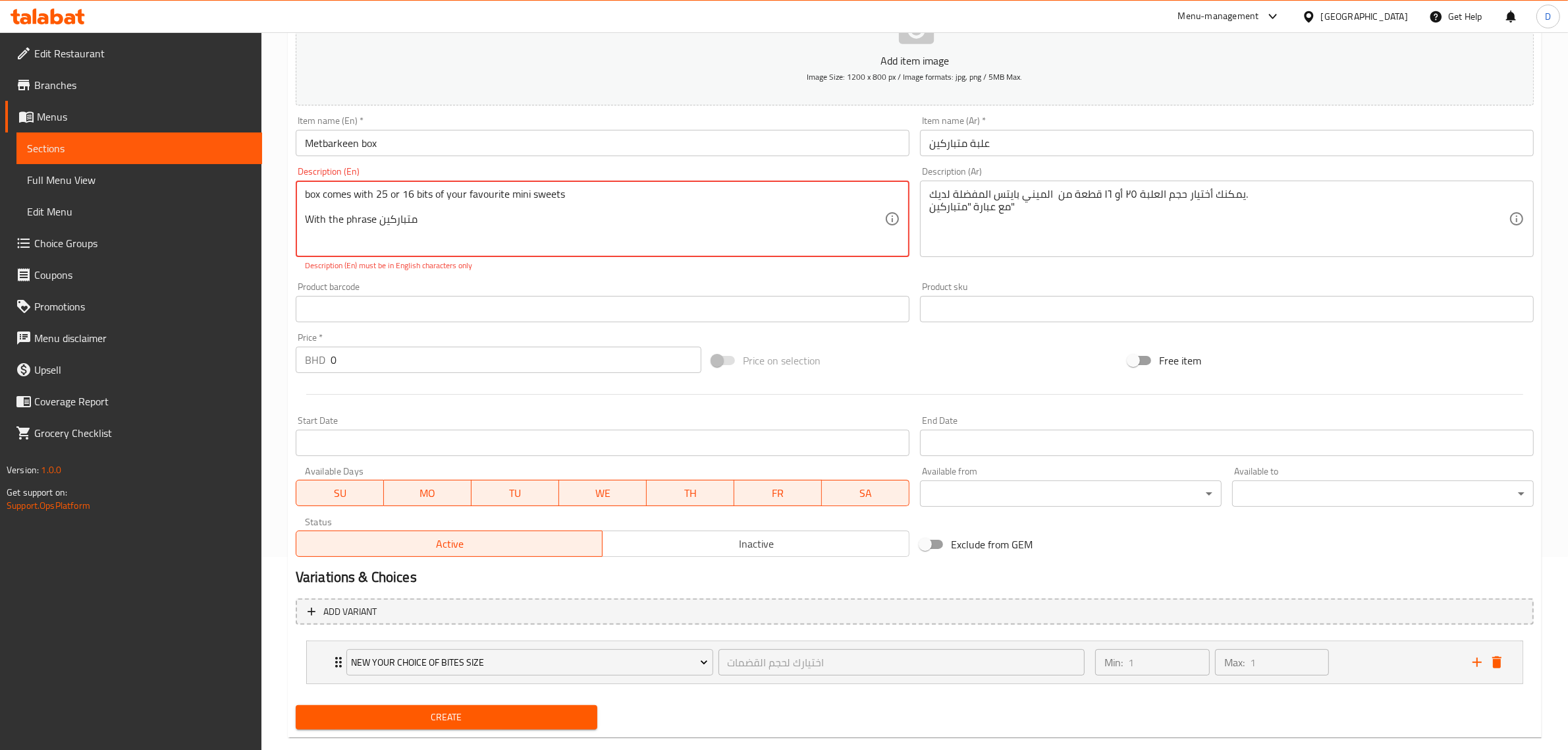
drag, startPoint x: 451, startPoint y: 224, endPoint x: 291, endPoint y: 234, distance: 160.3
click at [291, 234] on div "Description (En) box comes with 25 or 16 bits of your favourite mini sweets Wit…" at bounding box center [602, 219] width 624 height 115
click at [472, 199] on textarea "box comes with 25 or 16 bits of your favourite mini sweets" at bounding box center [594, 219] width 580 height 63
click at [594, 215] on textarea "box comes with 25 or 16 bits of your favorite mini sweets" at bounding box center [594, 219] width 580 height 63
type textarea "box comes with 25 or 16 bits of your favorite mini sweets"
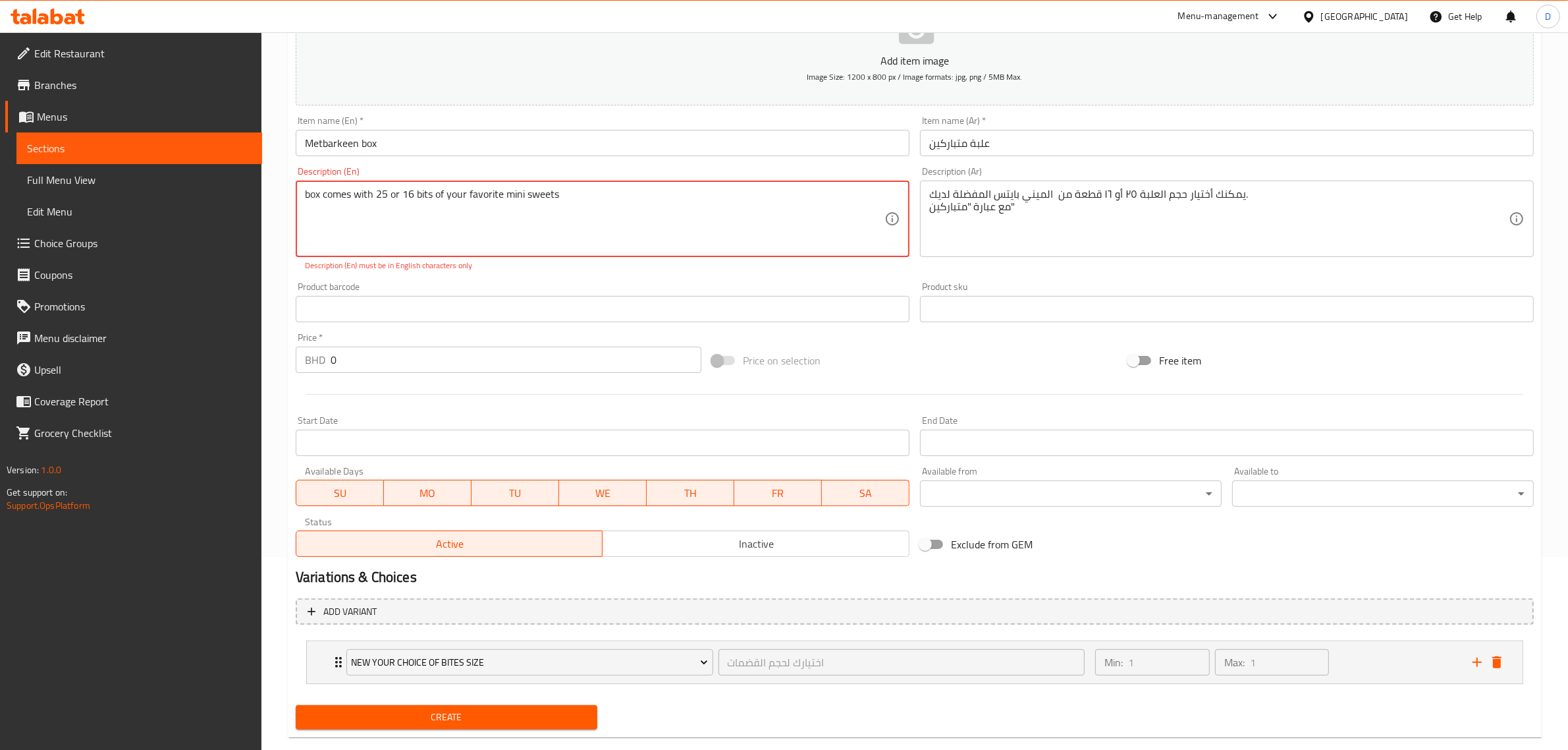
click at [744, 279] on div "Product barcode Product barcode" at bounding box center [602, 302] width 624 height 51
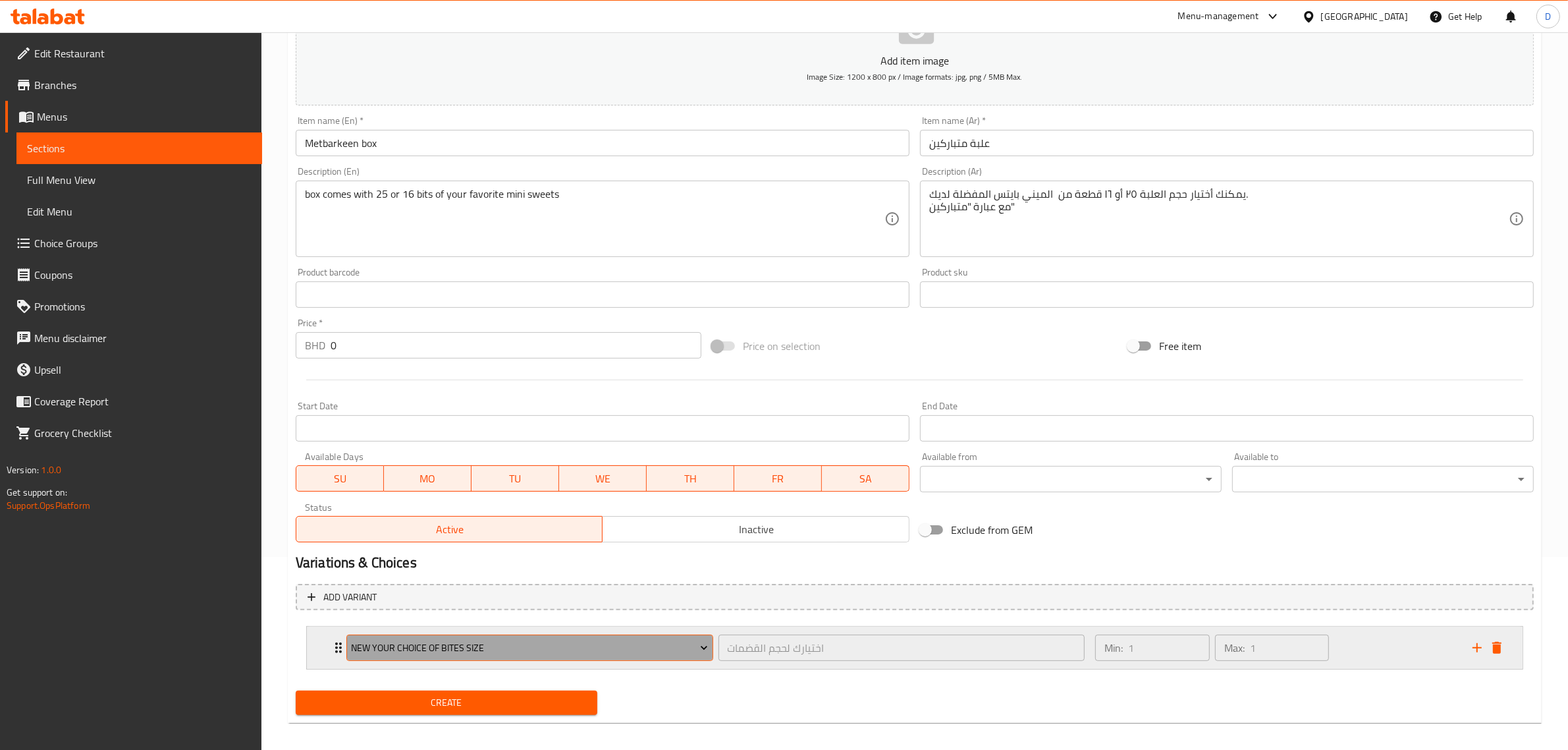
click at [506, 652] on span "New Your Choice Of Bites Size" at bounding box center [529, 648] width 356 height 17
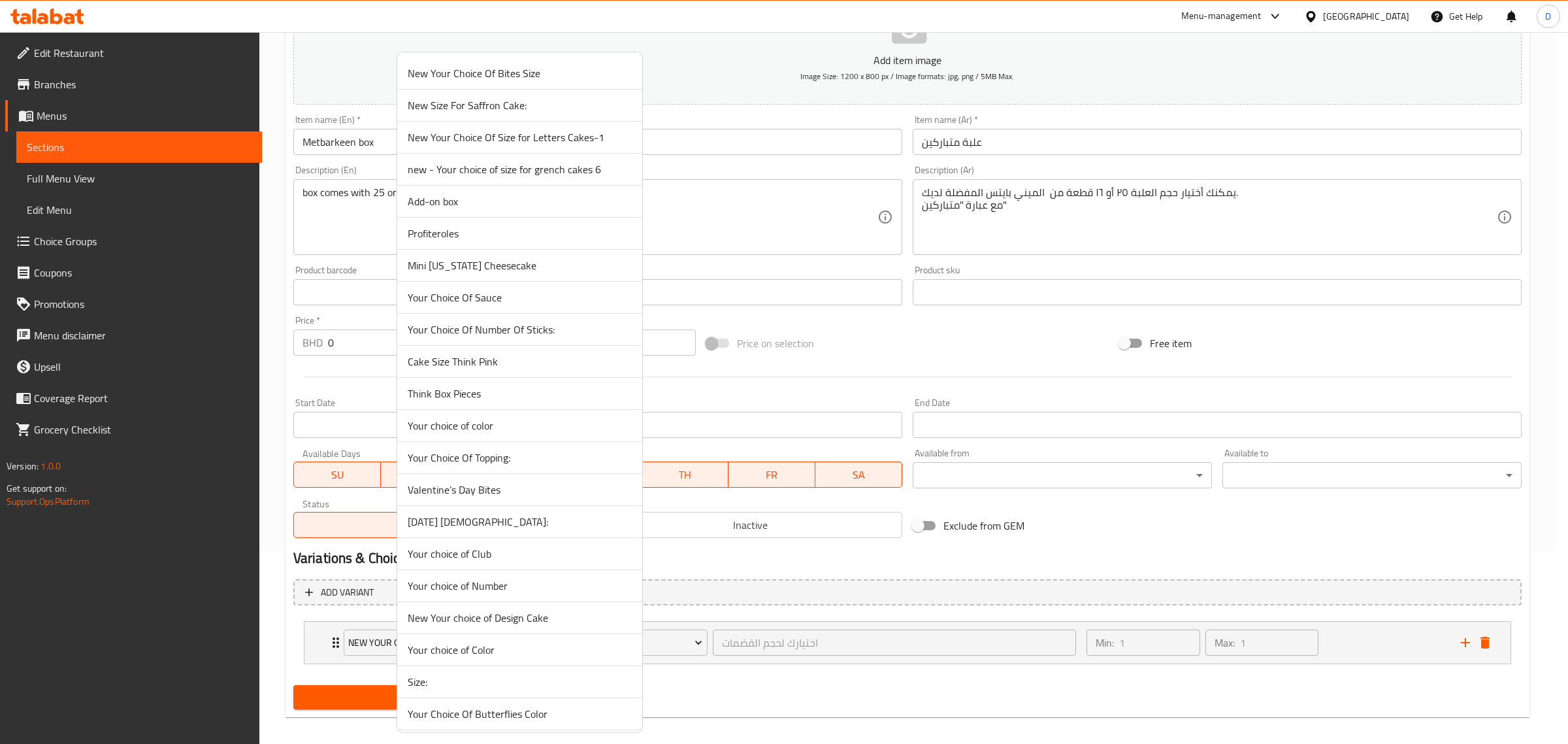
scroll to position [408, 0]
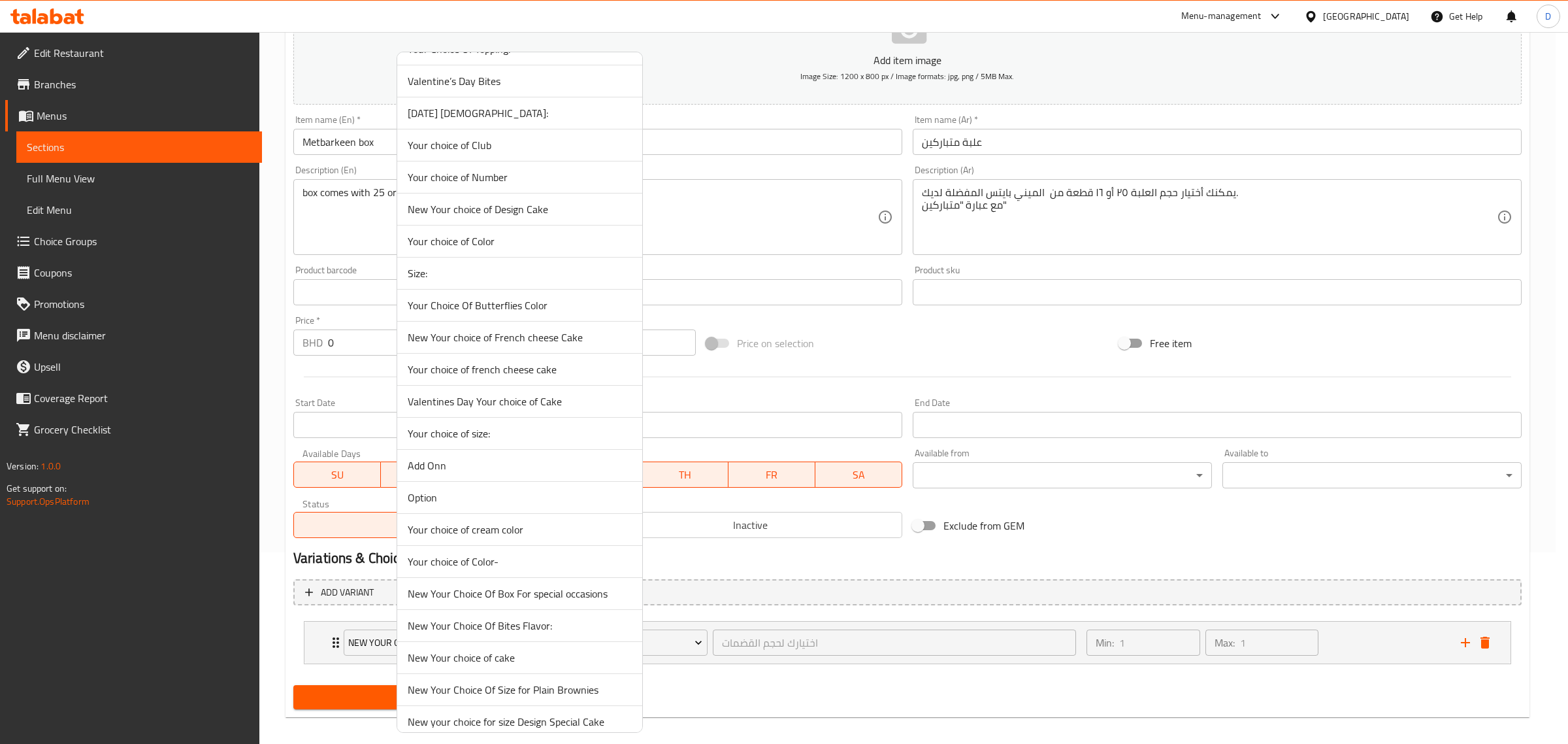
click at [564, 592] on span "New Your Choice Of Box For special occasions" at bounding box center [519, 593] width 224 height 16
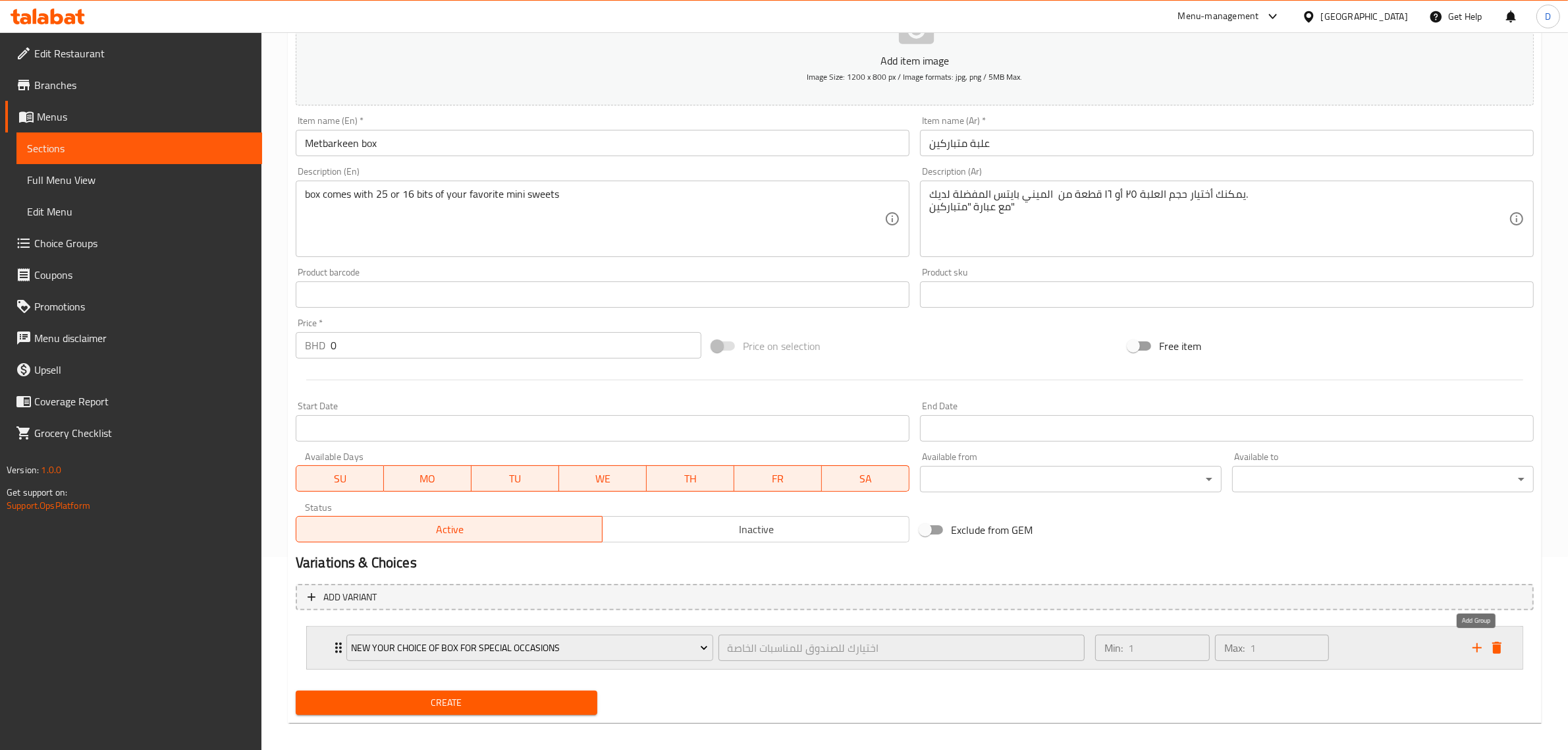
click at [1479, 649] on icon "add" at bounding box center [1476, 648] width 16 height 16
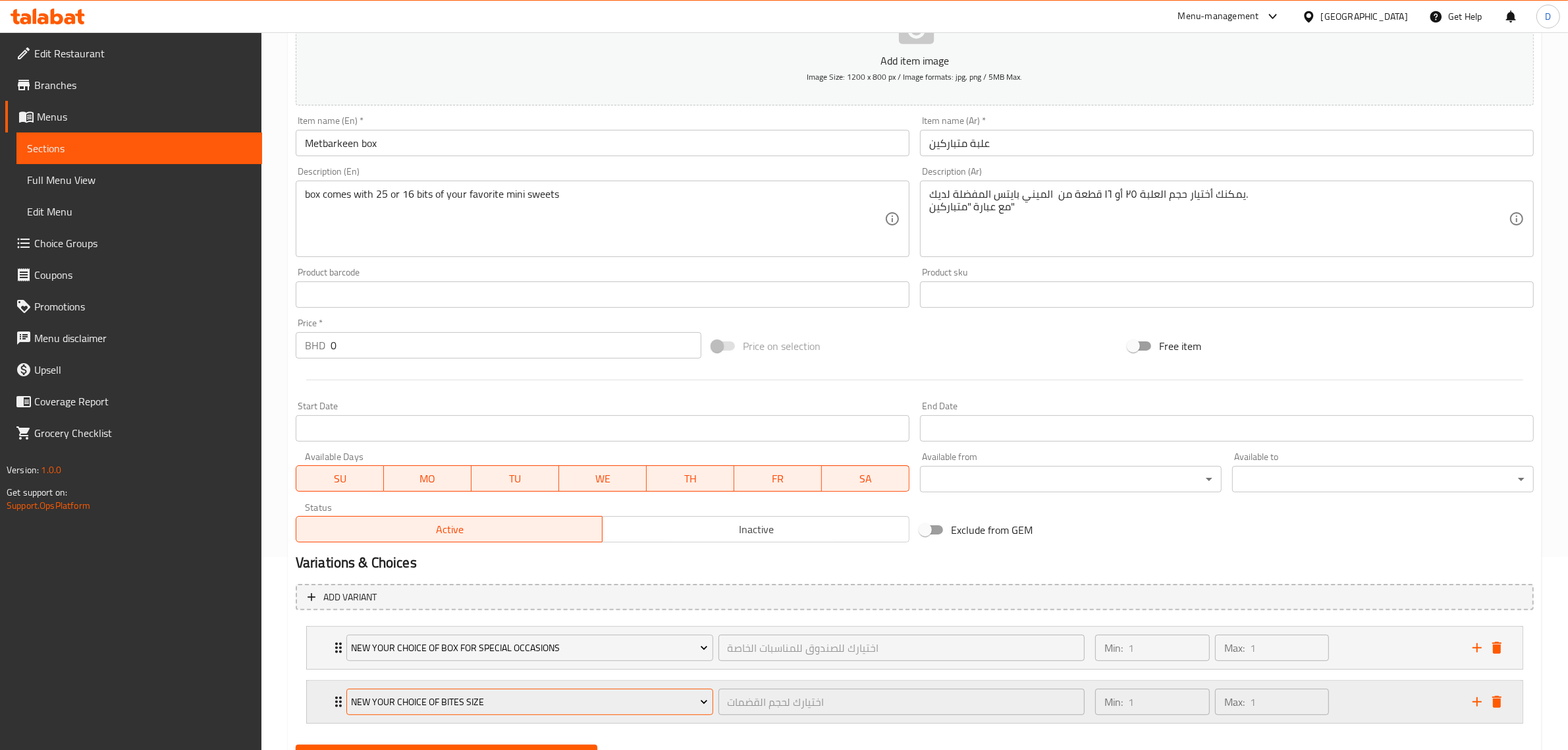
click at [647, 705] on span "New Your Choice Of Bites Size" at bounding box center [529, 701] width 356 height 17
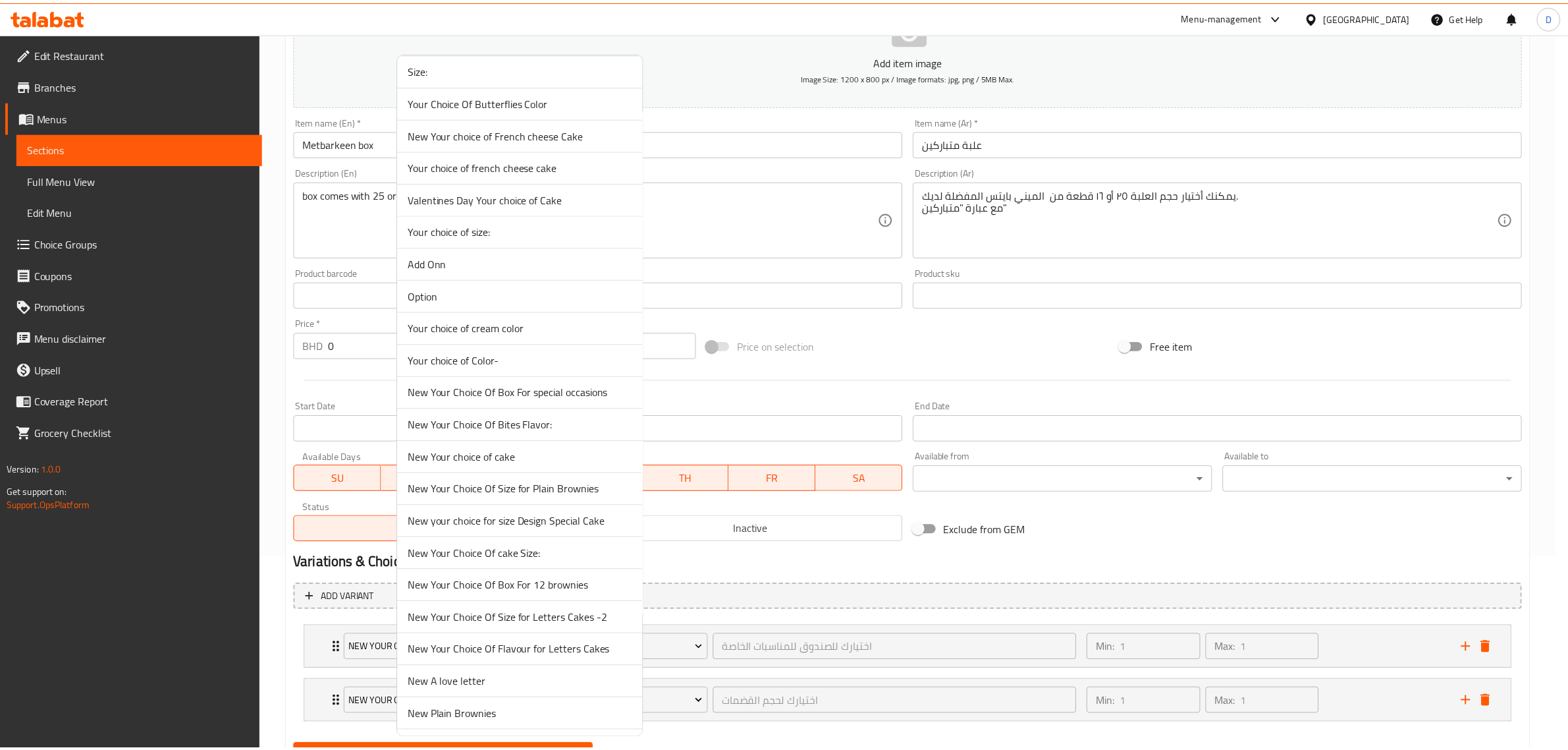
scroll to position [658, 0]
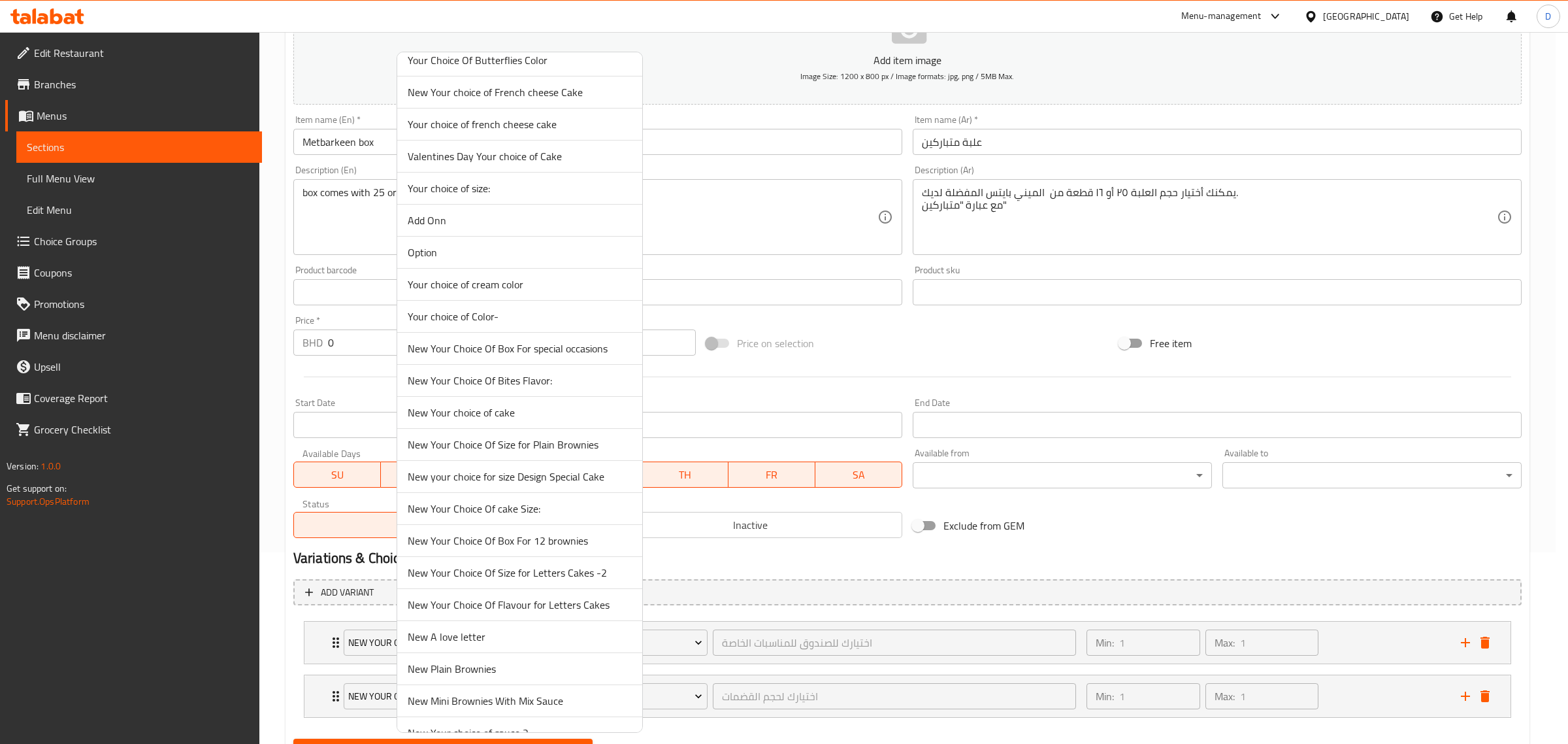
click at [551, 383] on span "New Your Choice Of Bites Flavor:" at bounding box center [519, 381] width 224 height 16
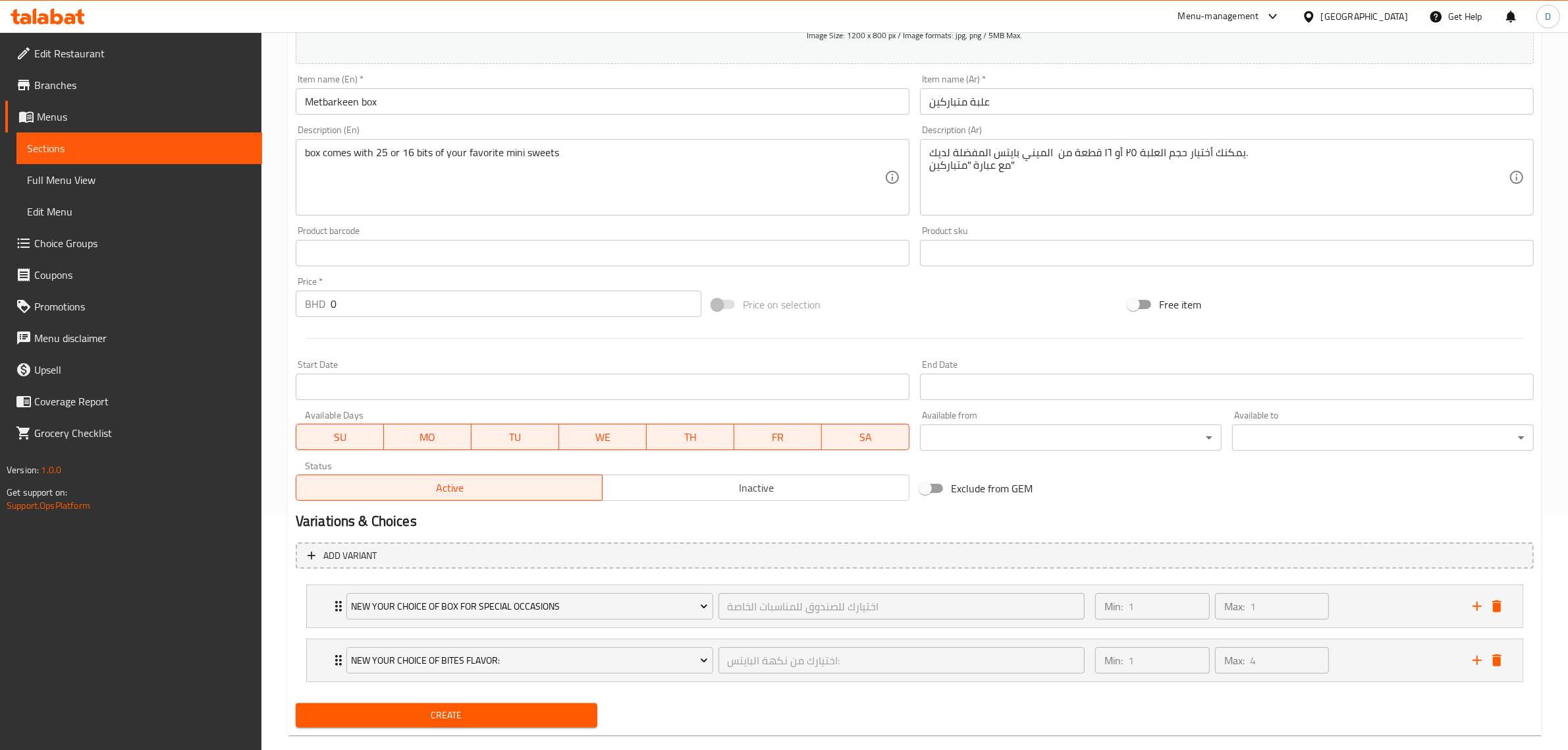
scroll to position [257, 0]
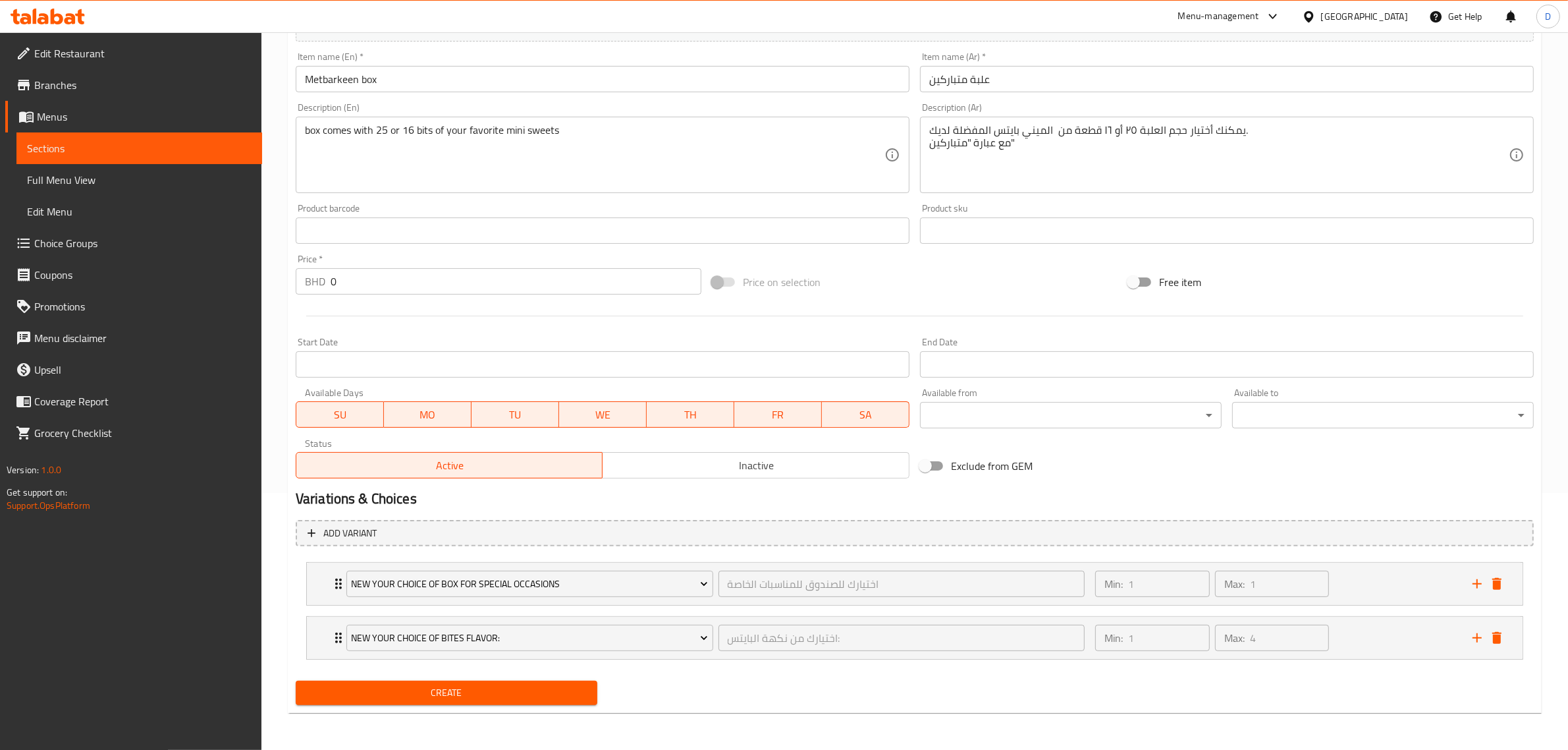
click at [560, 683] on button "Create" at bounding box center [446, 692] width 302 height 24
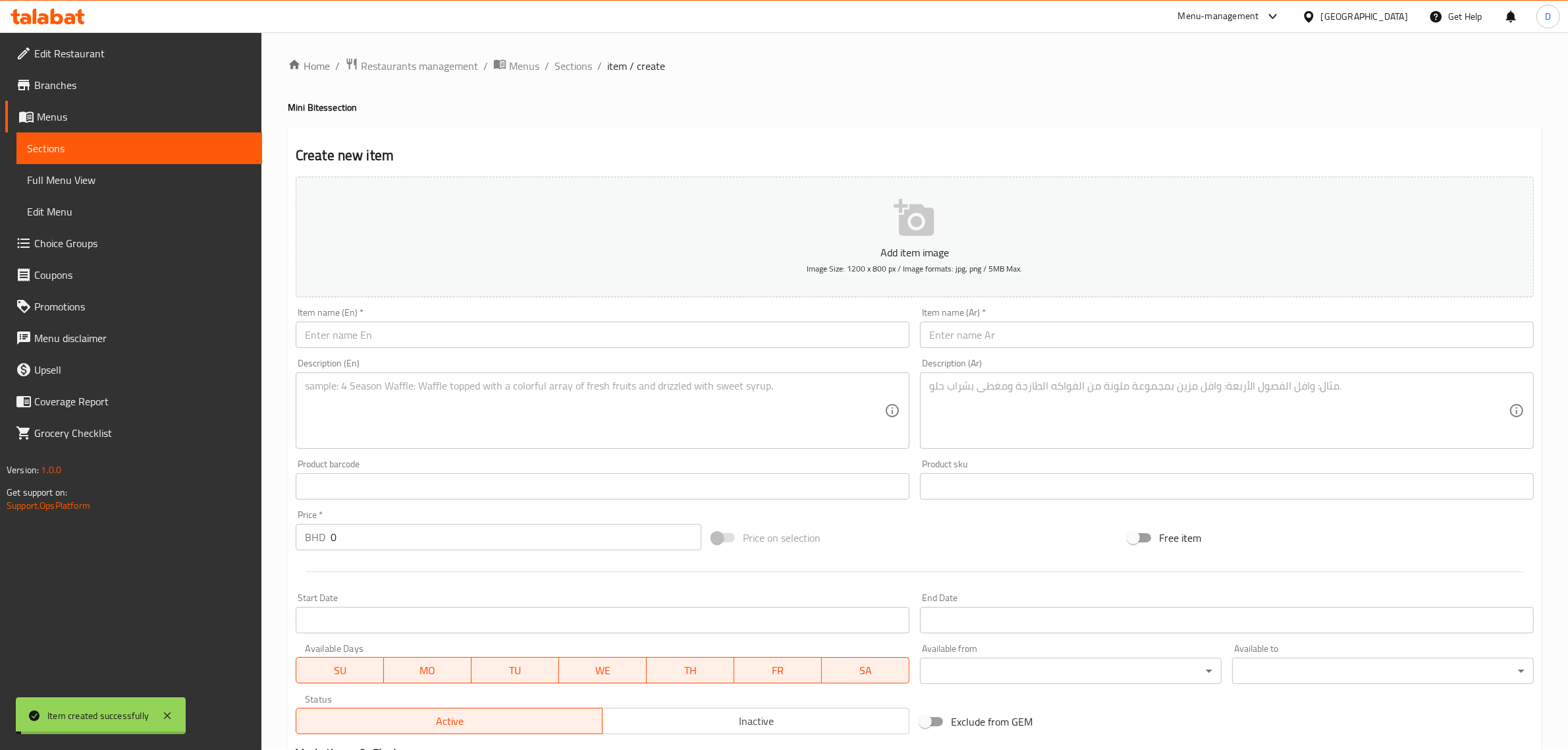
scroll to position [0, 0]
click at [580, 69] on span "Sections" at bounding box center [573, 67] width 37 height 16
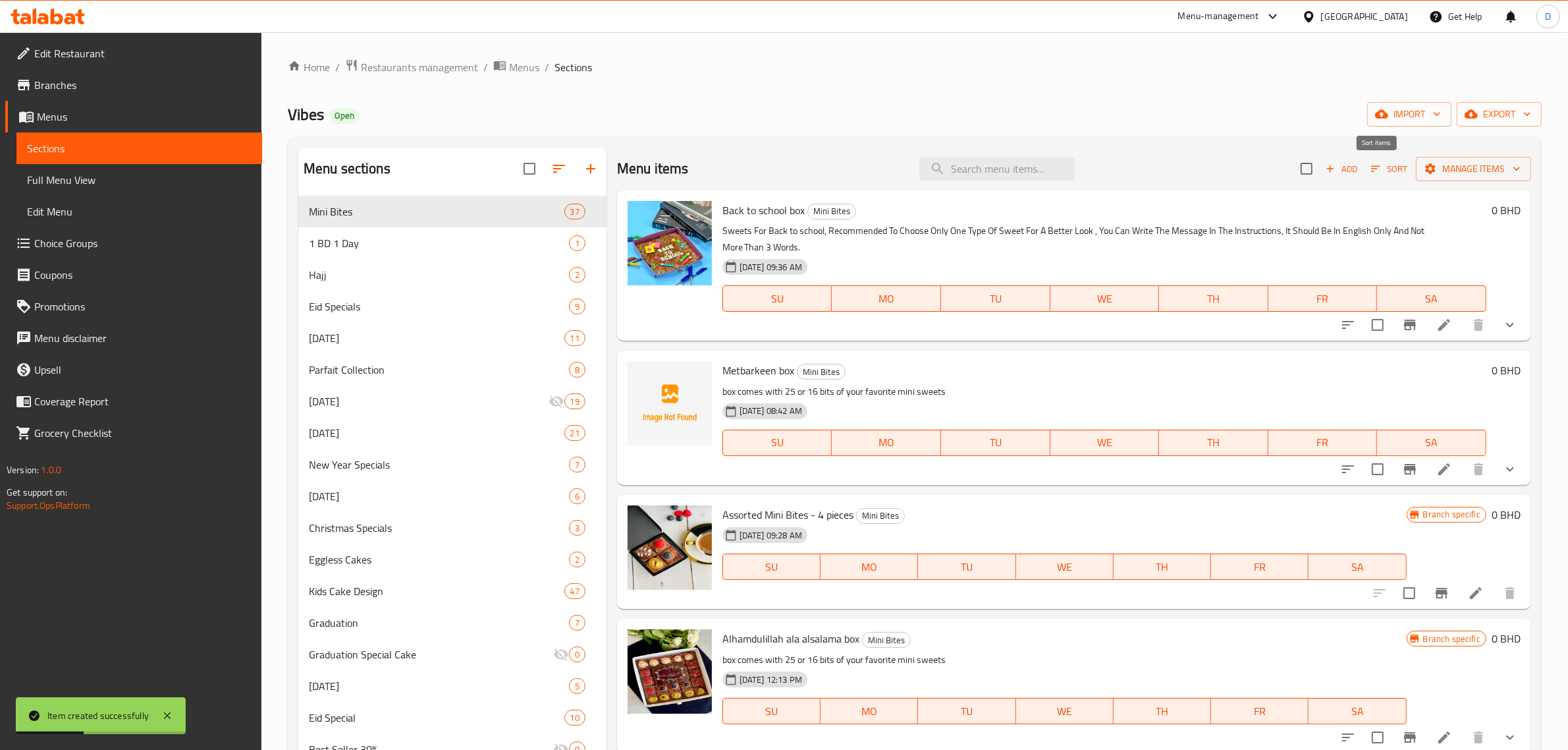
click at [1373, 163] on span "Sort" at bounding box center [1389, 168] width 37 height 15
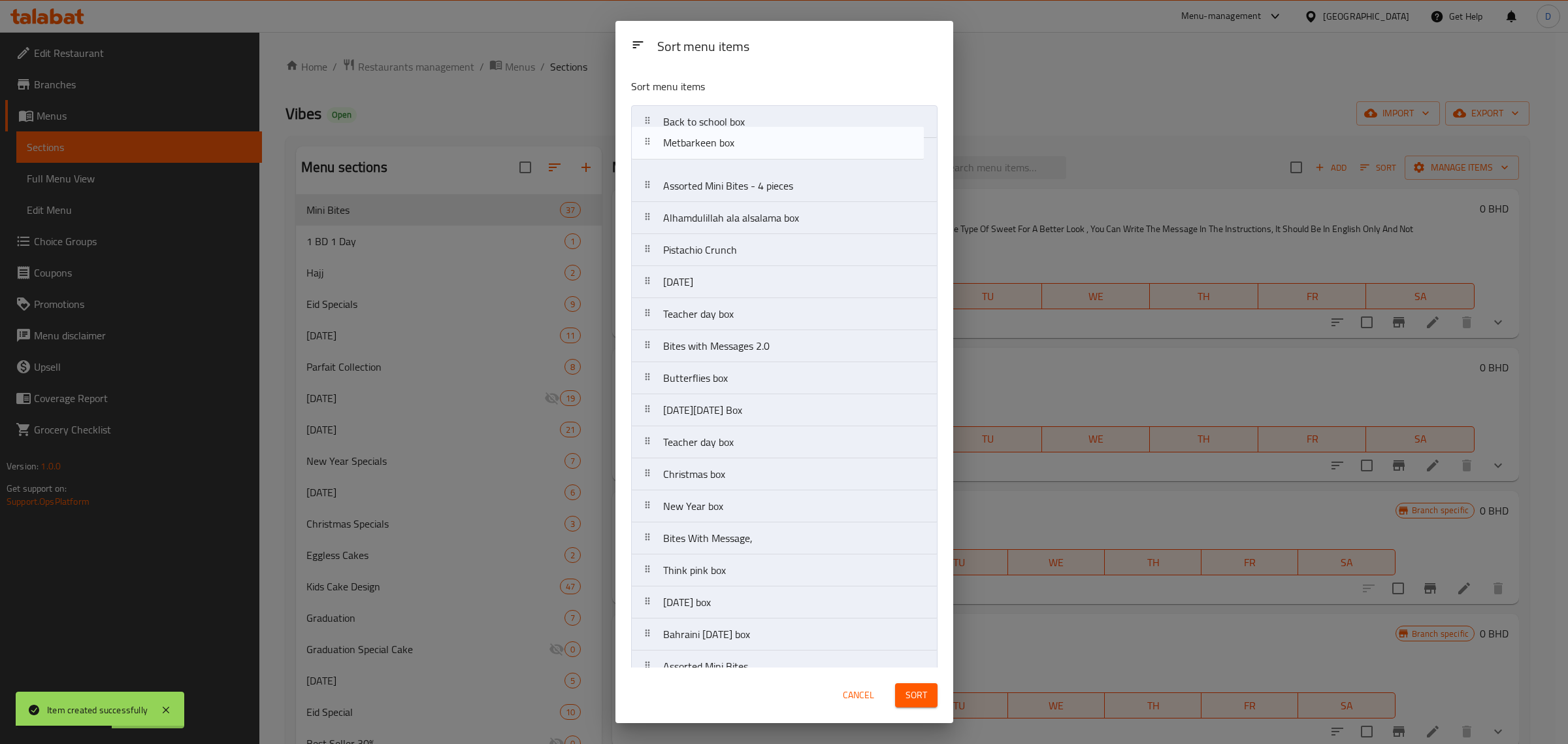
drag, startPoint x: 726, startPoint y: 164, endPoint x: 731, endPoint y: 130, distance: 34.4
click at [731, 130] on nav "Back to school box Metbarkeen box Assorted Mini Bites - 4 pieces Alhamdulillah …" at bounding box center [784, 698] width 306 height 1186
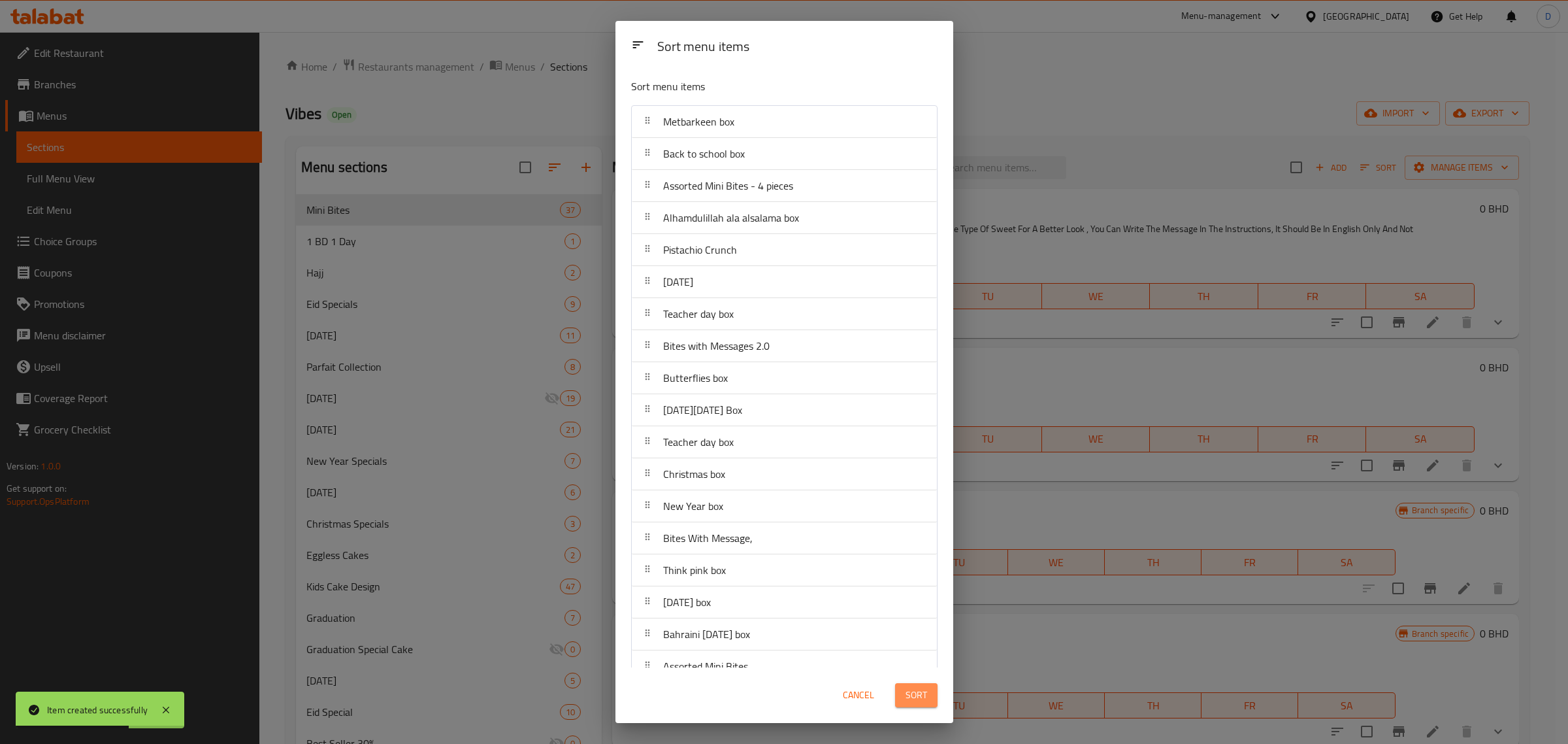
click at [931, 690] on button "Sort" at bounding box center [916, 695] width 42 height 24
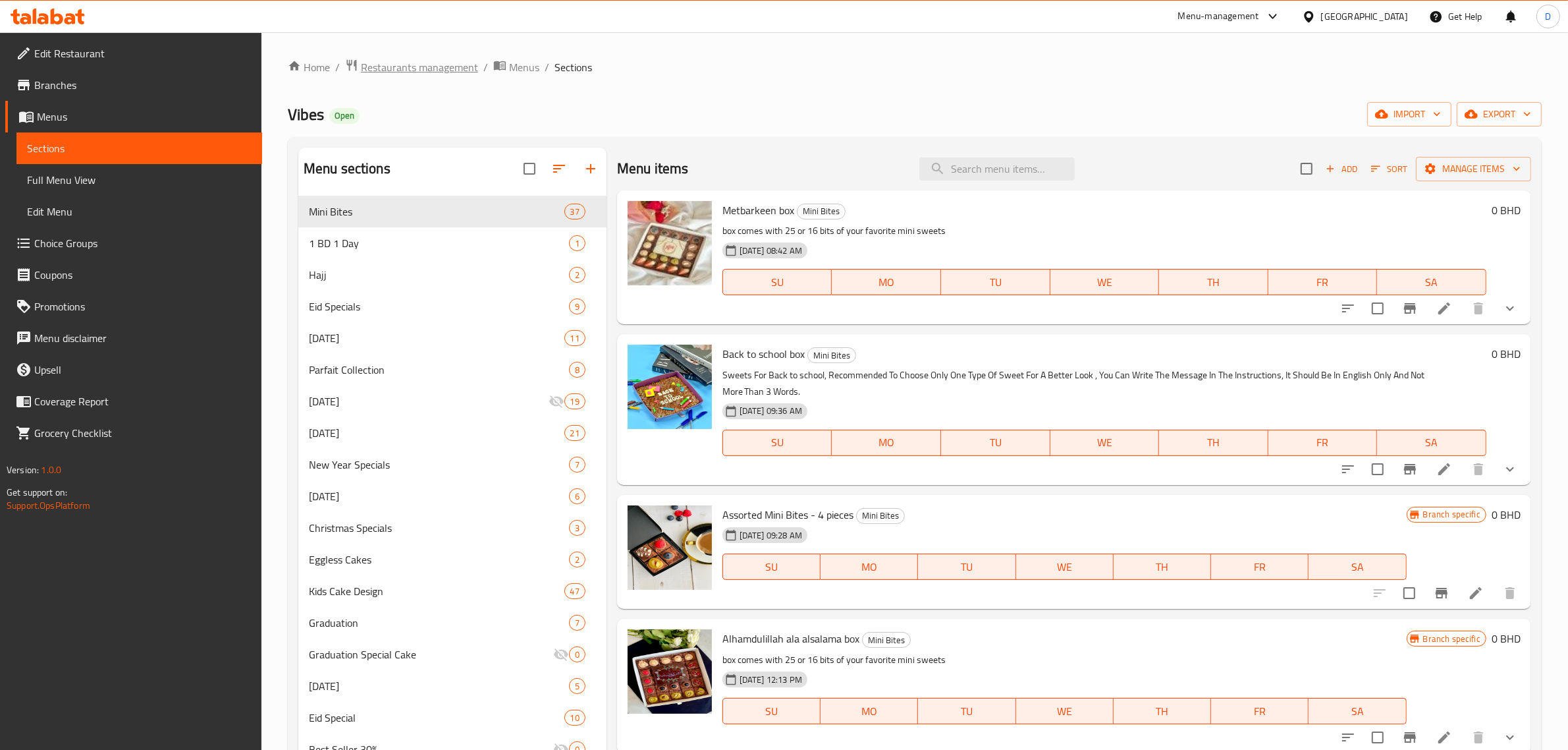
drag, startPoint x: 441, startPoint y: 46, endPoint x: 438, endPoint y: 65, distance: 19.2
click at [441, 46] on div "Home / Restaurants management / Menus / Sections Vibes Open import export Menu …" at bounding box center [914, 641] width 1307 height 1217
click at [438, 66] on span "Restaurants management" at bounding box center [419, 67] width 117 height 16
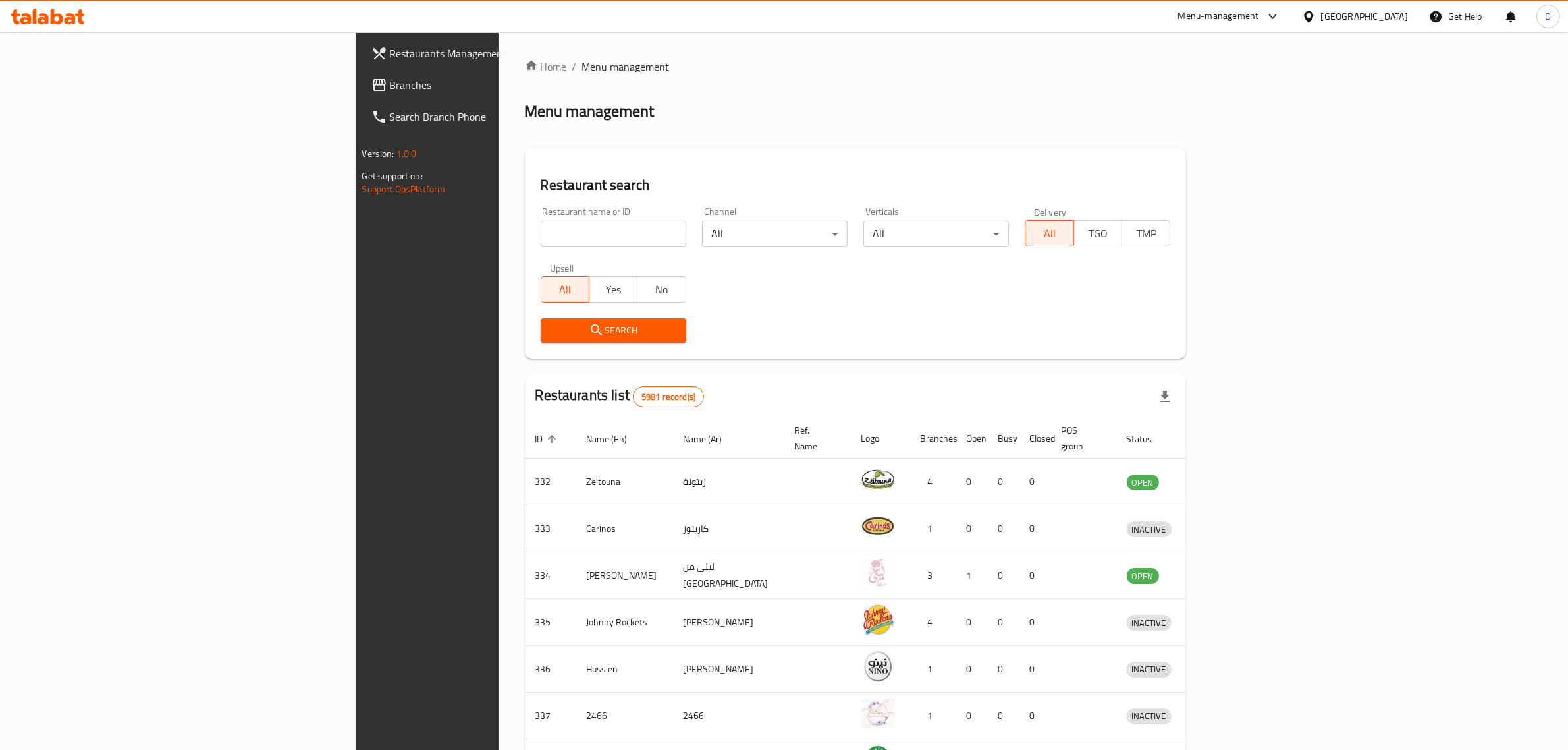
click at [525, 230] on div "Home / Menu management Menu management Restaurant search Restaurant name or ID …" at bounding box center [855, 515] width 662 height 912
type input "v"
type input "clever"
click button "Search" at bounding box center [613, 331] width 146 height 24
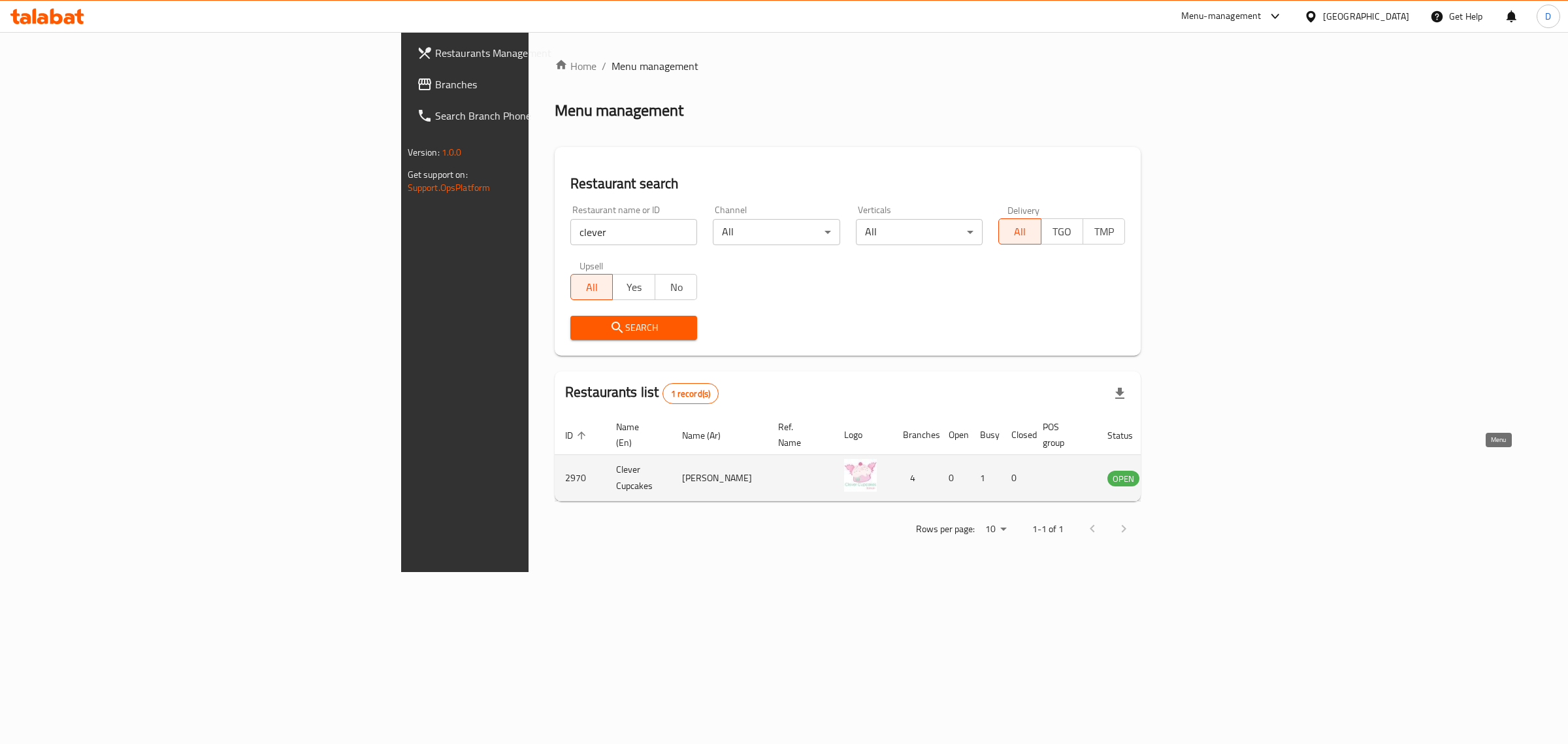
click at [1191, 473] on icon "enhanced table" at bounding box center [1184, 478] width 15 height 11
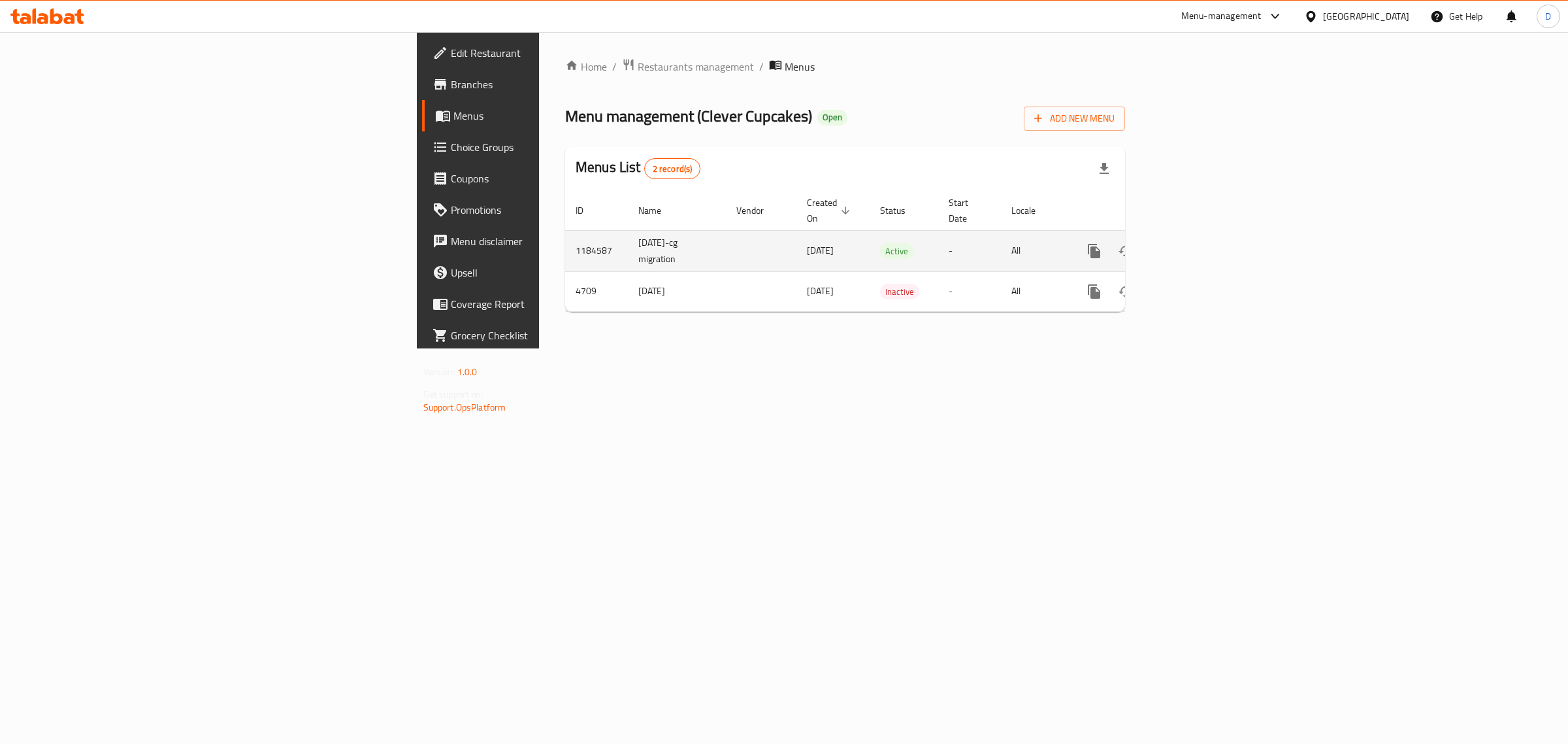
click at [1196, 245] on icon "enhanced table" at bounding box center [1188, 251] width 16 height 16
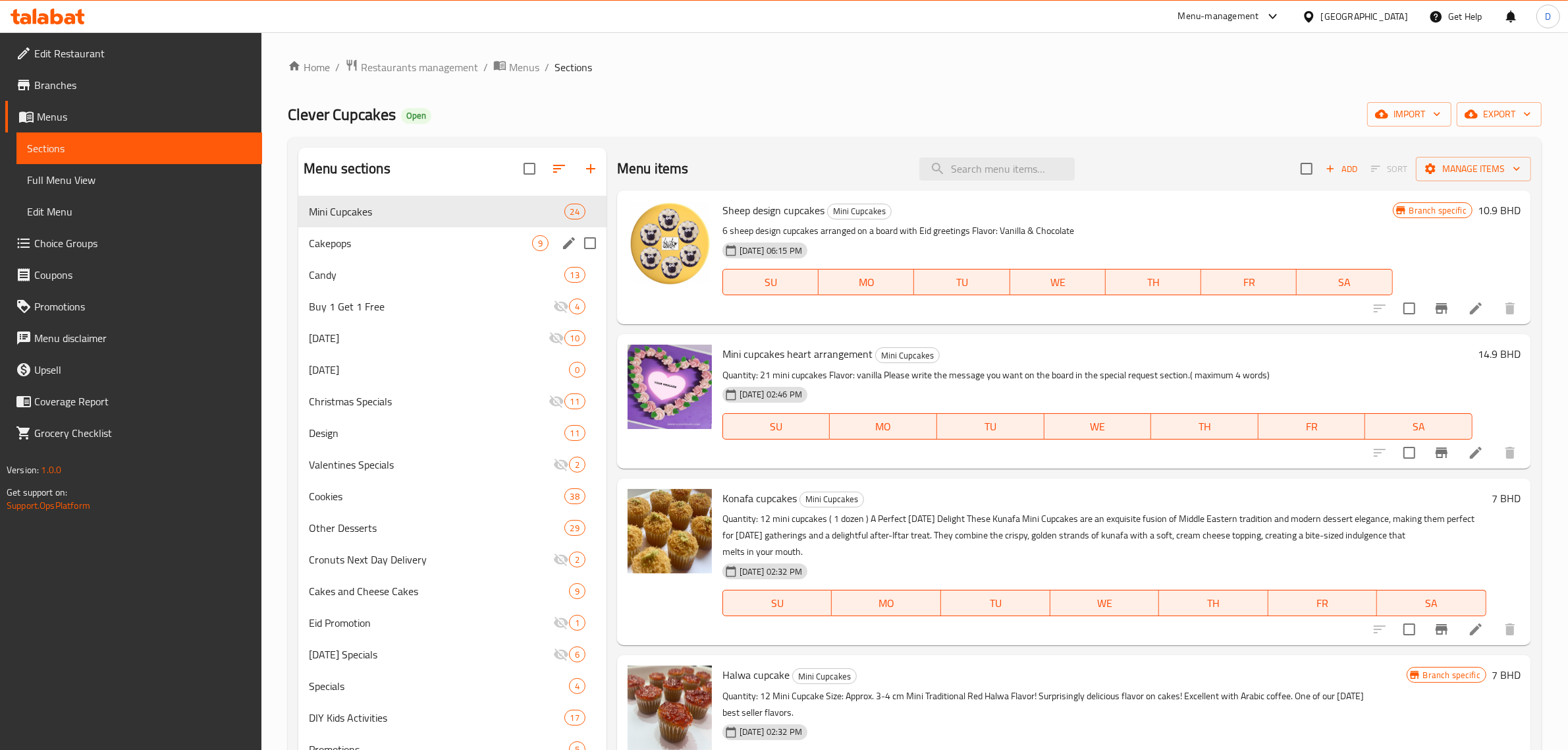
click at [472, 238] on span "Cakepops" at bounding box center [420, 243] width 223 height 16
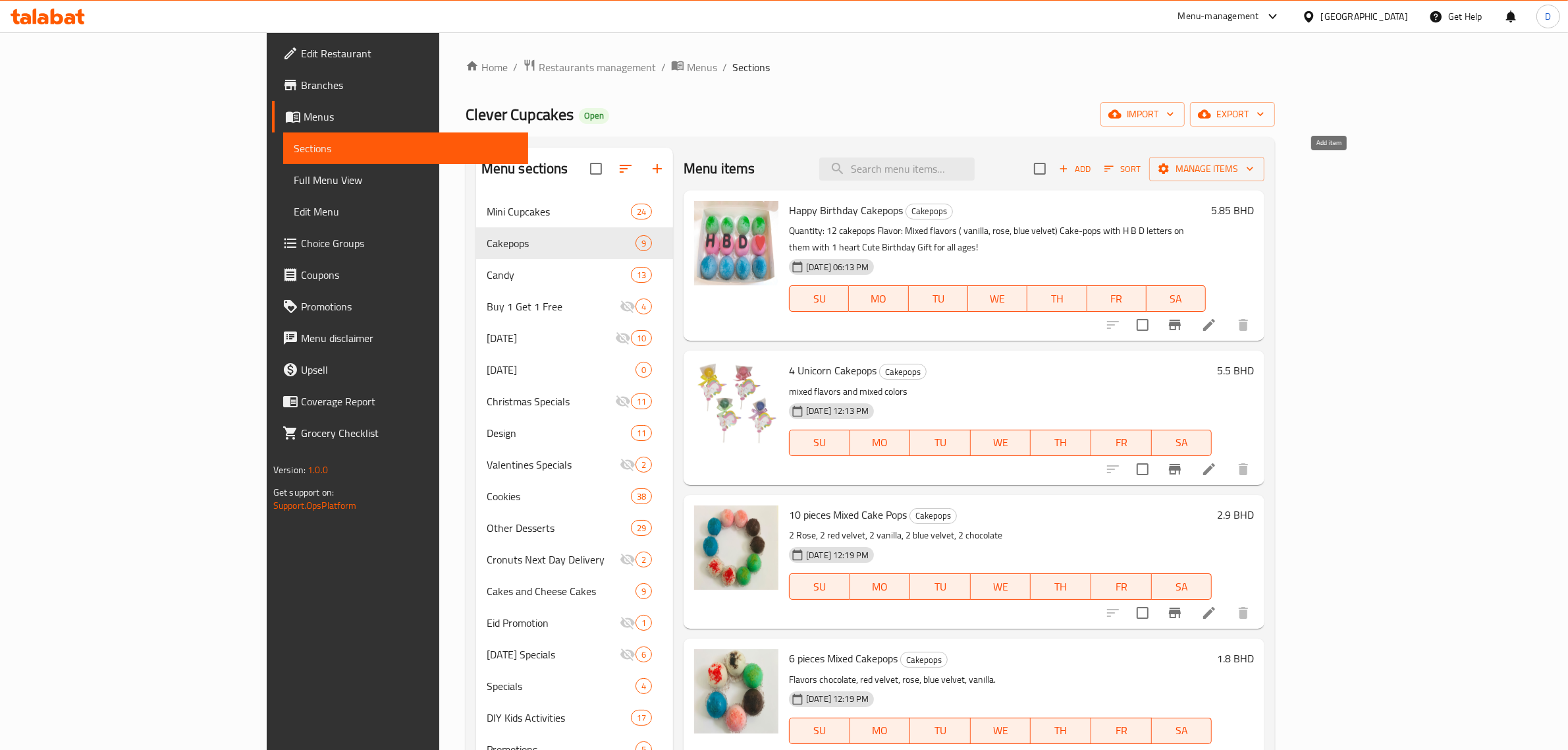
click at [1092, 172] on span "Add" at bounding box center [1074, 168] width 36 height 15
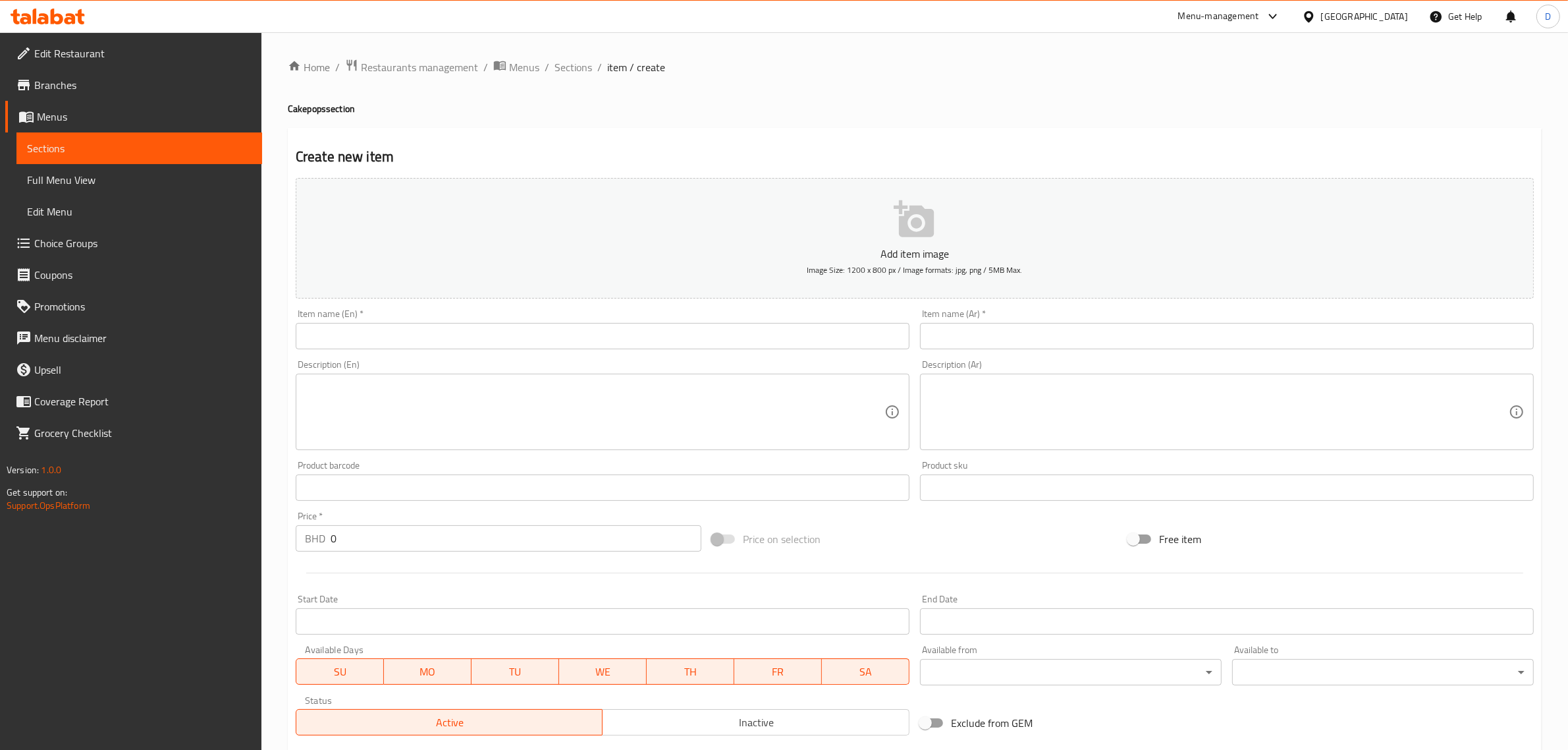
click at [634, 338] on input "text" at bounding box center [602, 336] width 614 height 26
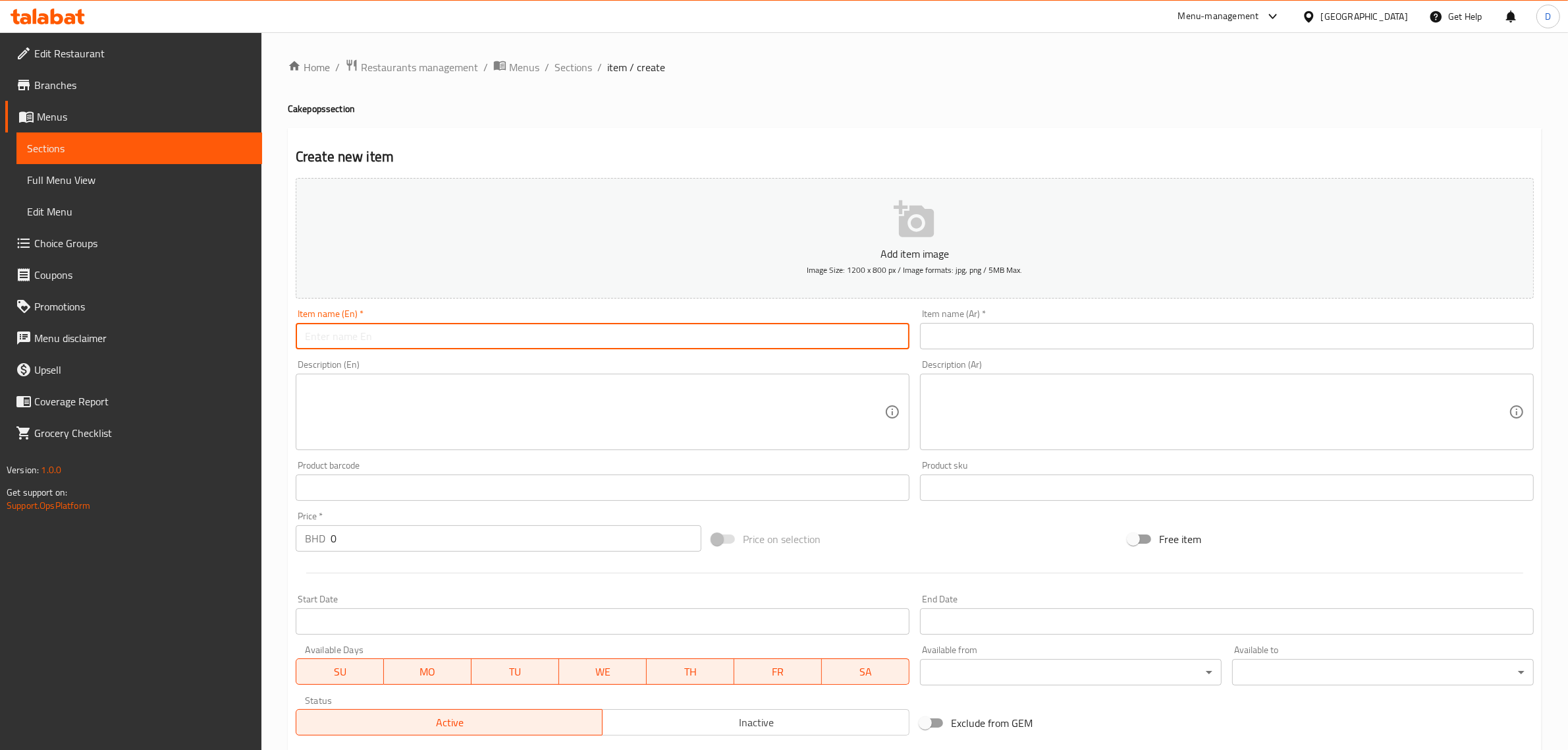
paste input "chocolate oreo cakepop"
type input "chocolate oreo cakepop"
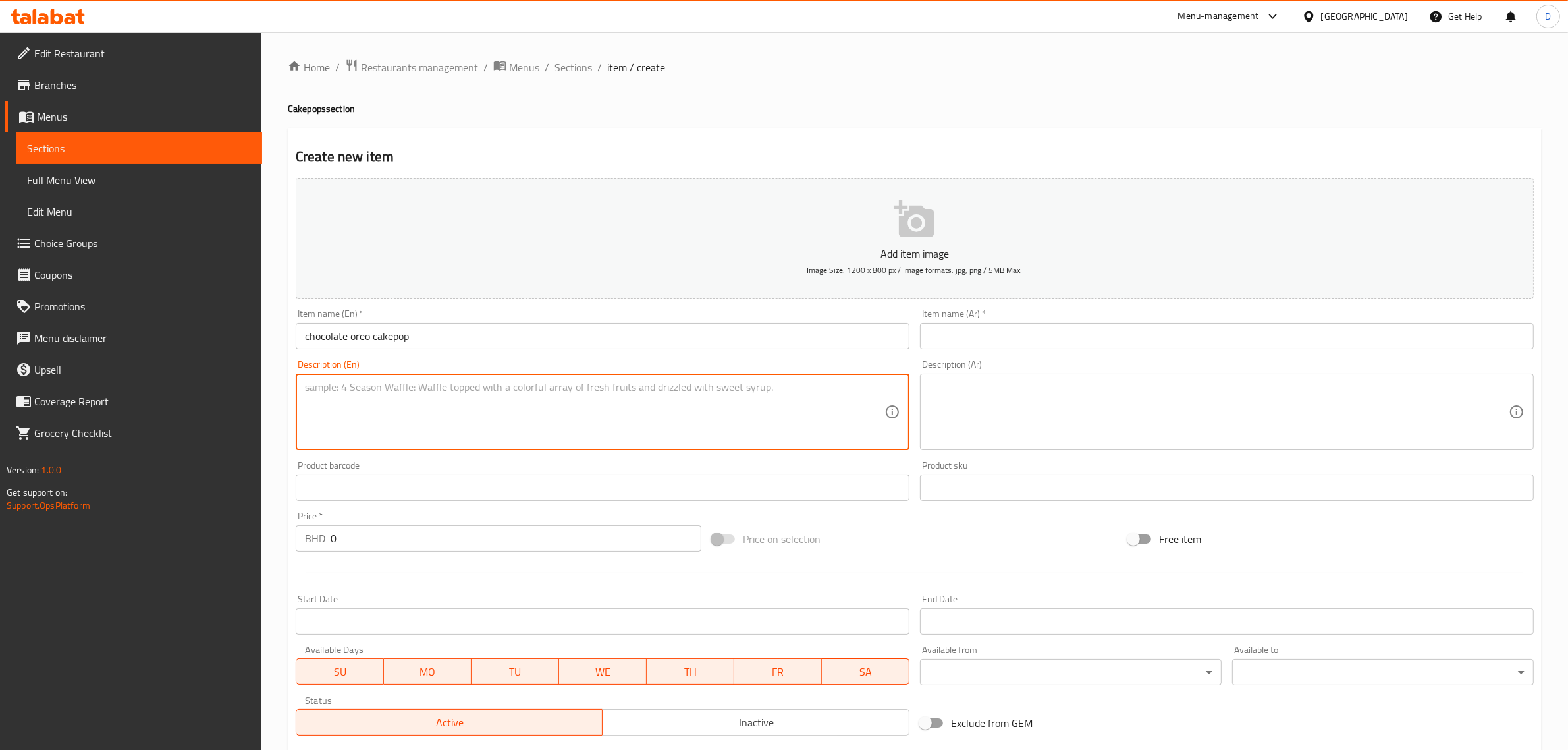
click at [376, 402] on textarea at bounding box center [594, 412] width 580 height 63
paste textarea "1 cakepop"
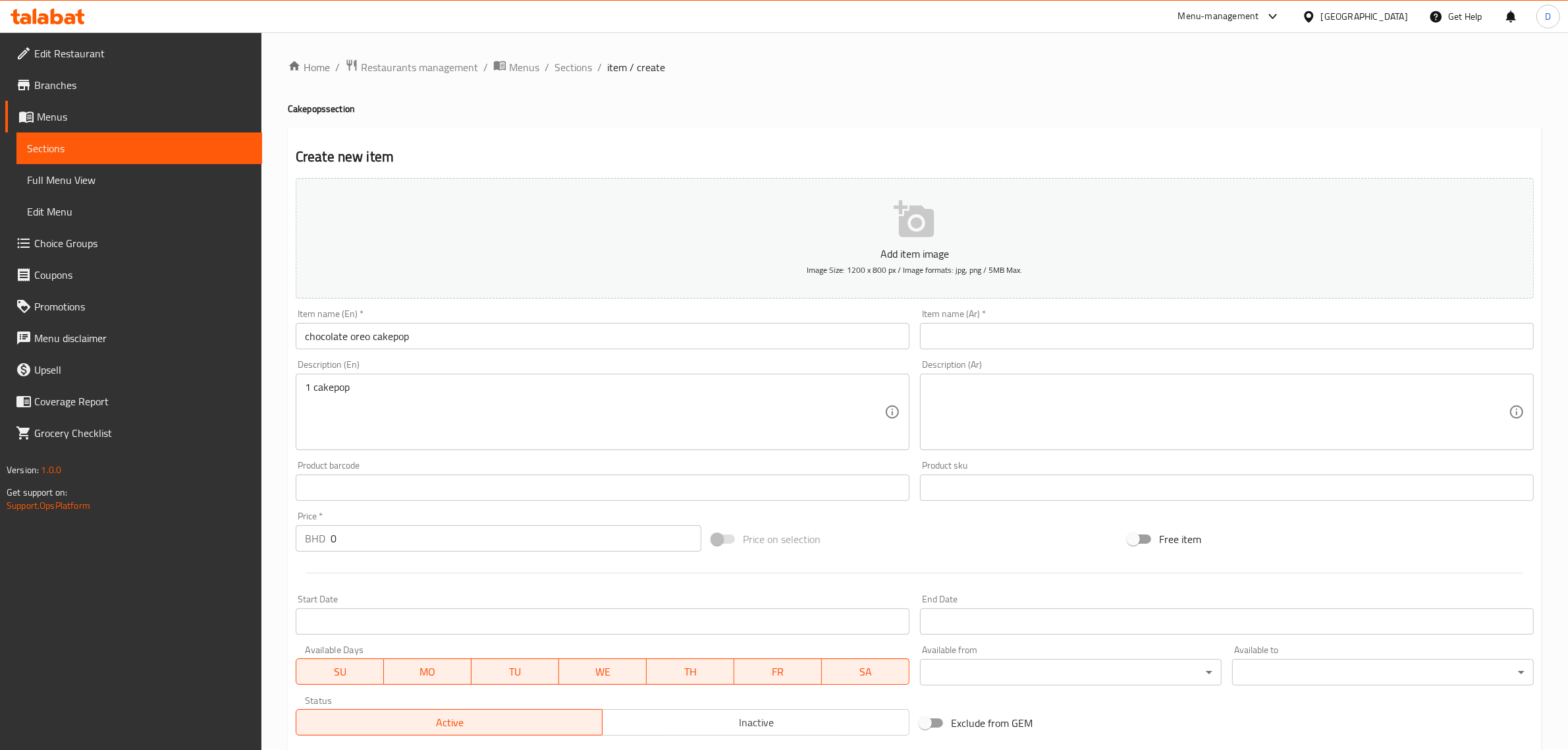
click at [425, 378] on div "1 cakepop Description (En)" at bounding box center [602, 412] width 614 height 77
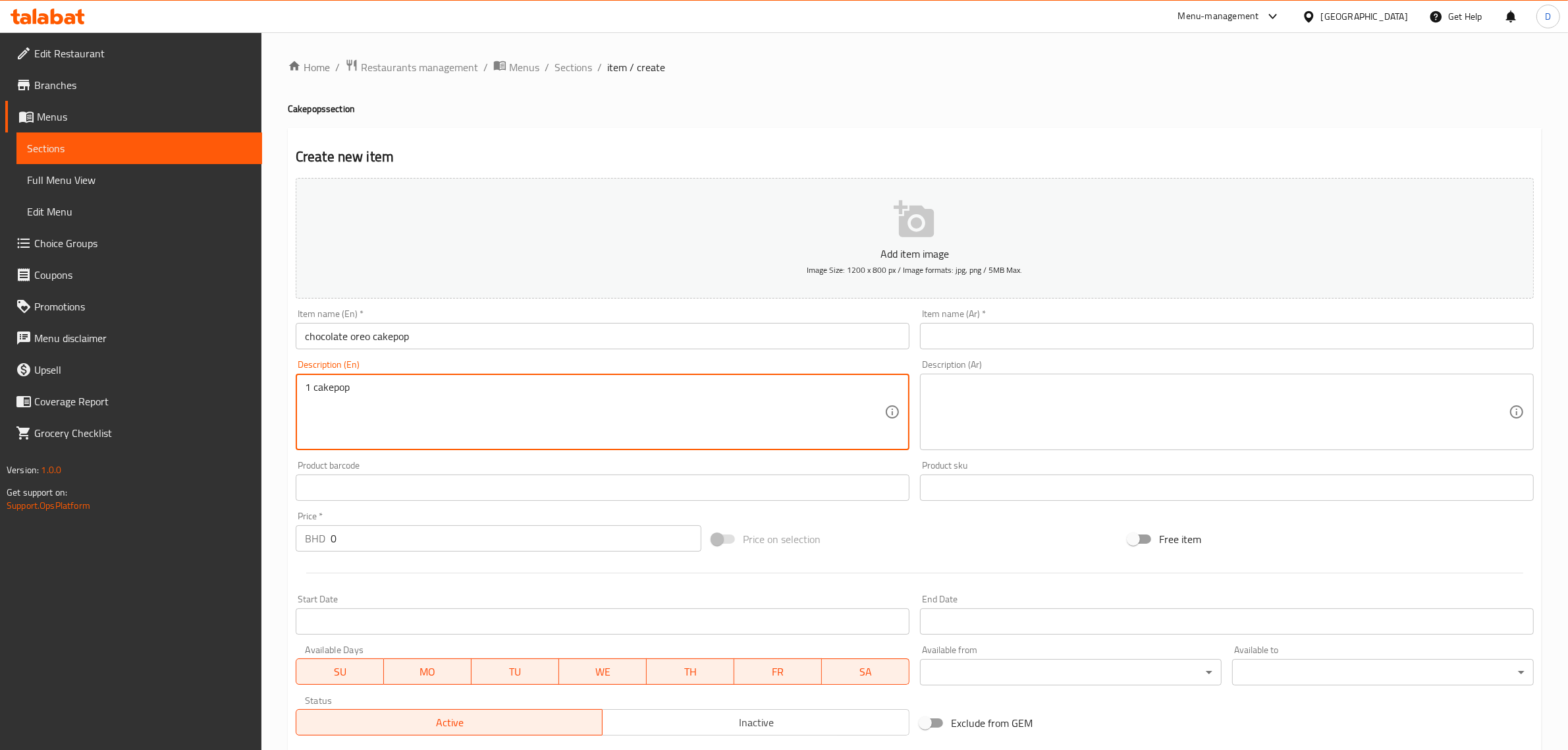
click at [425, 382] on textarea "1 cakepop" at bounding box center [594, 412] width 580 height 63
paste textarea "Individually wrapped Cake flavor: chocolate oreo Coating: white chocolate Decor…"
type textarea "1 cakepop Individually wrapped Cake flavor: chocolate oreo Coating: white choco…"
click at [381, 531] on input "0" at bounding box center [515, 538] width 370 height 26
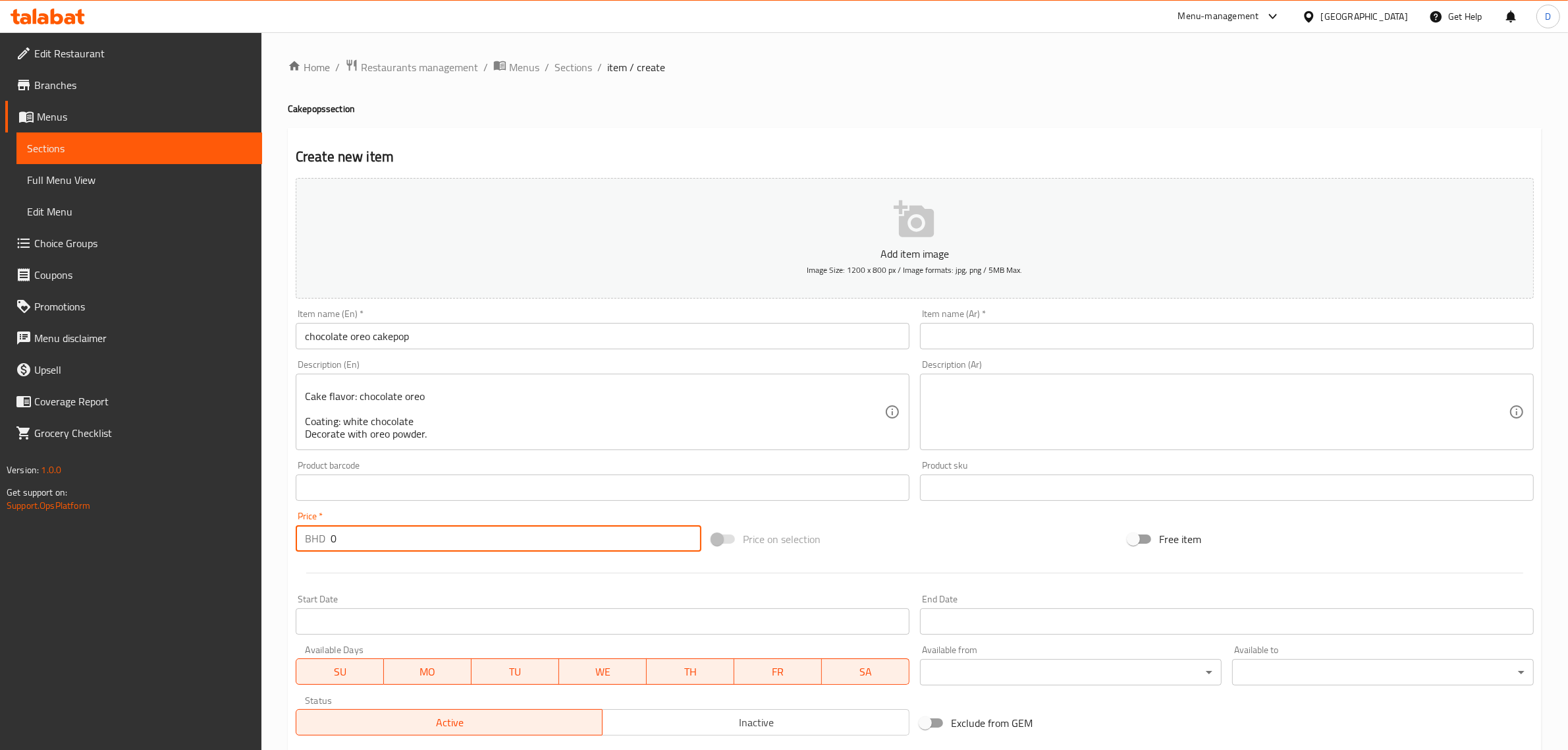
click at [381, 531] on input "0" at bounding box center [515, 538] width 370 height 26
type input "0.9"
drag, startPoint x: 436, startPoint y: 344, endPoint x: 215, endPoint y: 339, distance: 221.1
click at [215, 339] on div "Edit Restaurant Branches Menus Sections Full Menu View Edit Menu Choice Groups …" at bounding box center [784, 481] width 1568 height 898
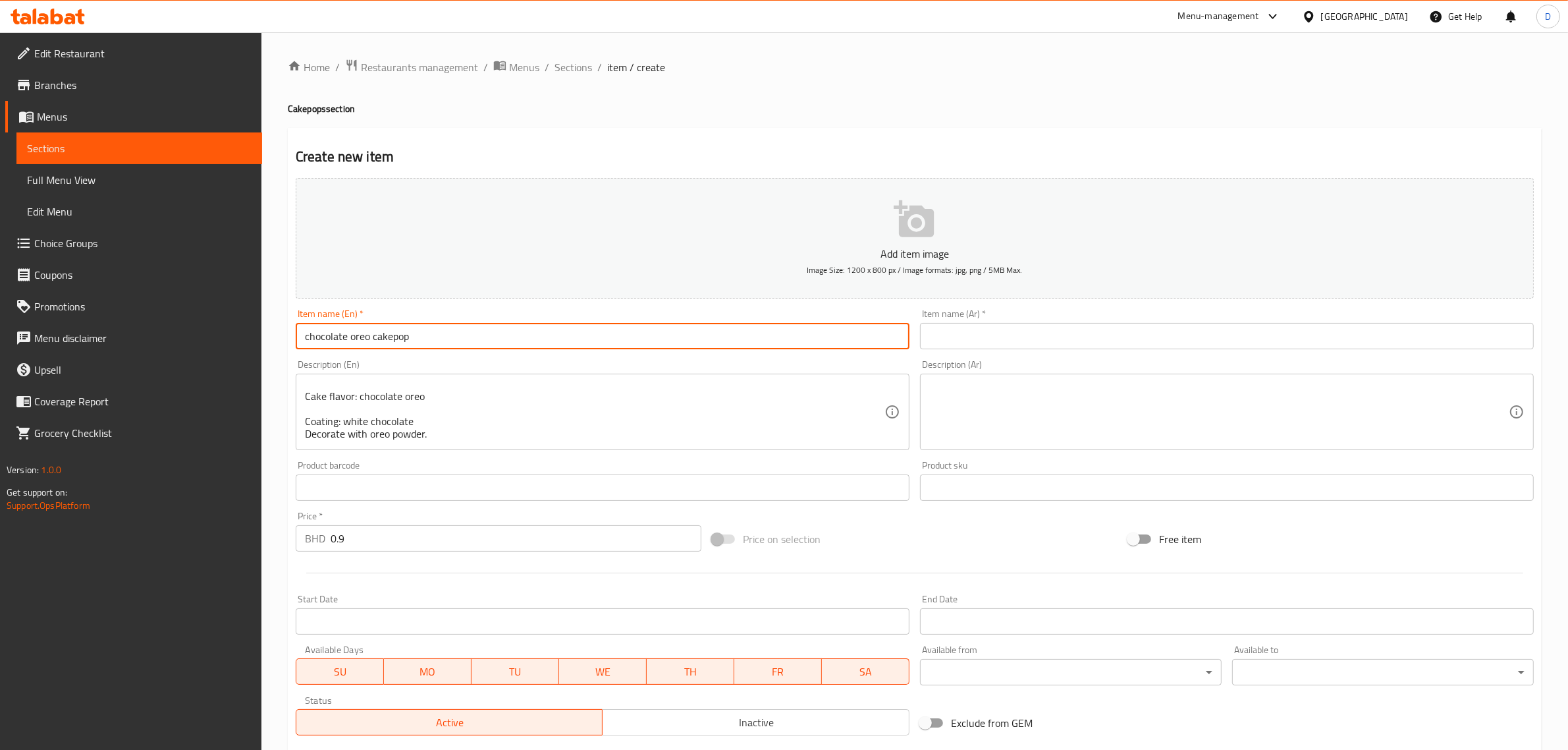
click at [462, 334] on input "chocolate oreo cakepop" at bounding box center [602, 336] width 614 height 26
click at [1035, 327] on input "text" at bounding box center [1226, 336] width 614 height 26
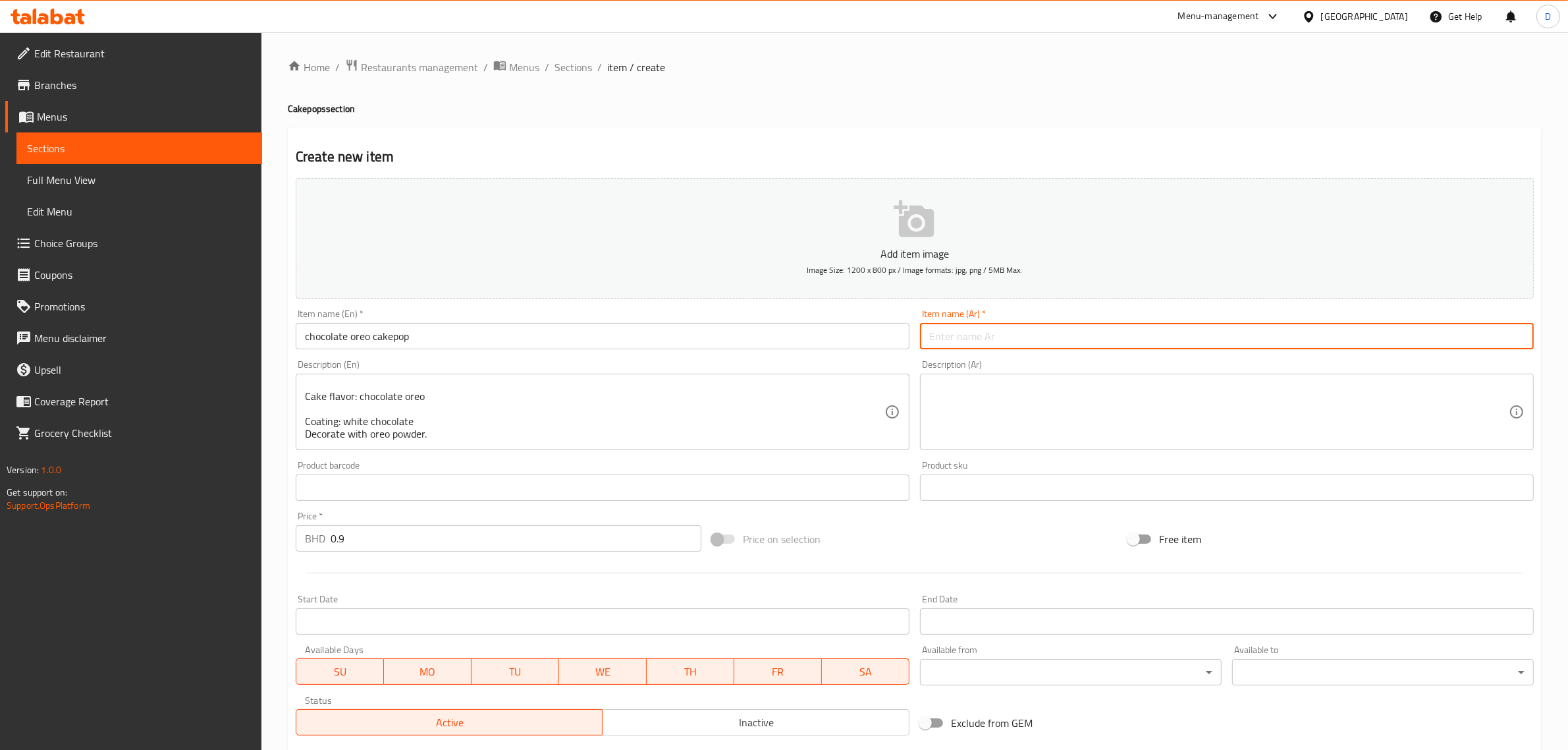
paste input "كيكة أوريو بالشوكولاتة"
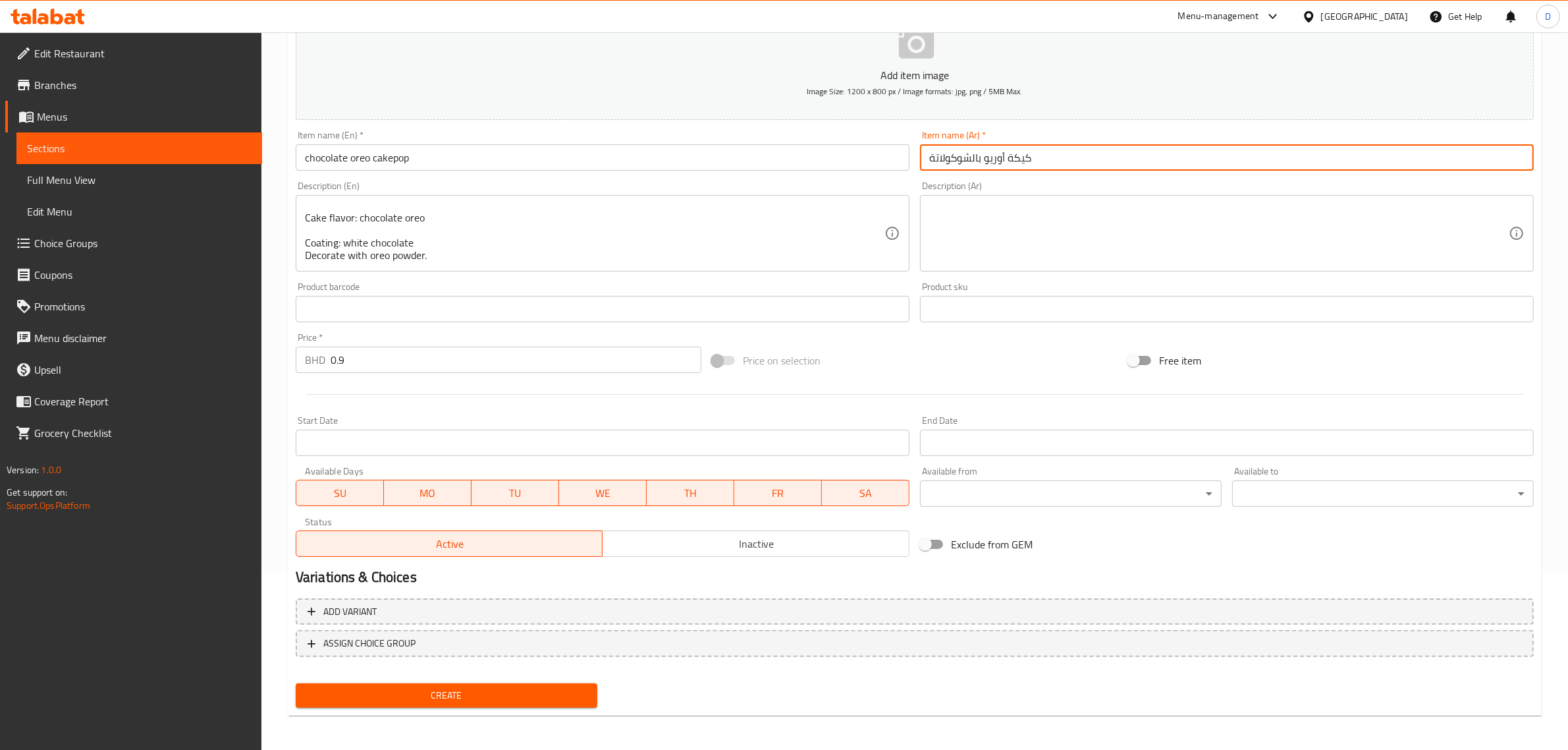
type input "كيكة أوريو بالشوكولاتة"
click at [426, 690] on span "Create" at bounding box center [446, 695] width 281 height 17
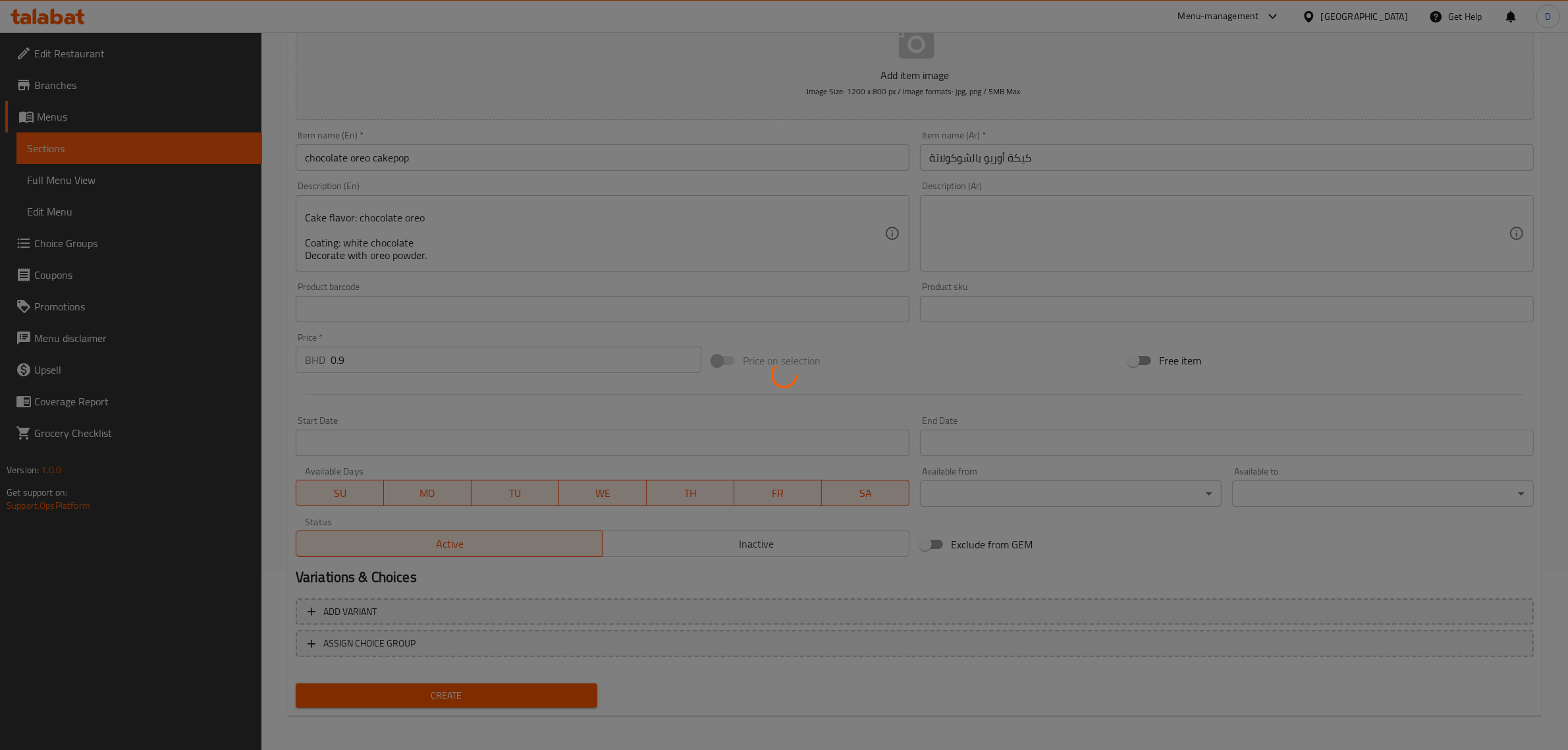
type input "0"
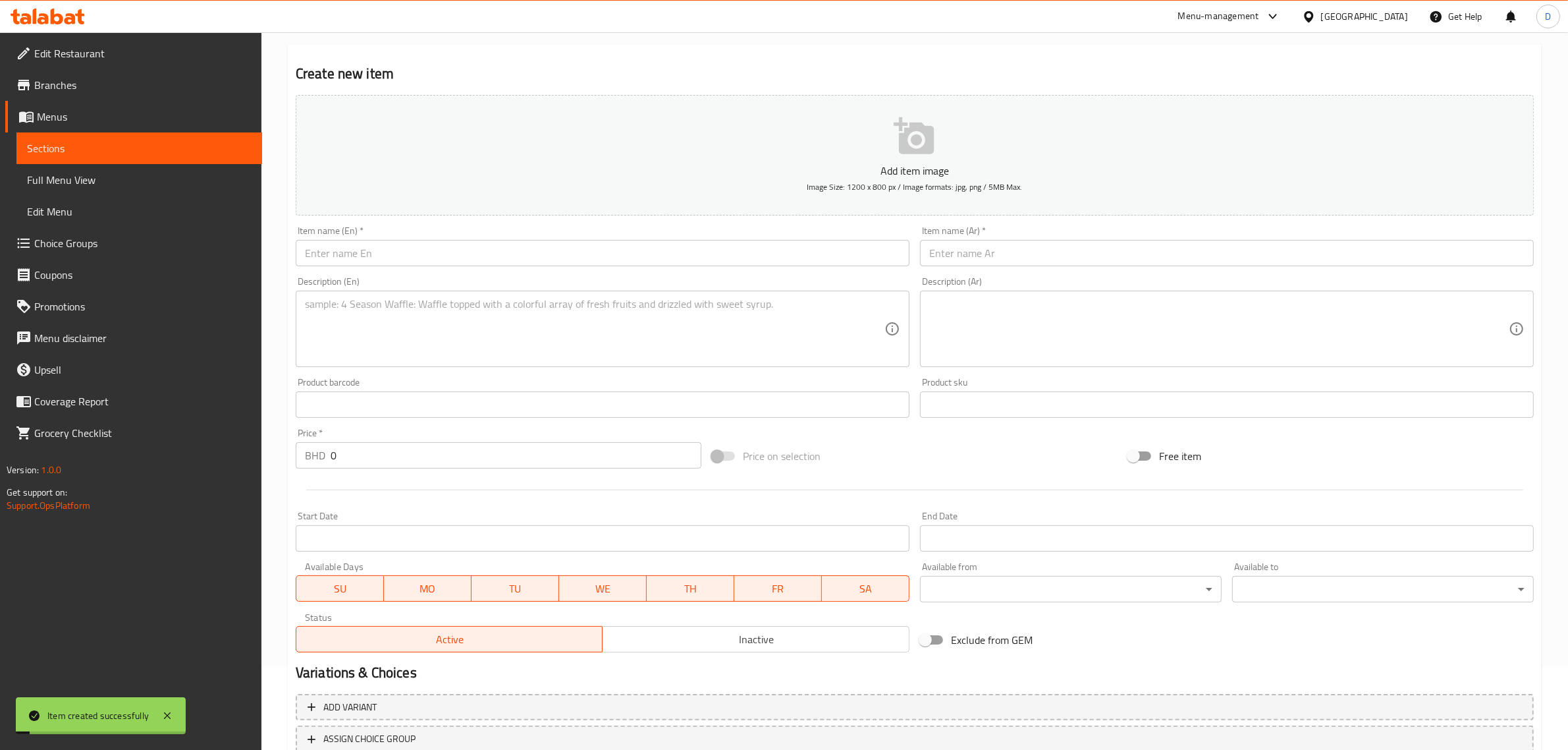
scroll to position [0, 0]
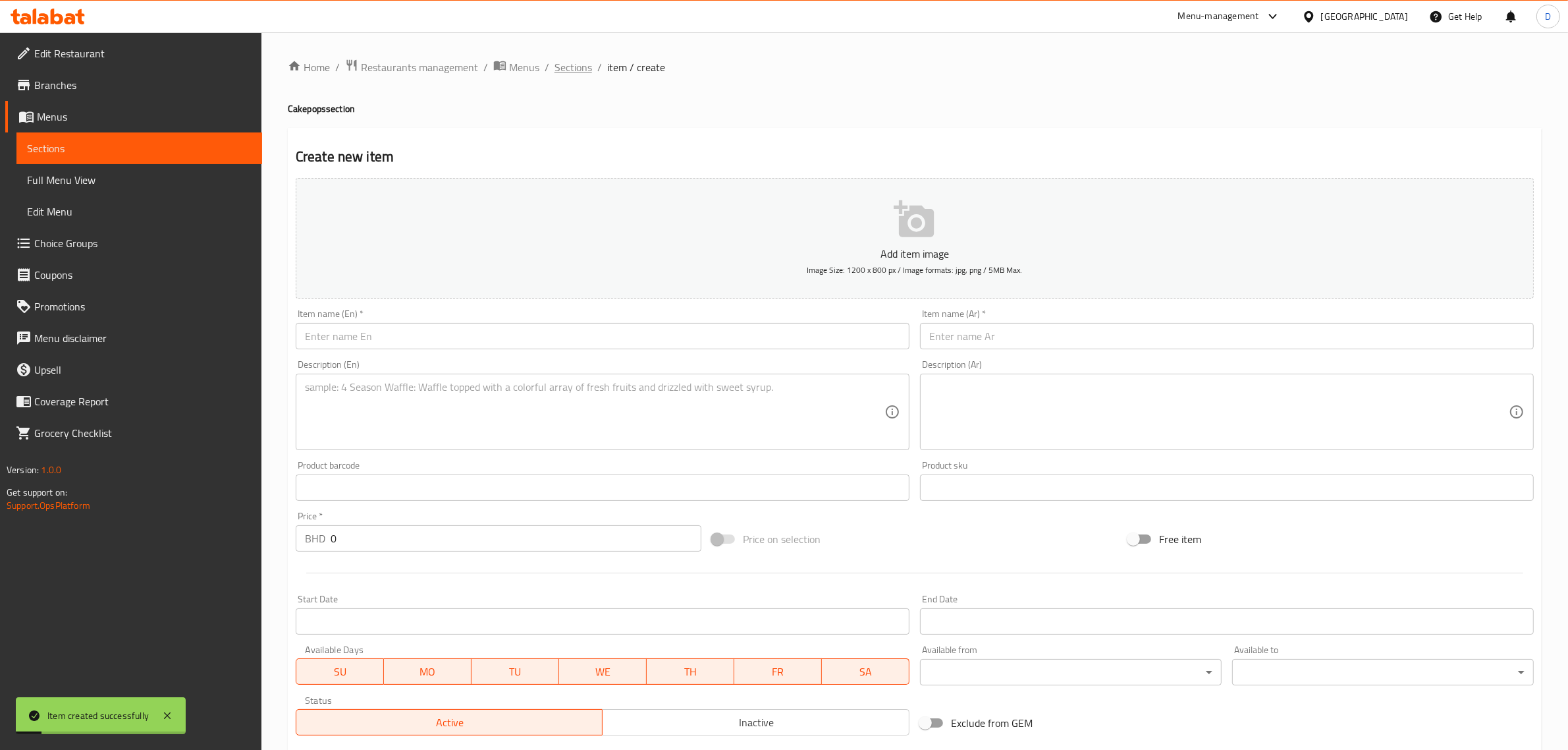
click at [563, 70] on span "Sections" at bounding box center [573, 67] width 37 height 16
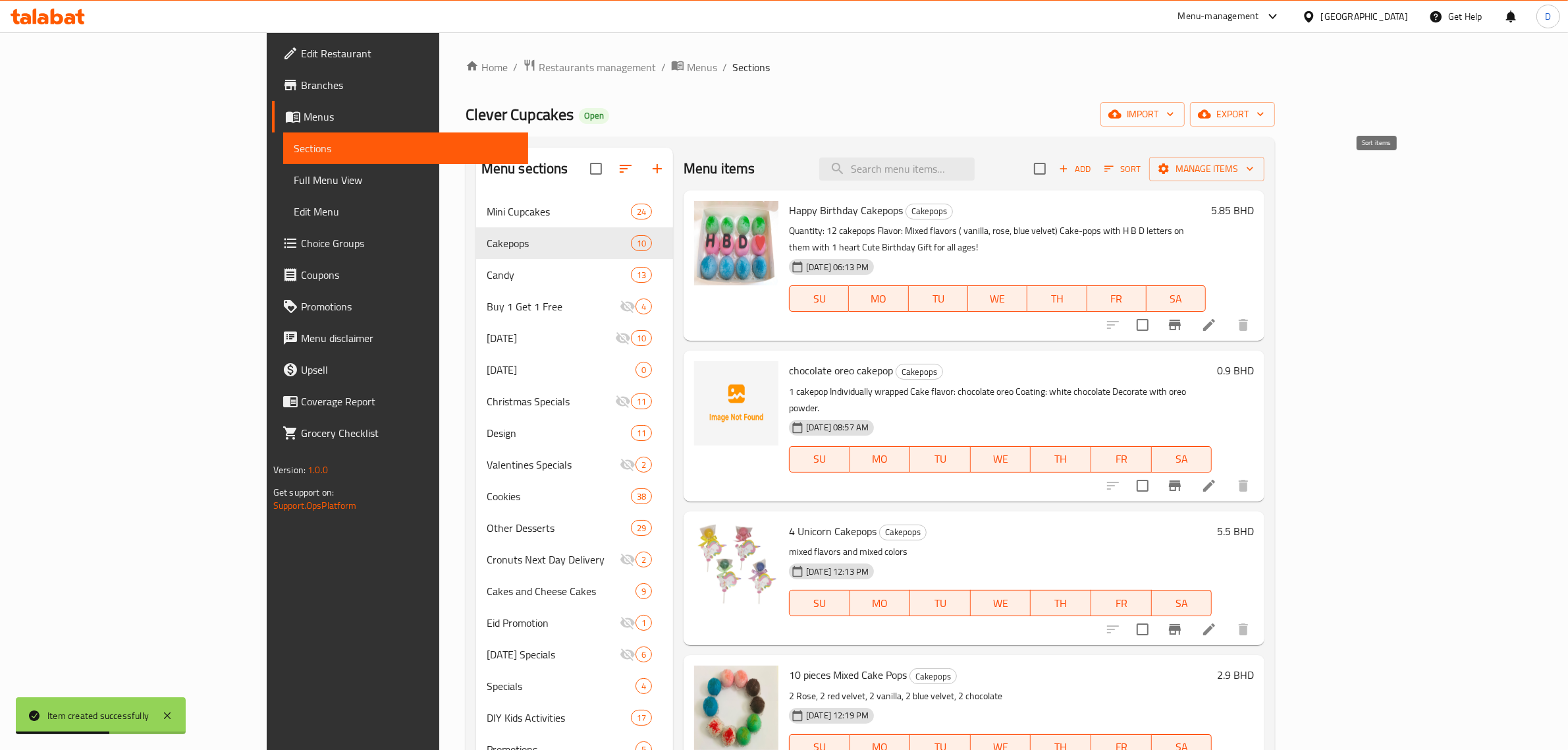
click at [1113, 167] on icon "button" at bounding box center [1109, 168] width 10 height 6
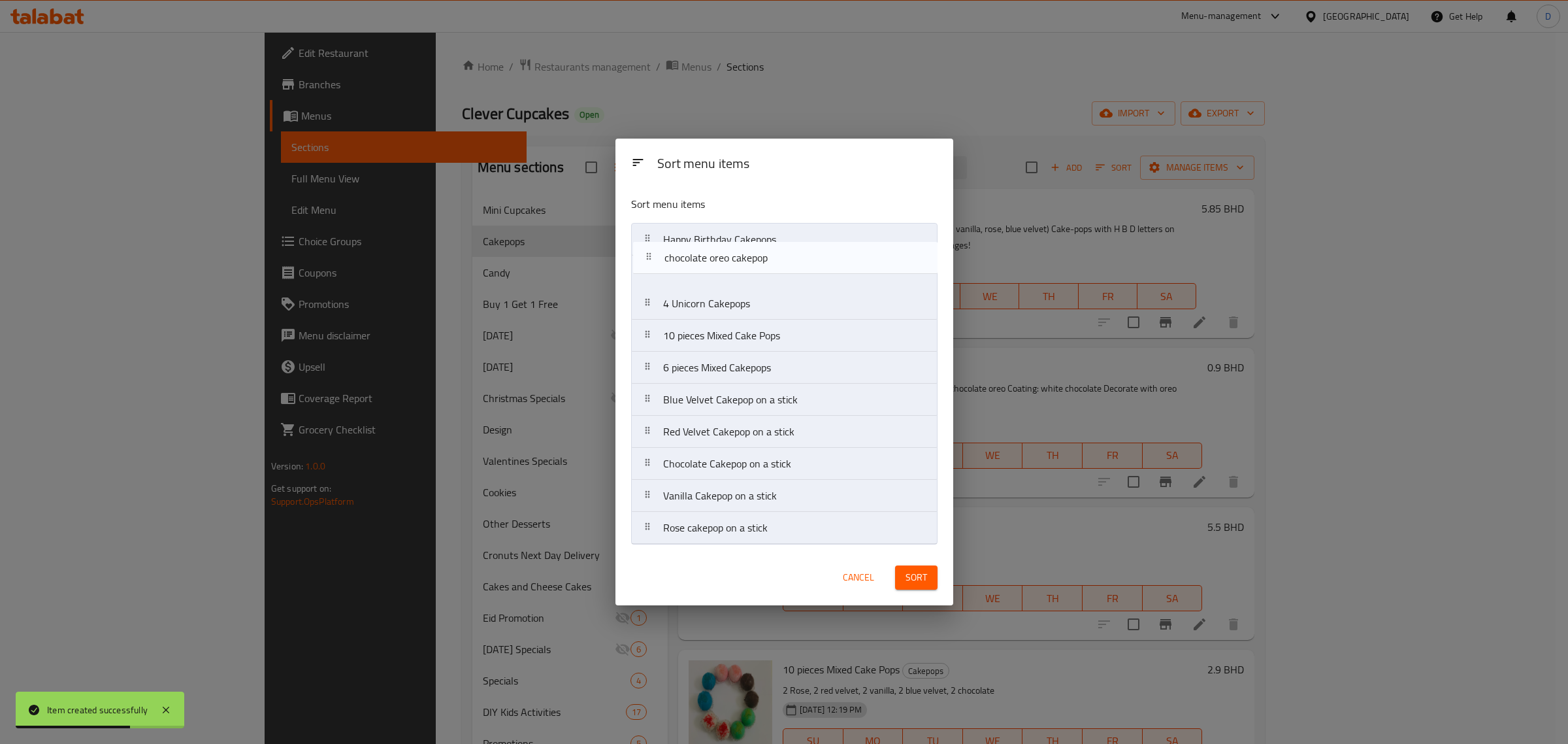
drag, startPoint x: 765, startPoint y: 268, endPoint x: 768, endPoint y: 234, distance: 34.1
click at [768, 234] on nav "Happy Birthday Cakepops chocolate oreo cakepop 4 Unicorn Cakepops 10 pieces Mix…" at bounding box center [784, 384] width 306 height 322
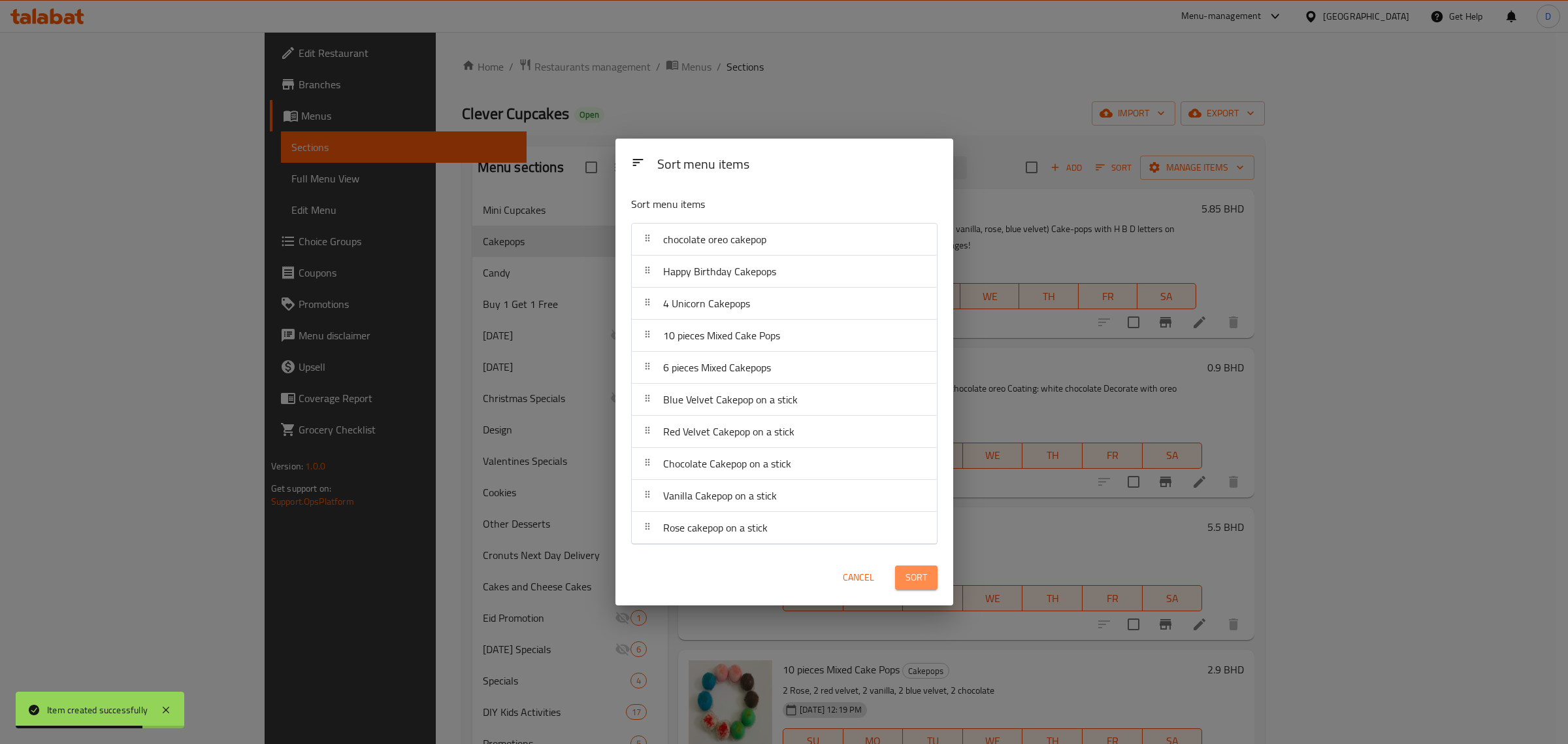
click at [907, 576] on span "Sort" at bounding box center [916, 577] width 22 height 16
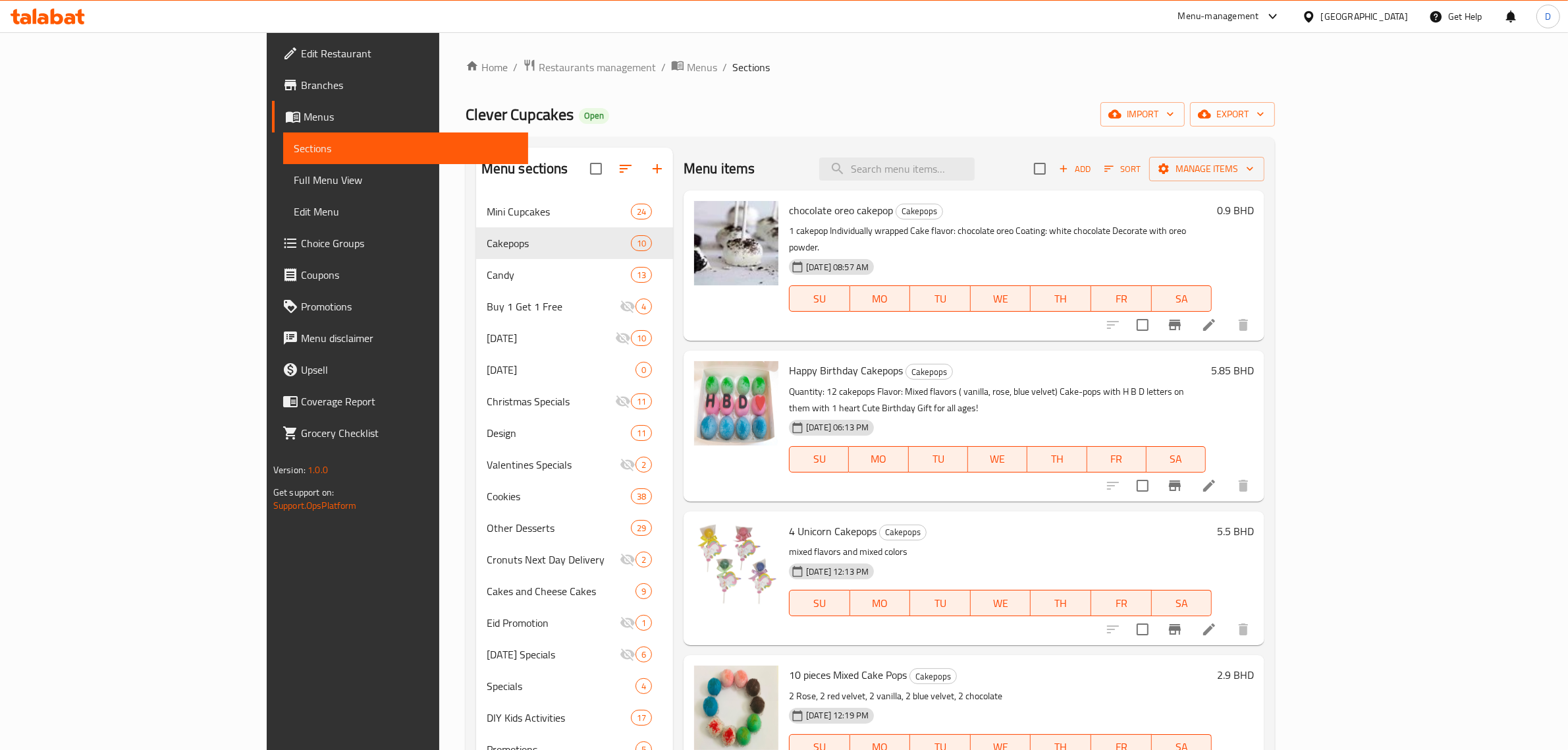
click at [283, 192] on link "Full Menu View" at bounding box center [406, 180] width 246 height 31
